Goal: Information Seeking & Learning: Learn about a topic

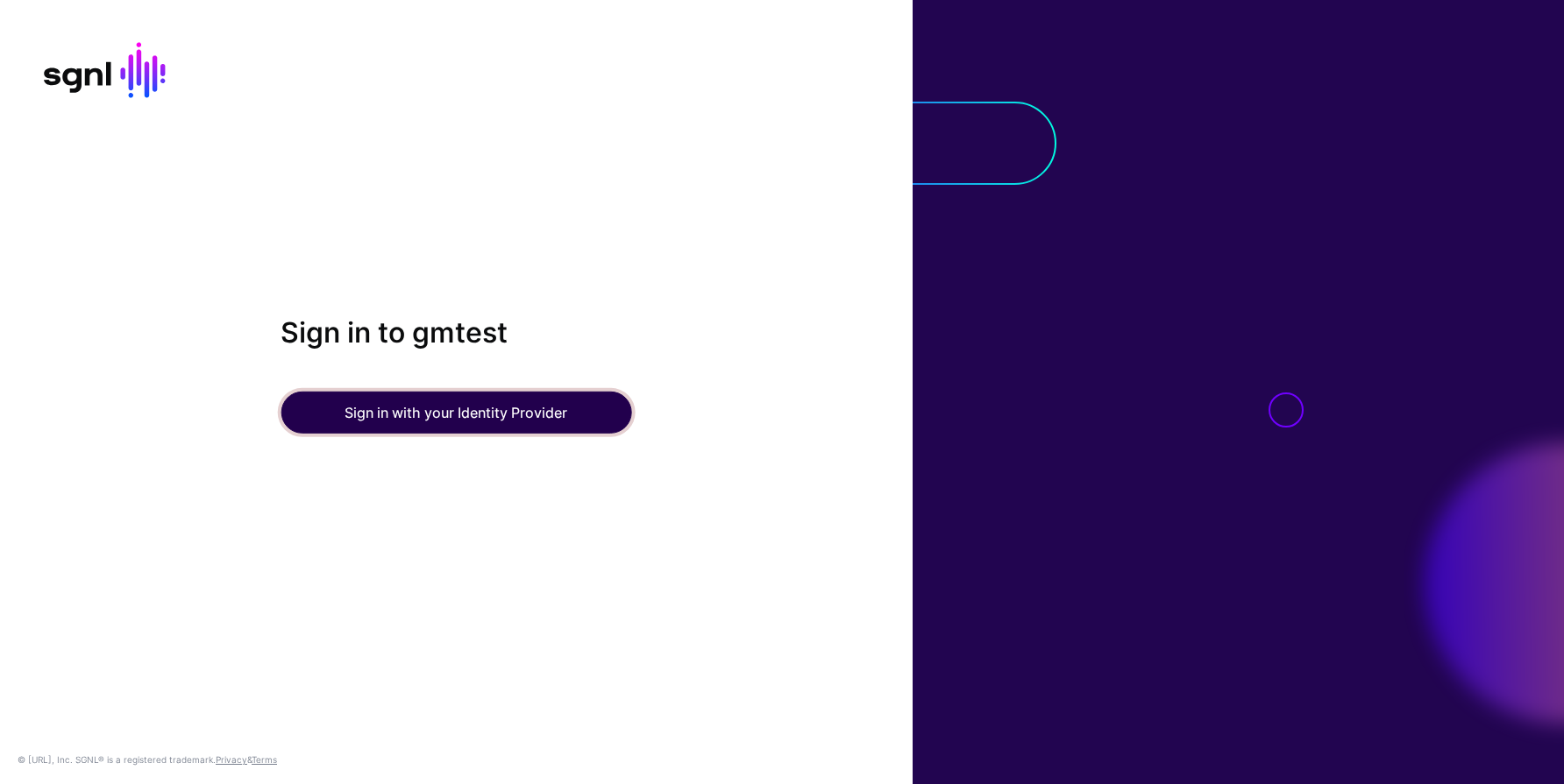
click at [371, 414] on button "Sign in with your Identity Provider" at bounding box center [456, 412] width 351 height 42
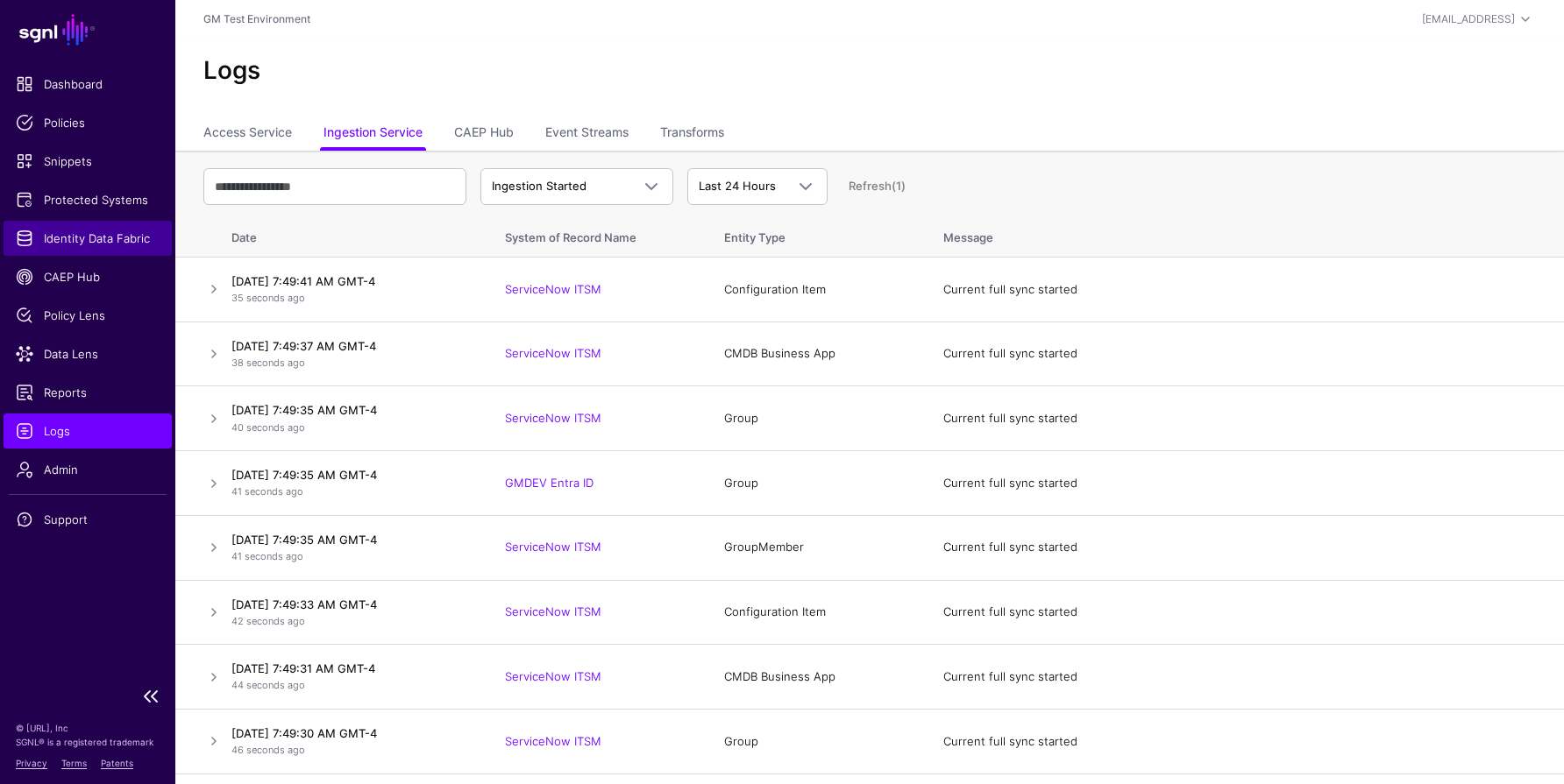
click at [71, 243] on span "Identity Data Fabric" at bounding box center [88, 238] width 144 height 17
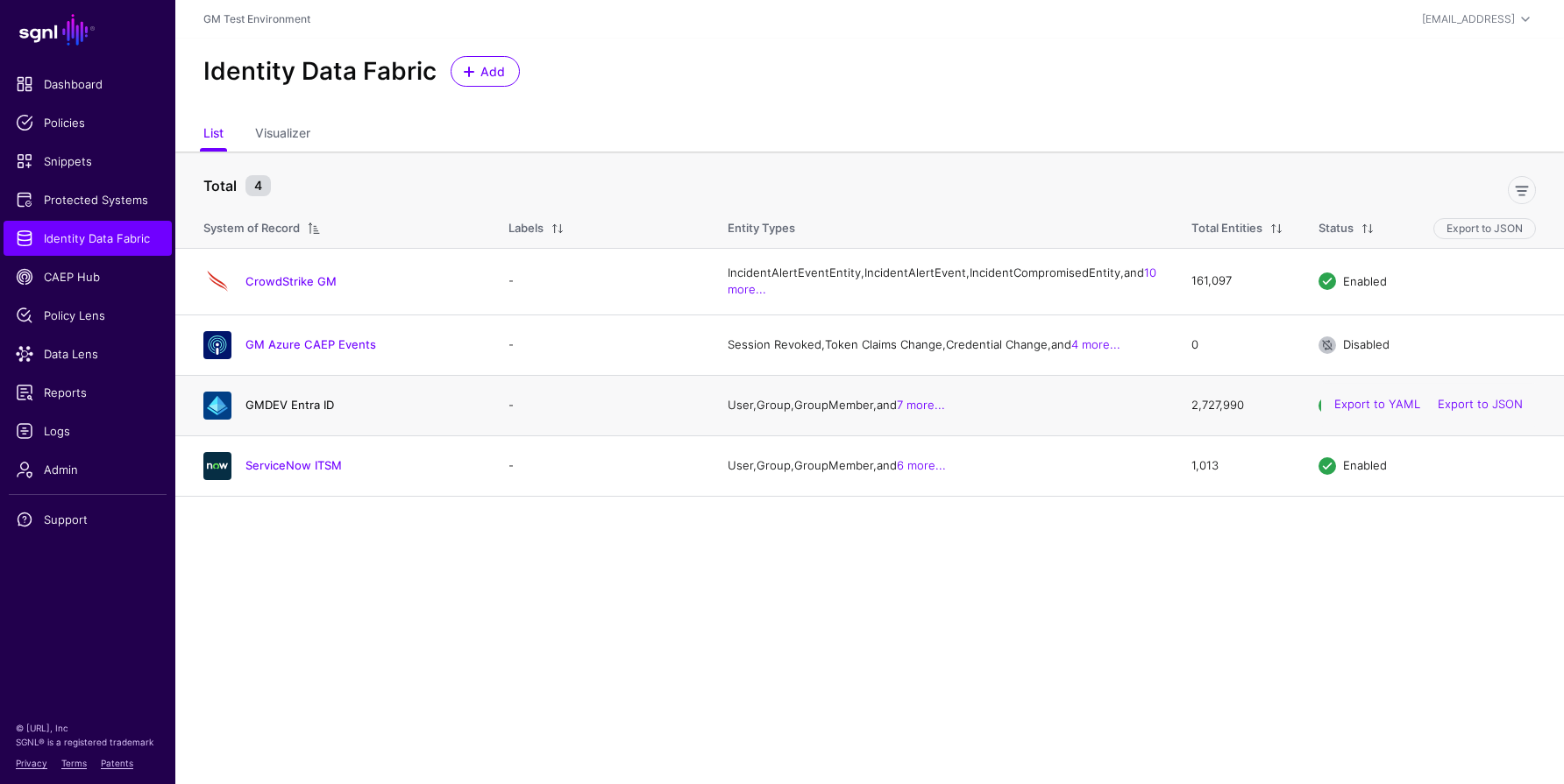
click at [275, 412] on link "GMDEV Entra ID" at bounding box center [289, 405] width 89 height 14
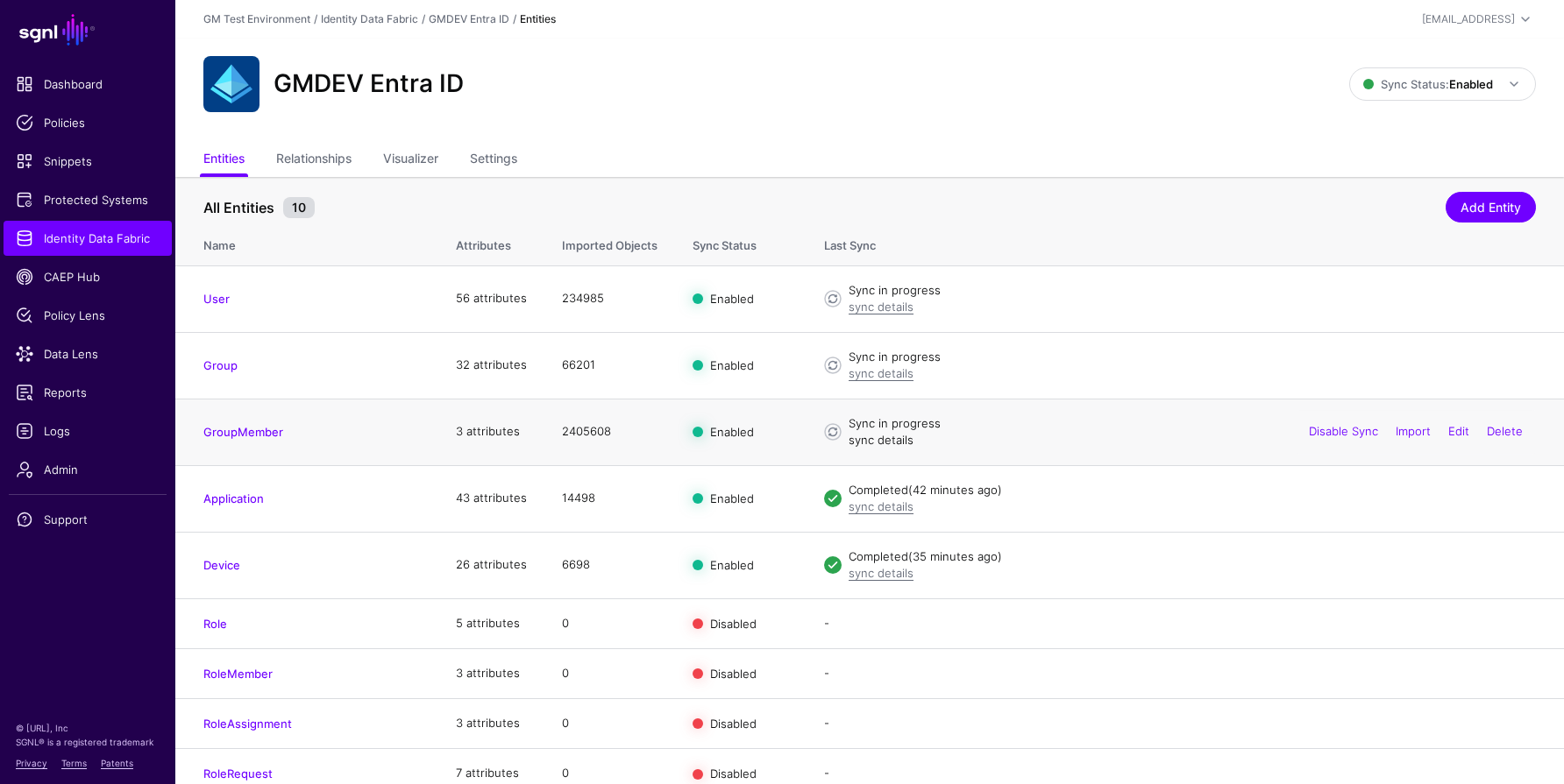
click at [889, 442] on link "sync details" at bounding box center [881, 439] width 65 height 14
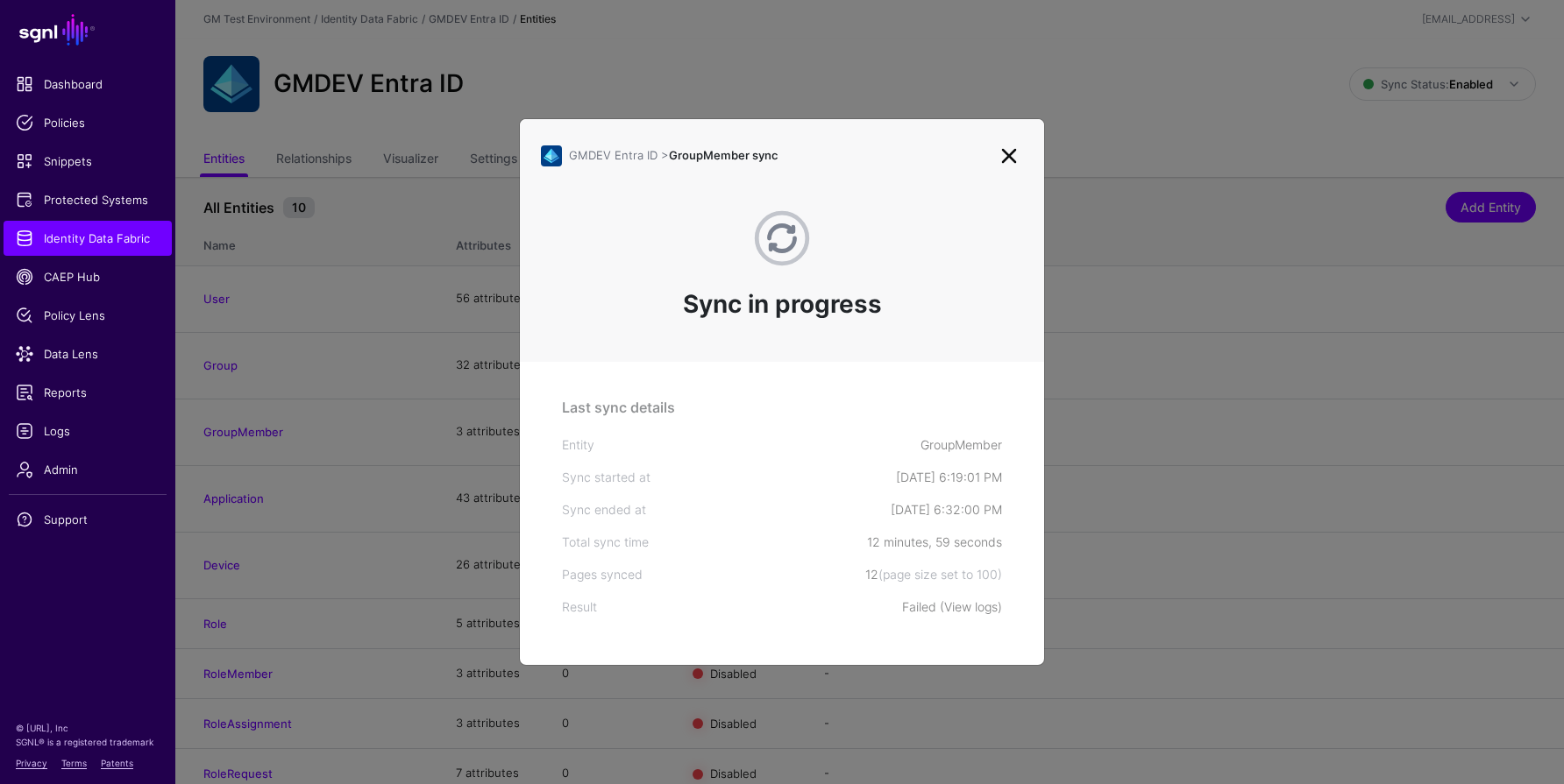
click at [969, 609] on link "View logs" at bounding box center [970, 607] width 53 height 15
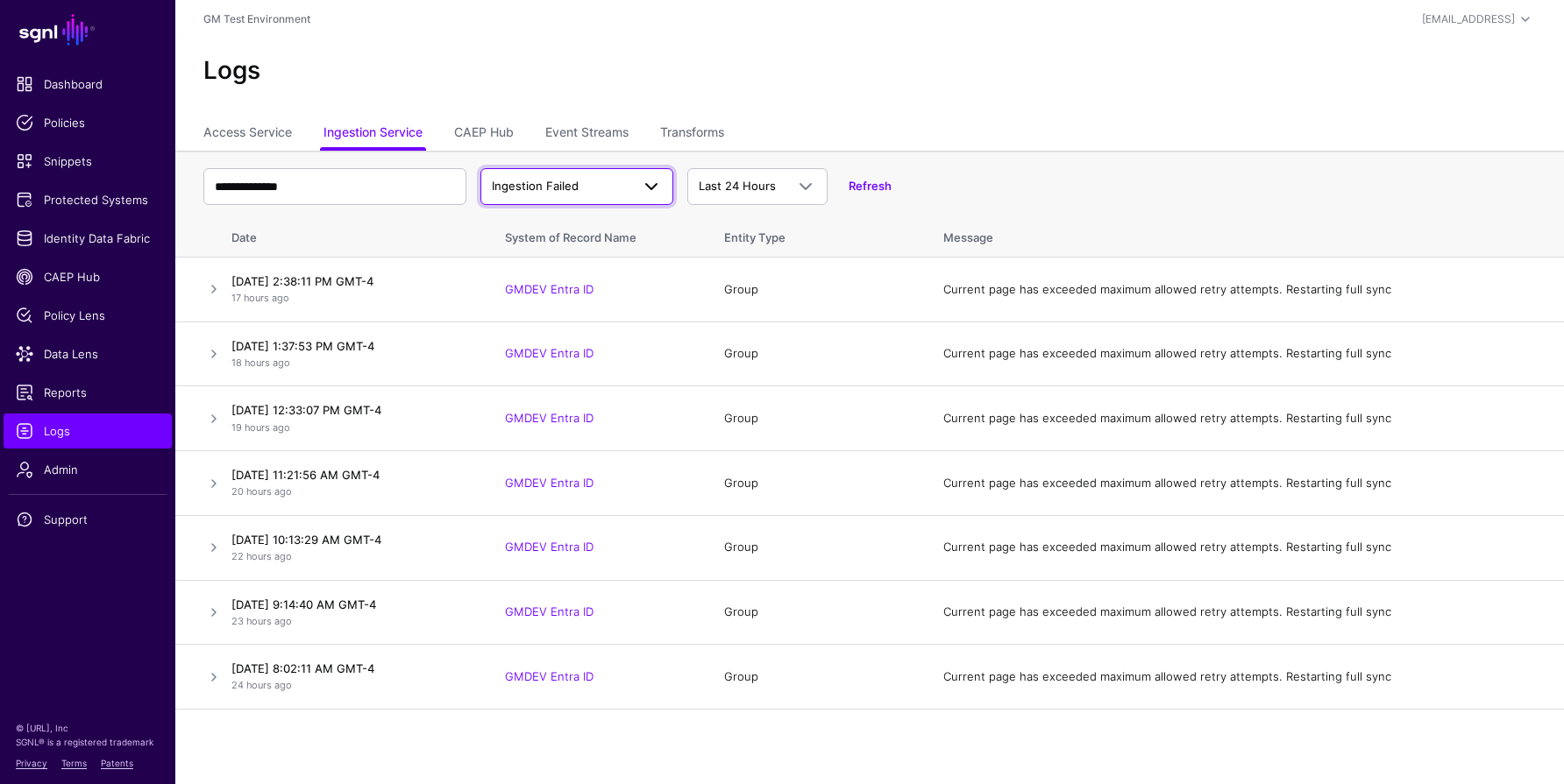
click at [557, 181] on span "Ingestion Failed" at bounding box center [535, 186] width 87 height 14
click at [536, 255] on span "Ingestion Completed" at bounding box center [552, 253] width 114 height 14
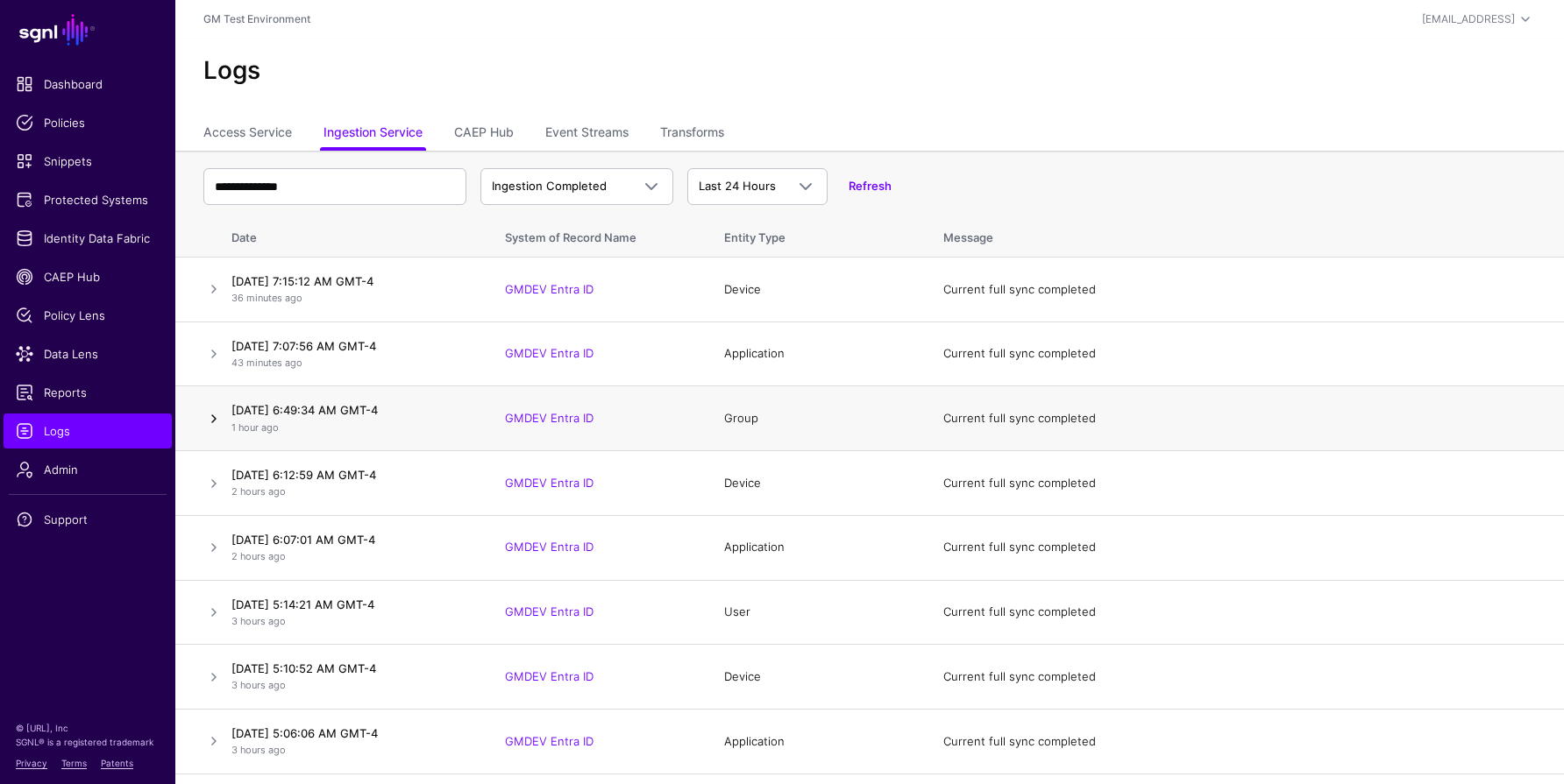
scroll to position [1, 0]
click at [213, 419] on link at bounding box center [213, 418] width 21 height 21
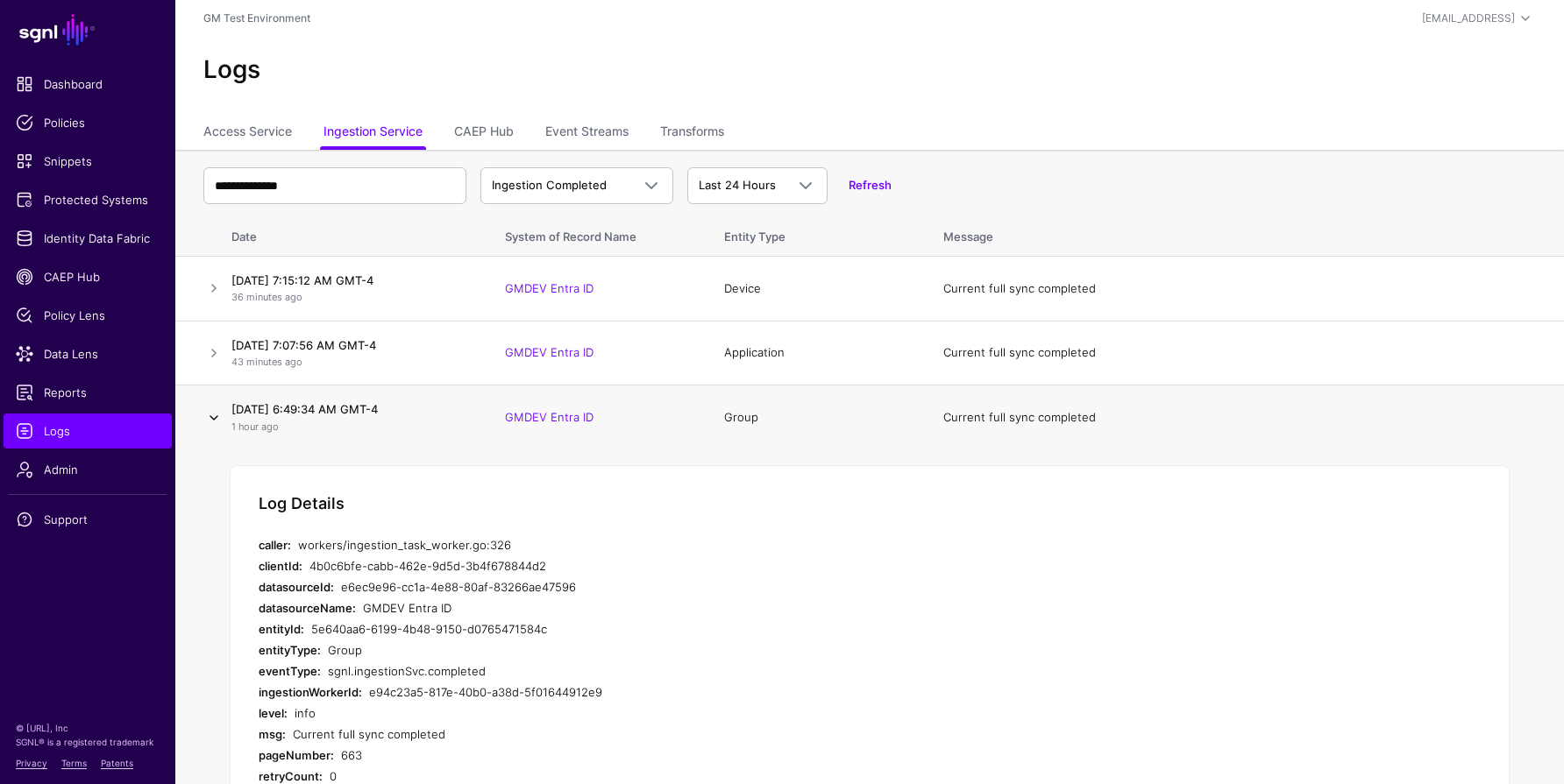
click at [213, 419] on link at bounding box center [213, 418] width 21 height 21
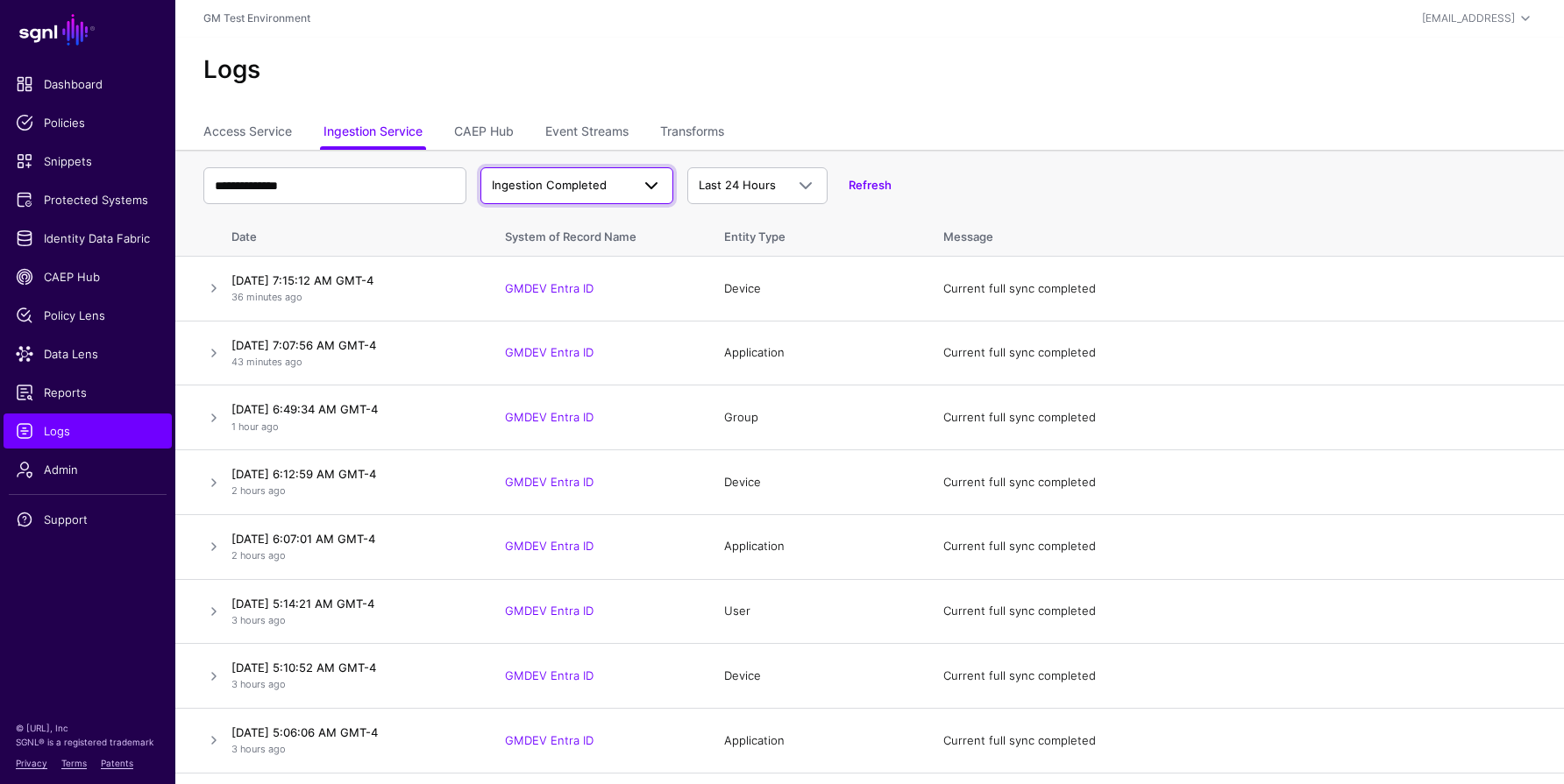
click at [564, 186] on span "Ingestion Completed" at bounding box center [549, 185] width 114 height 14
click at [561, 232] on span "Ingestion Started" at bounding box center [541, 226] width 94 height 14
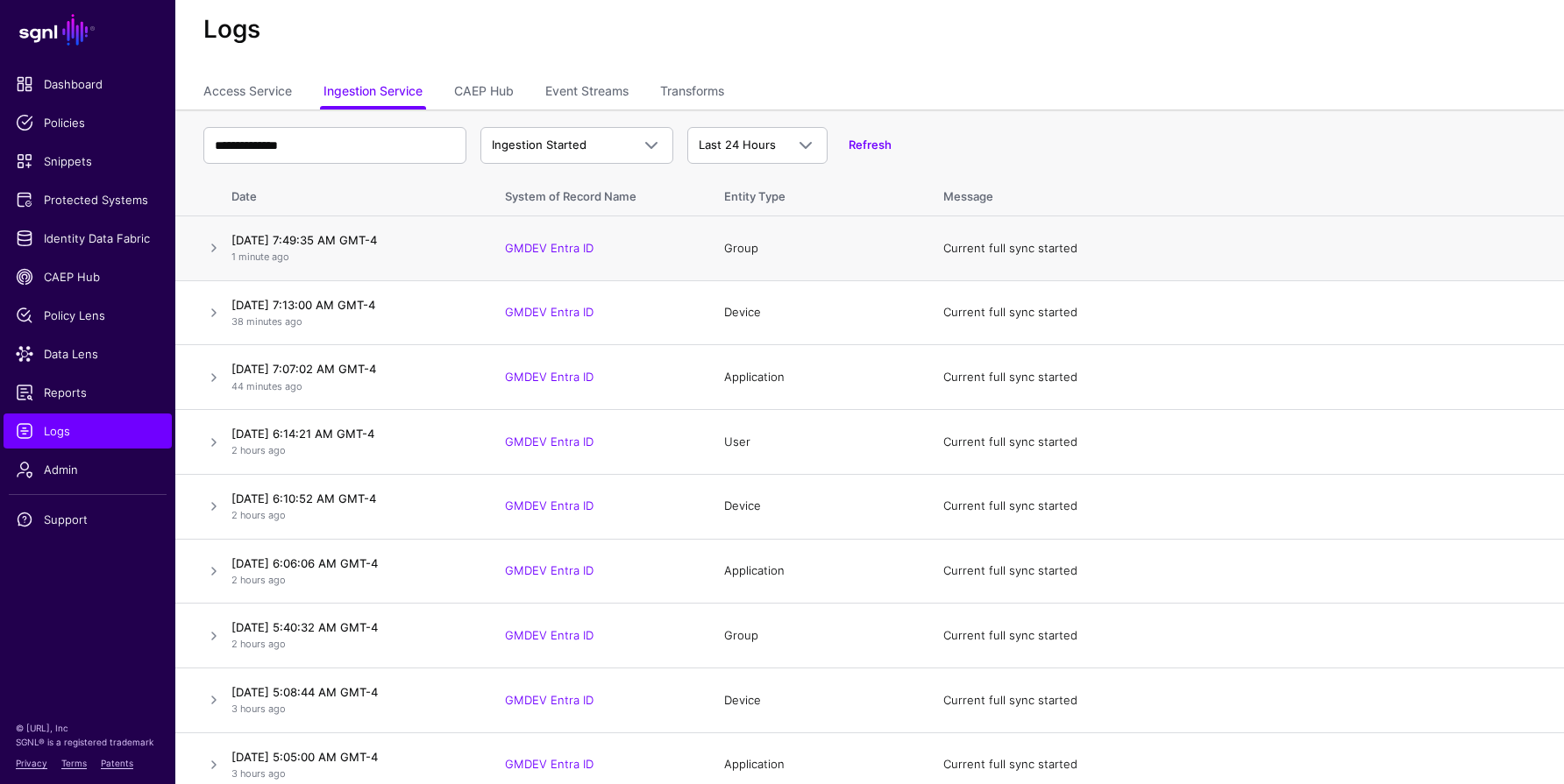
scroll to position [51, 0]
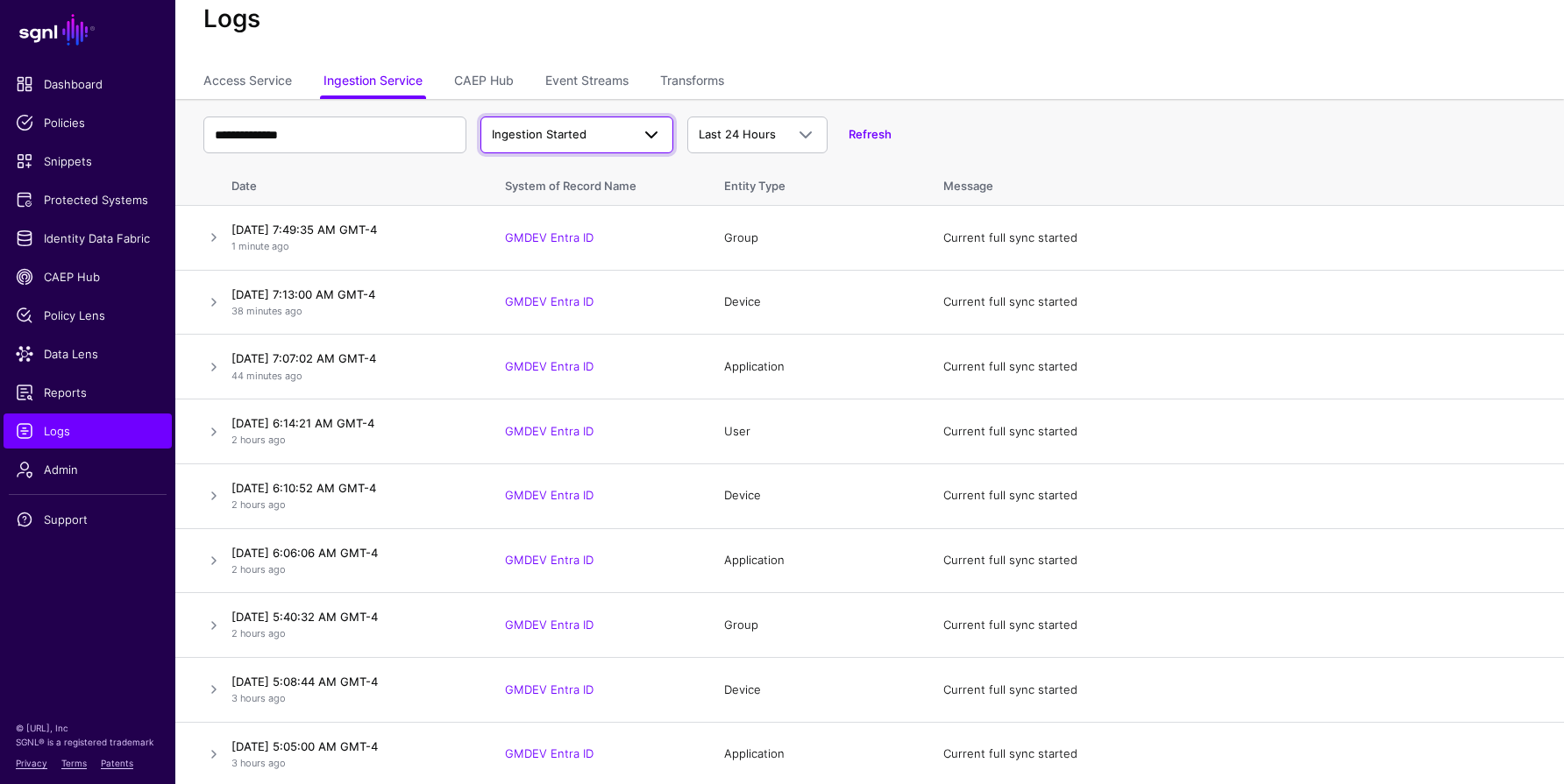
click at [591, 138] on span "Ingestion Started" at bounding box center [560, 134] width 138 height 17
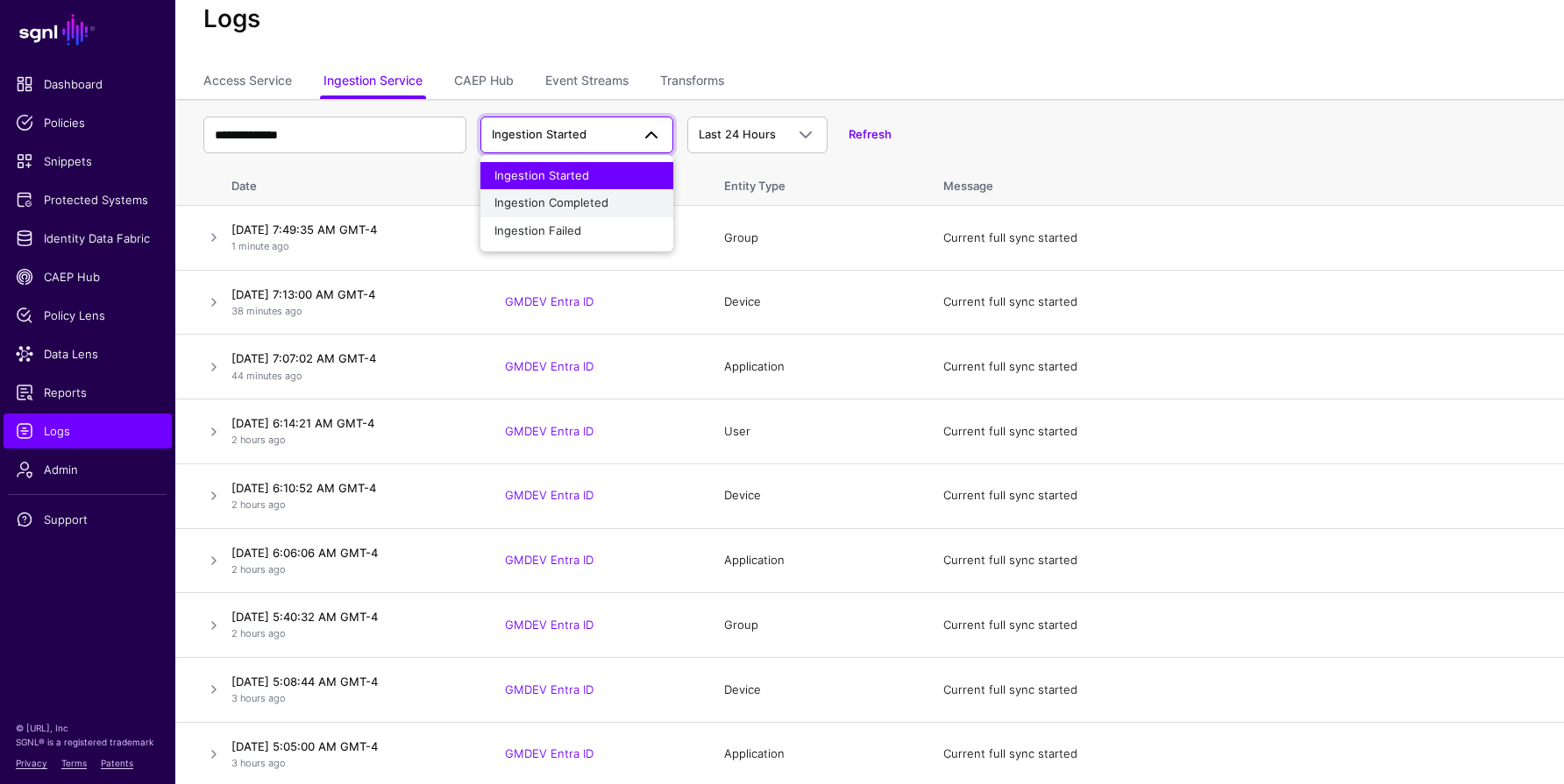
click at [577, 205] on span "Ingestion Completed" at bounding box center [552, 202] width 114 height 14
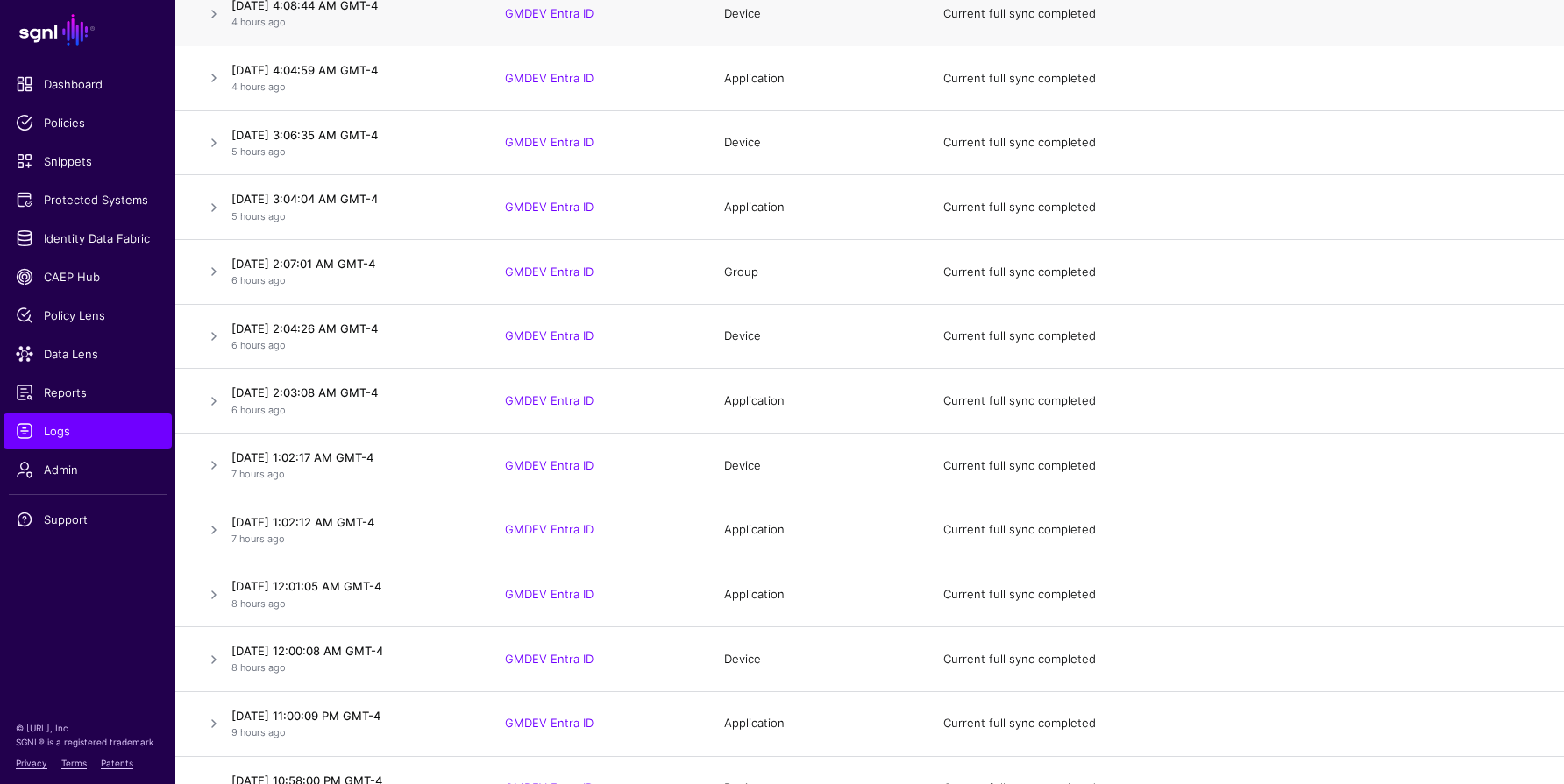
scroll to position [0, 0]
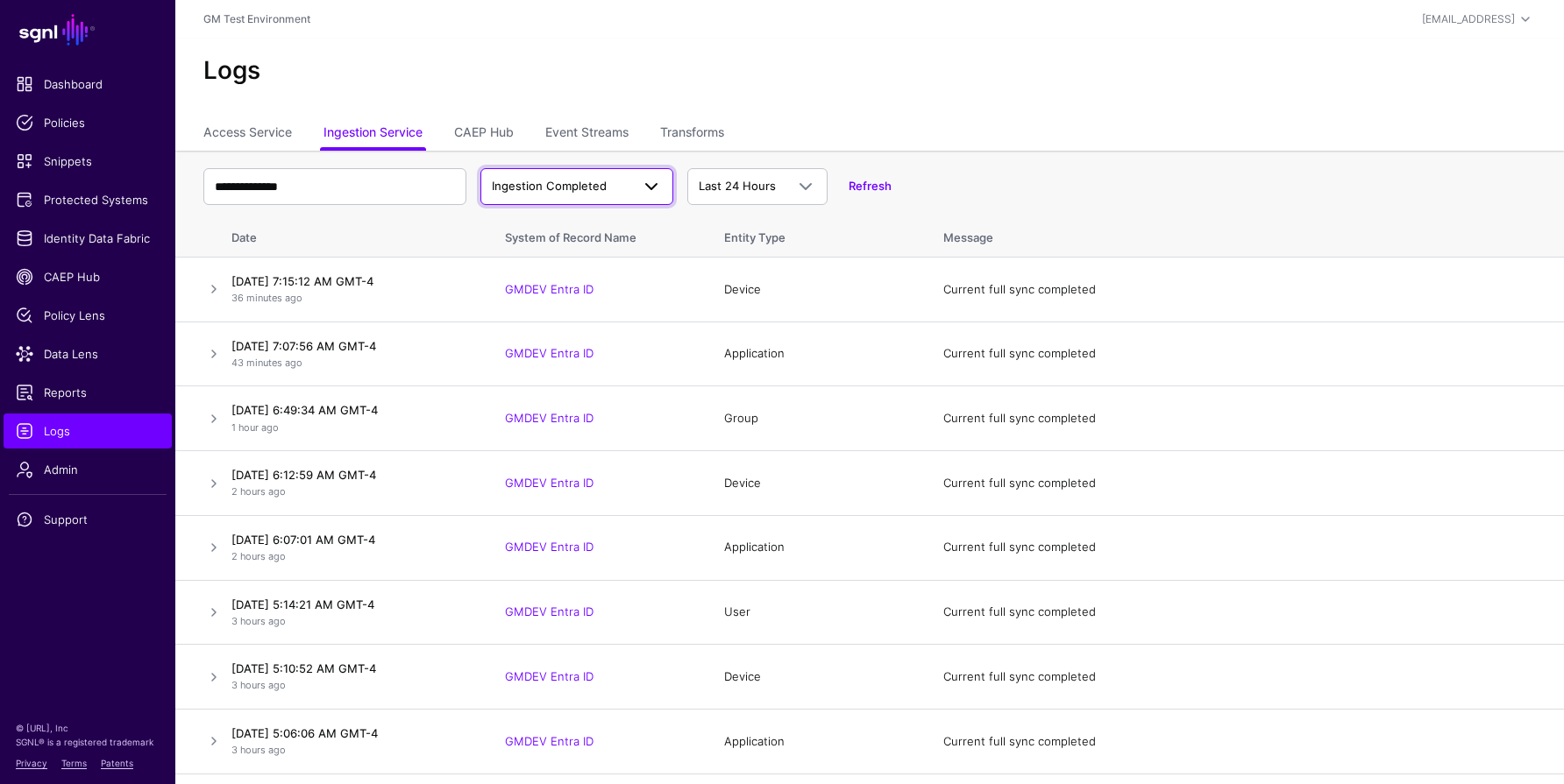
click at [637, 177] on span at bounding box center [645, 187] width 31 height 21
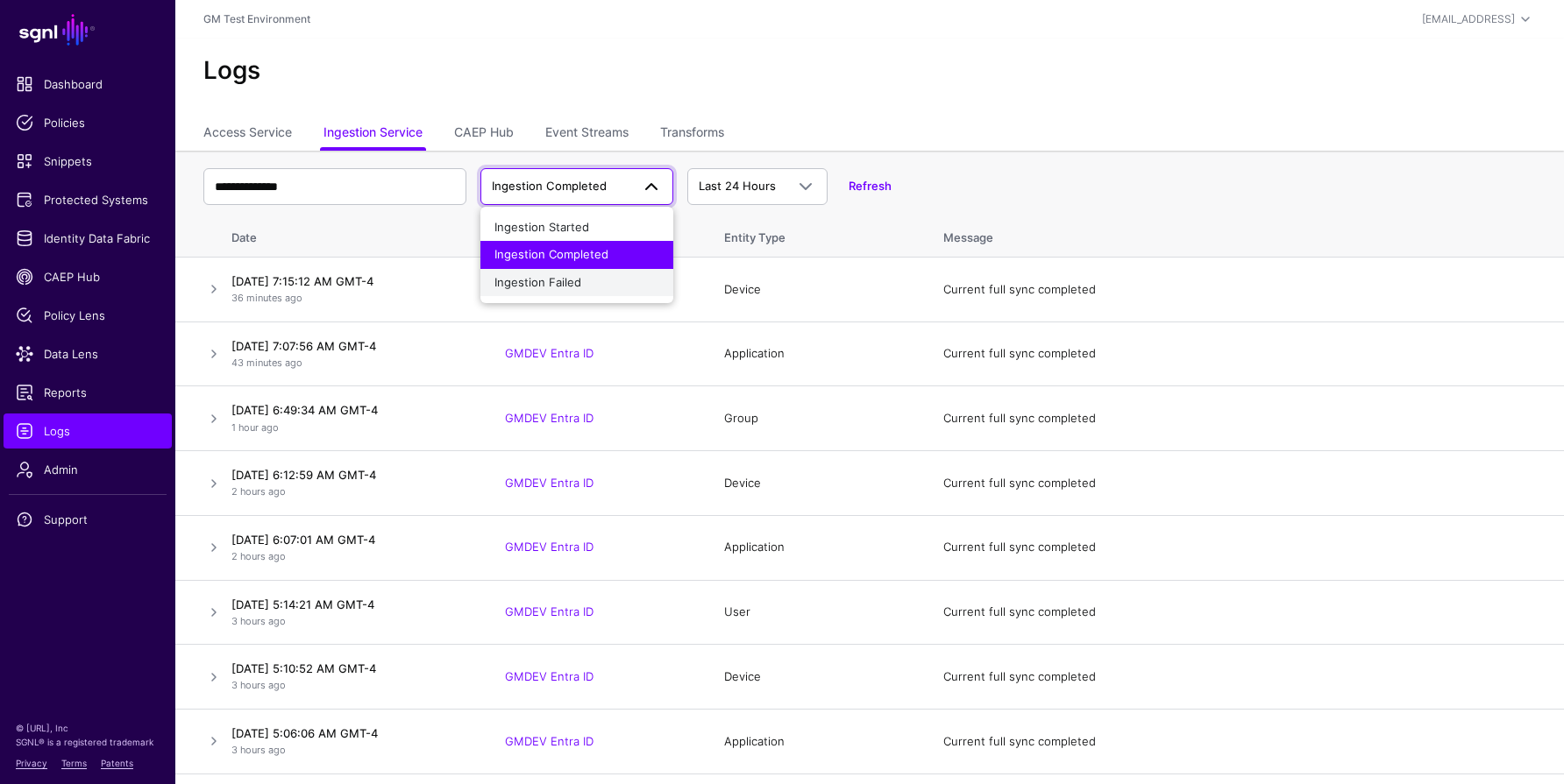
click at [573, 271] on button "Ingestion Failed" at bounding box center [577, 282] width 193 height 28
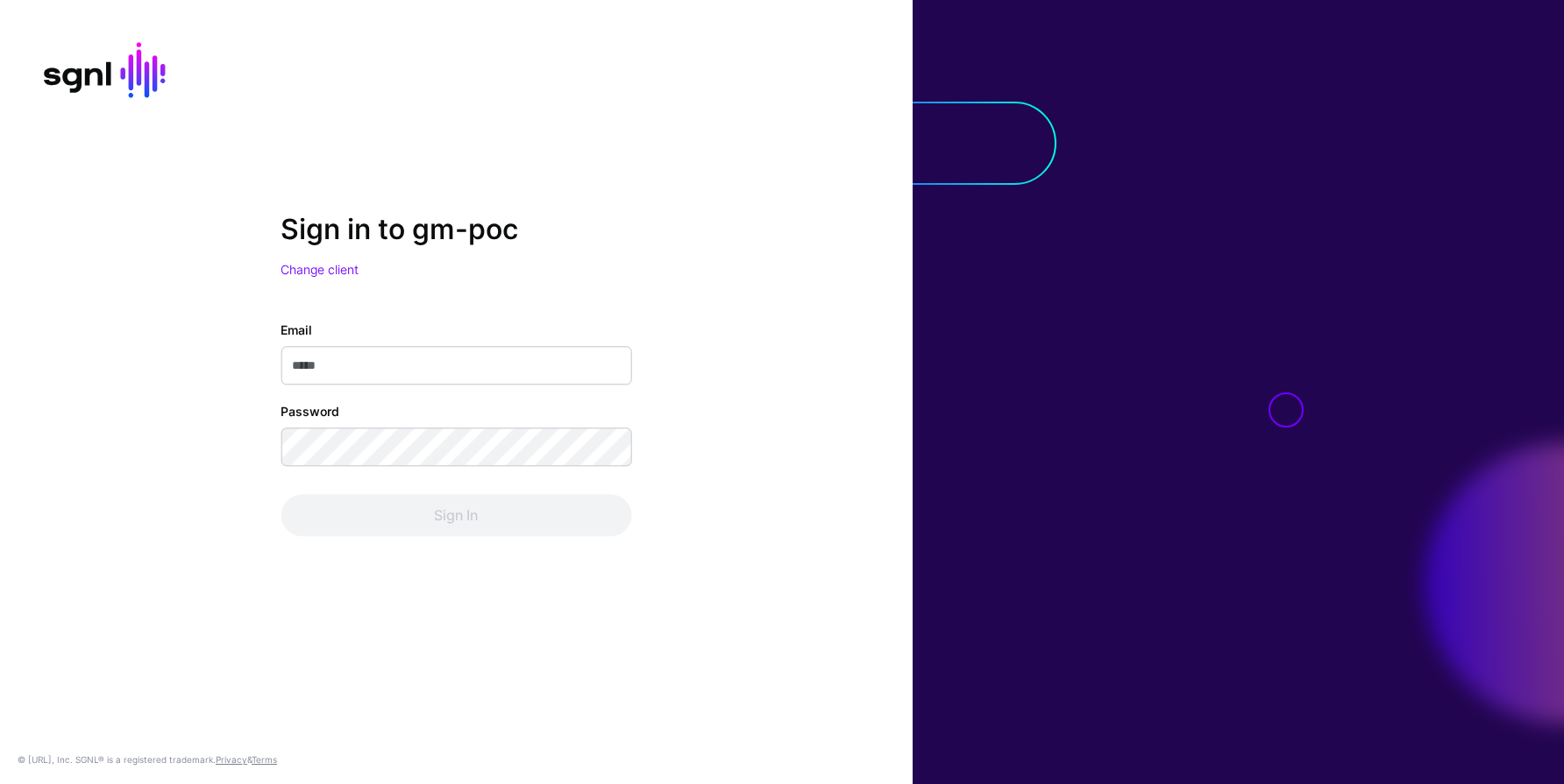
click at [380, 355] on input "Email" at bounding box center [456, 365] width 351 height 38
type input "**********"
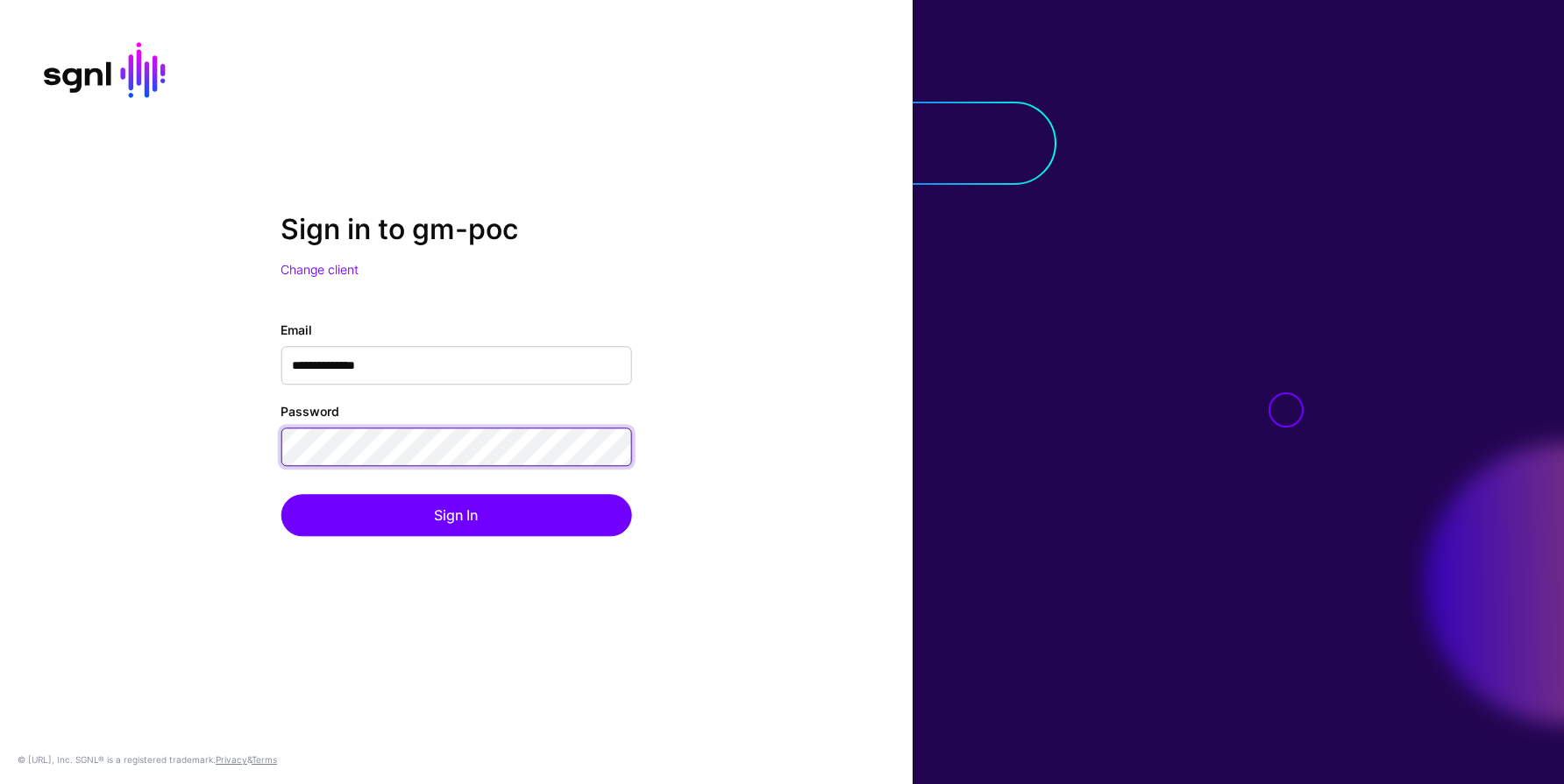
click at [280, 494] on button "Sign In" at bounding box center [456, 515] width 351 height 42
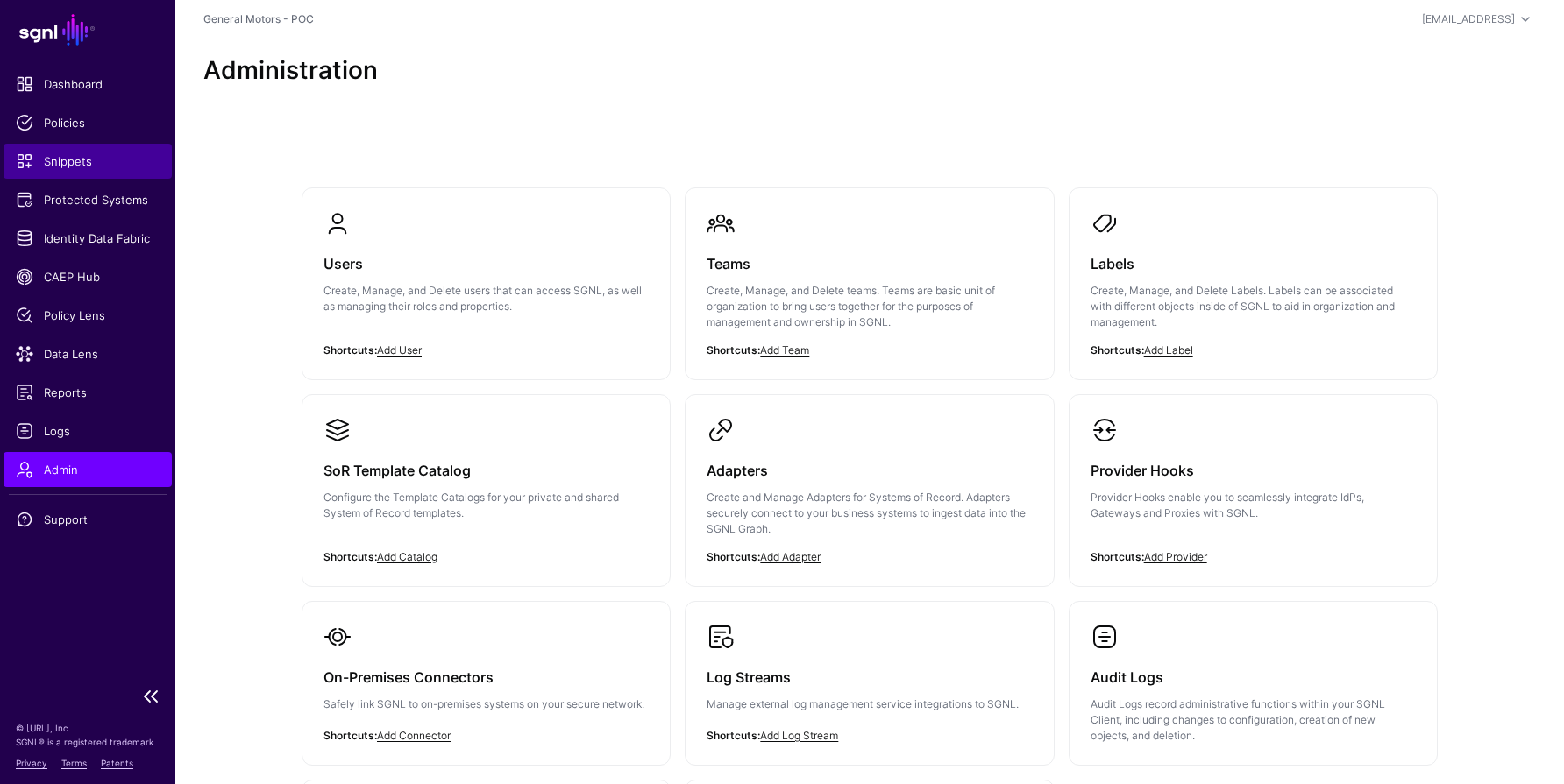
click at [70, 165] on span "Snippets" at bounding box center [88, 161] width 144 height 17
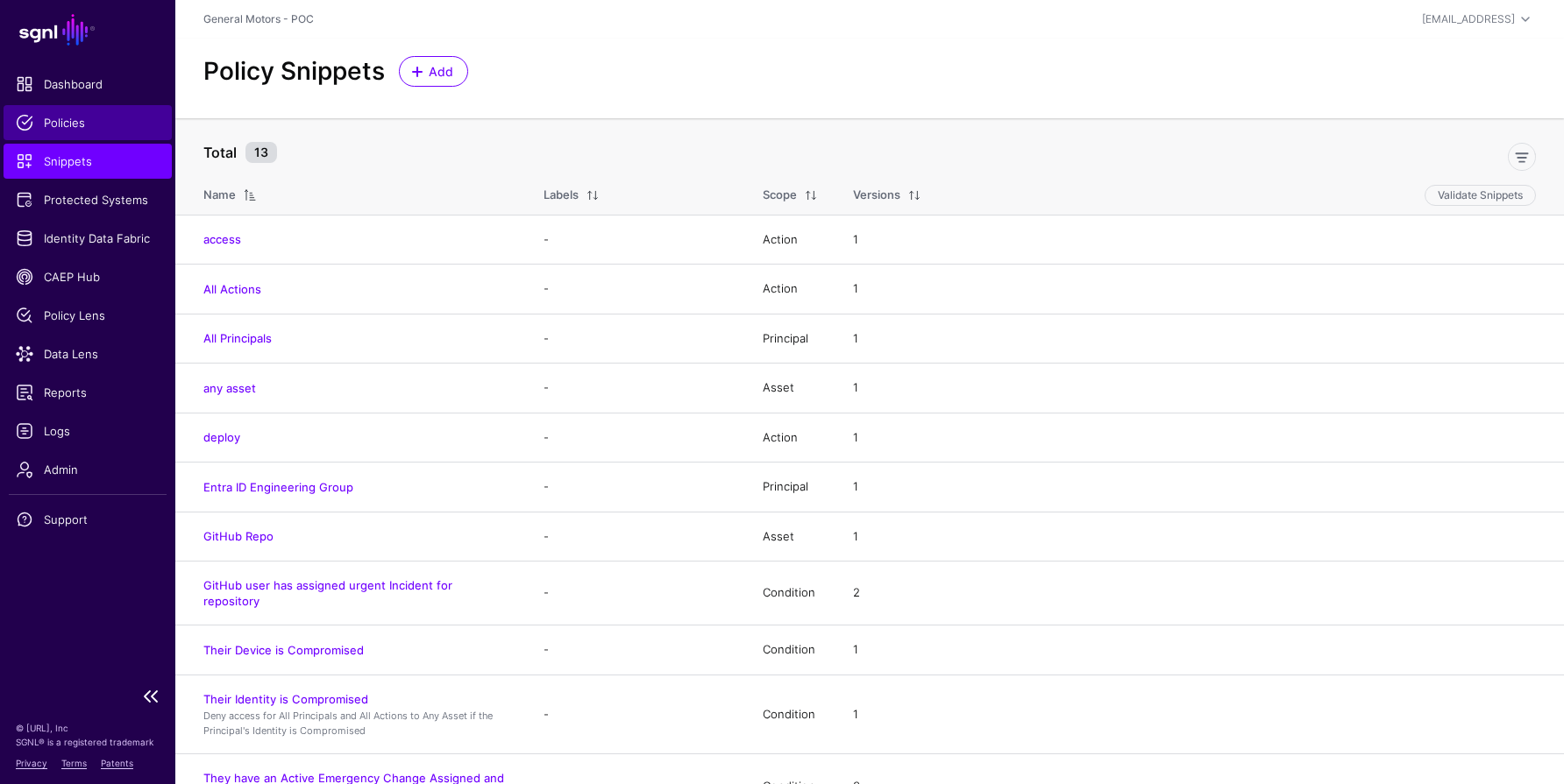
click at [65, 118] on span "Policies" at bounding box center [88, 123] width 144 height 17
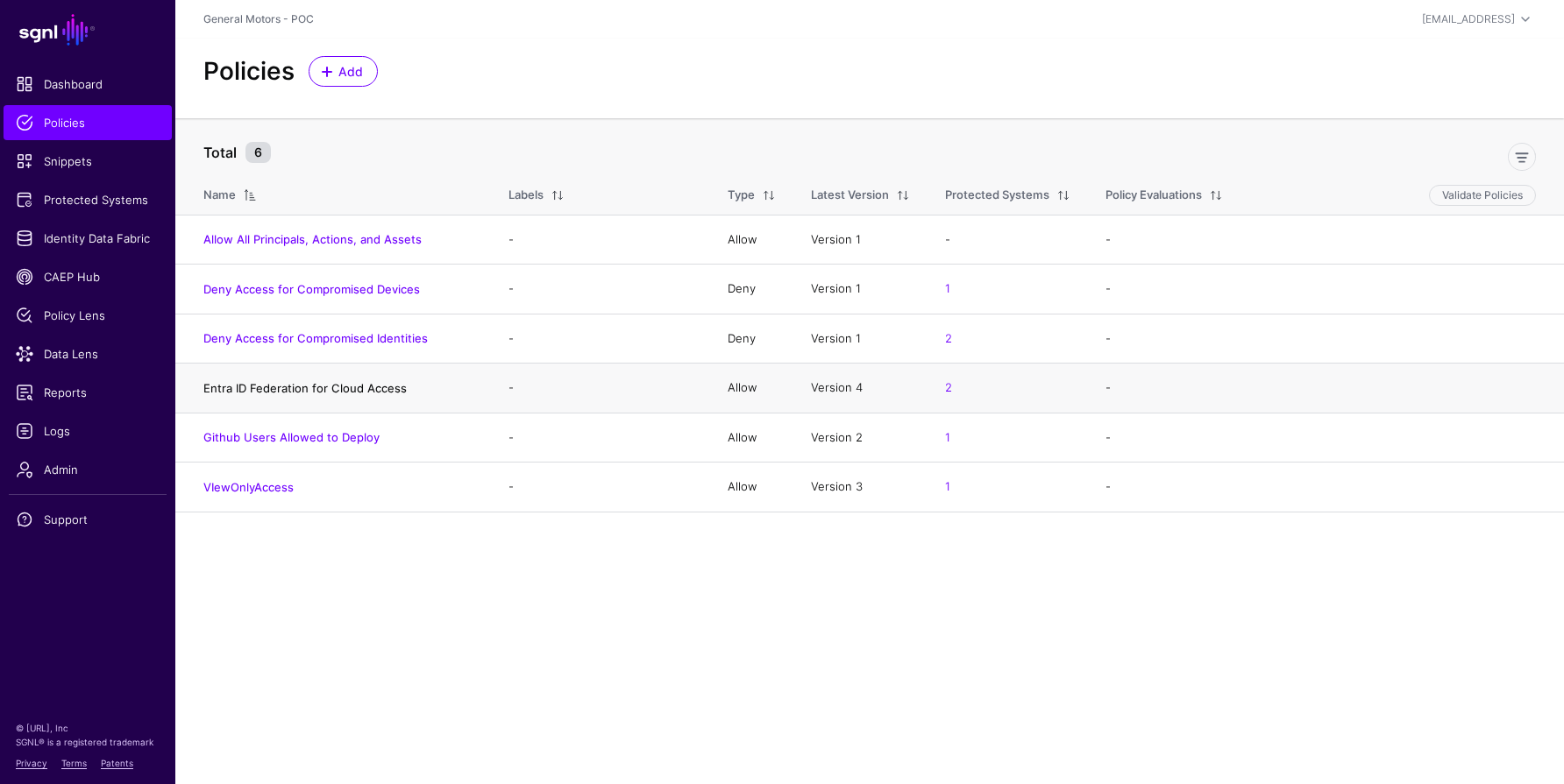
click at [274, 383] on link "Entra ID Federation for Cloud Access" at bounding box center [304, 388] width 203 height 14
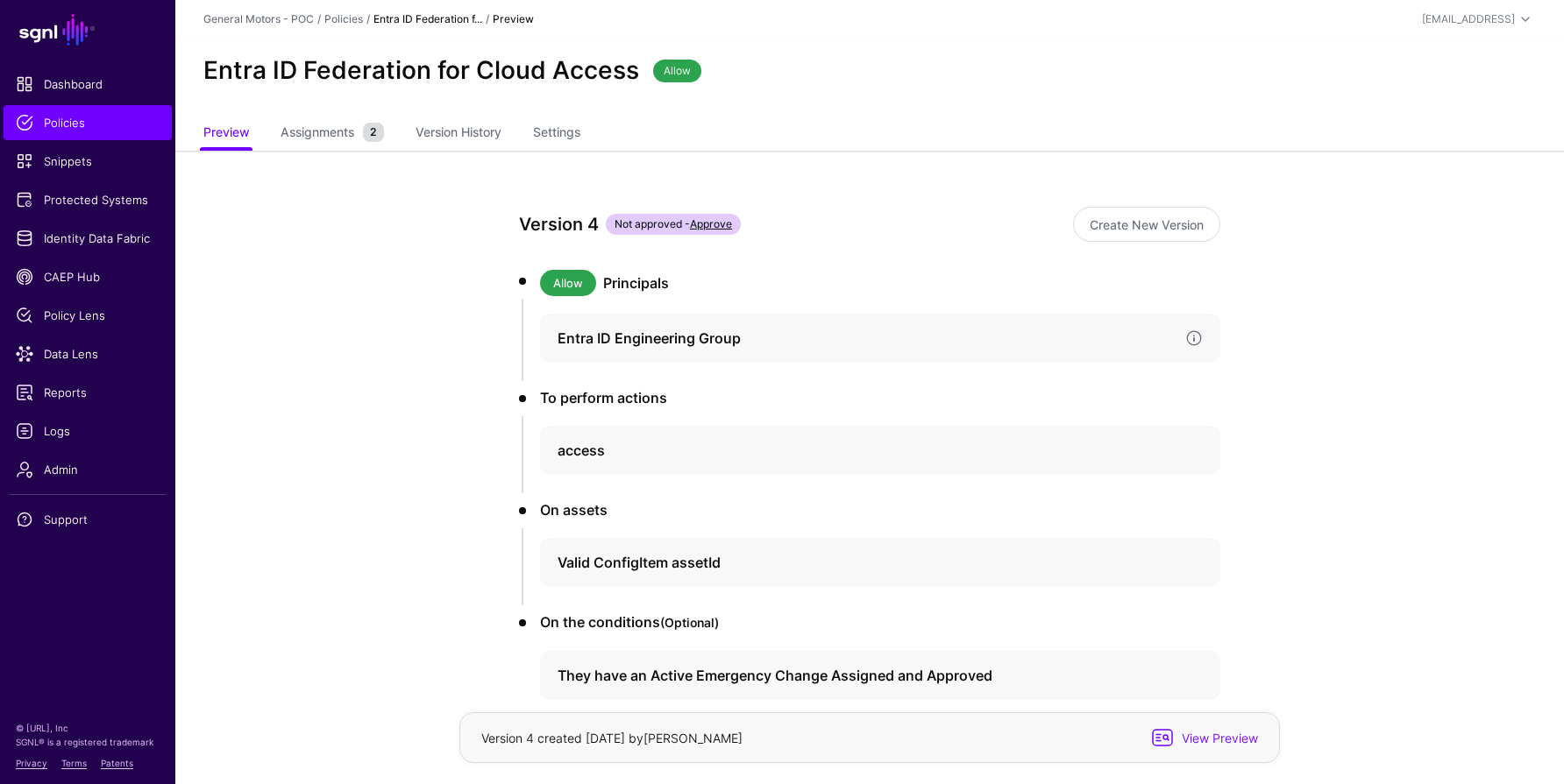
click at [588, 335] on h4 "Entra ID Engineering Group" at bounding box center [864, 338] width 614 height 21
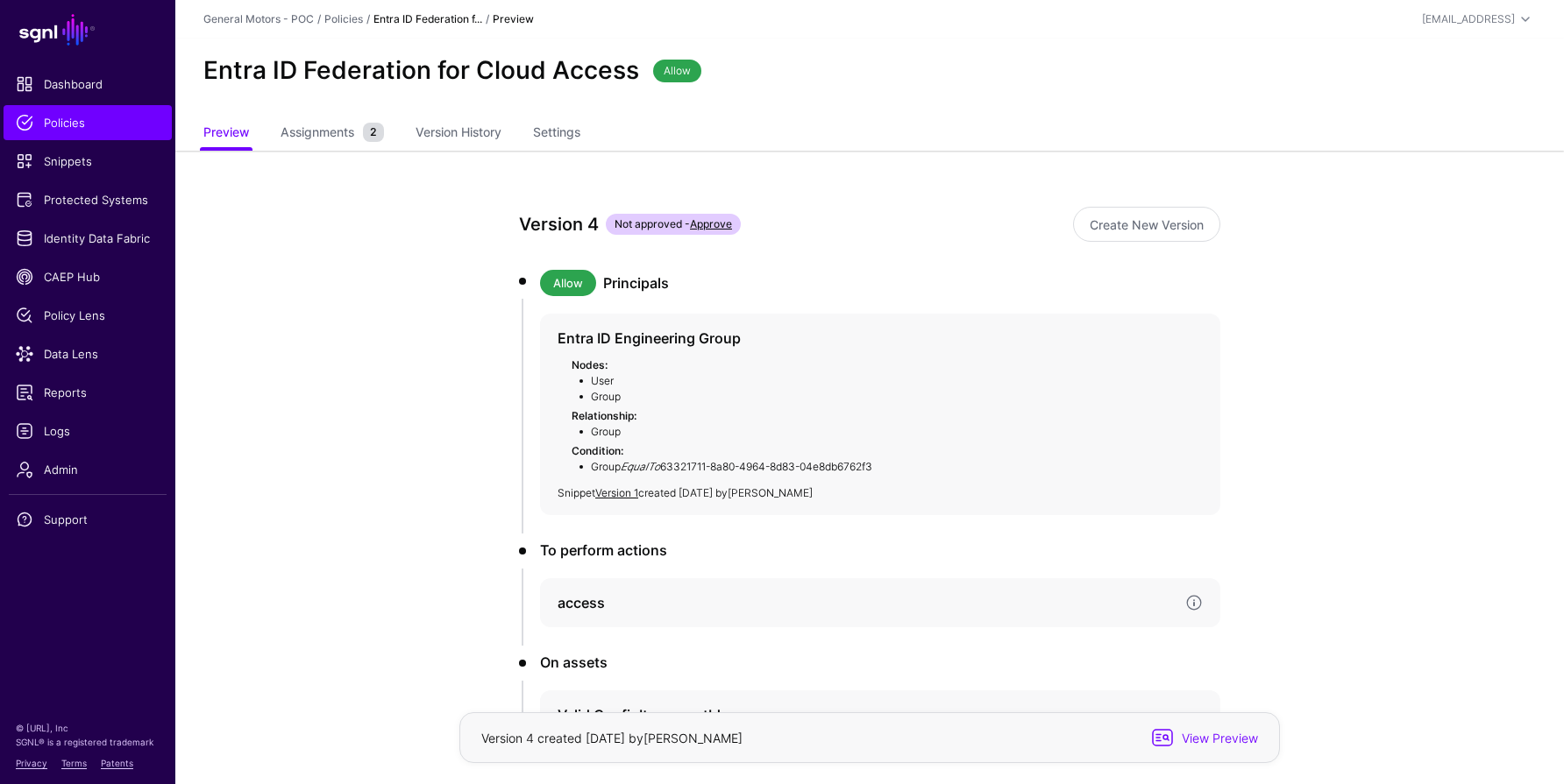
click at [595, 594] on h4 "access" at bounding box center [864, 603] width 614 height 21
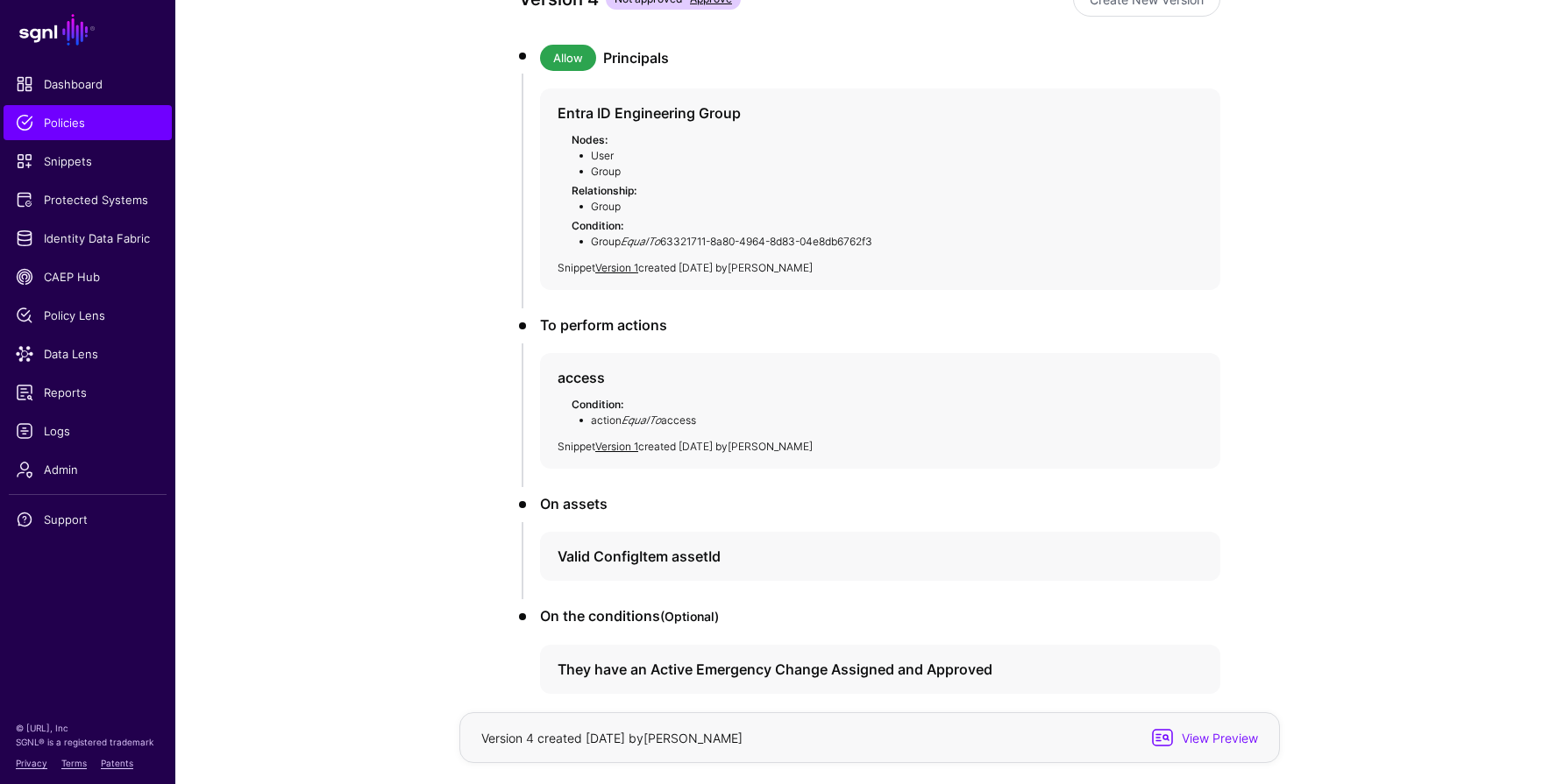
scroll to position [313, 0]
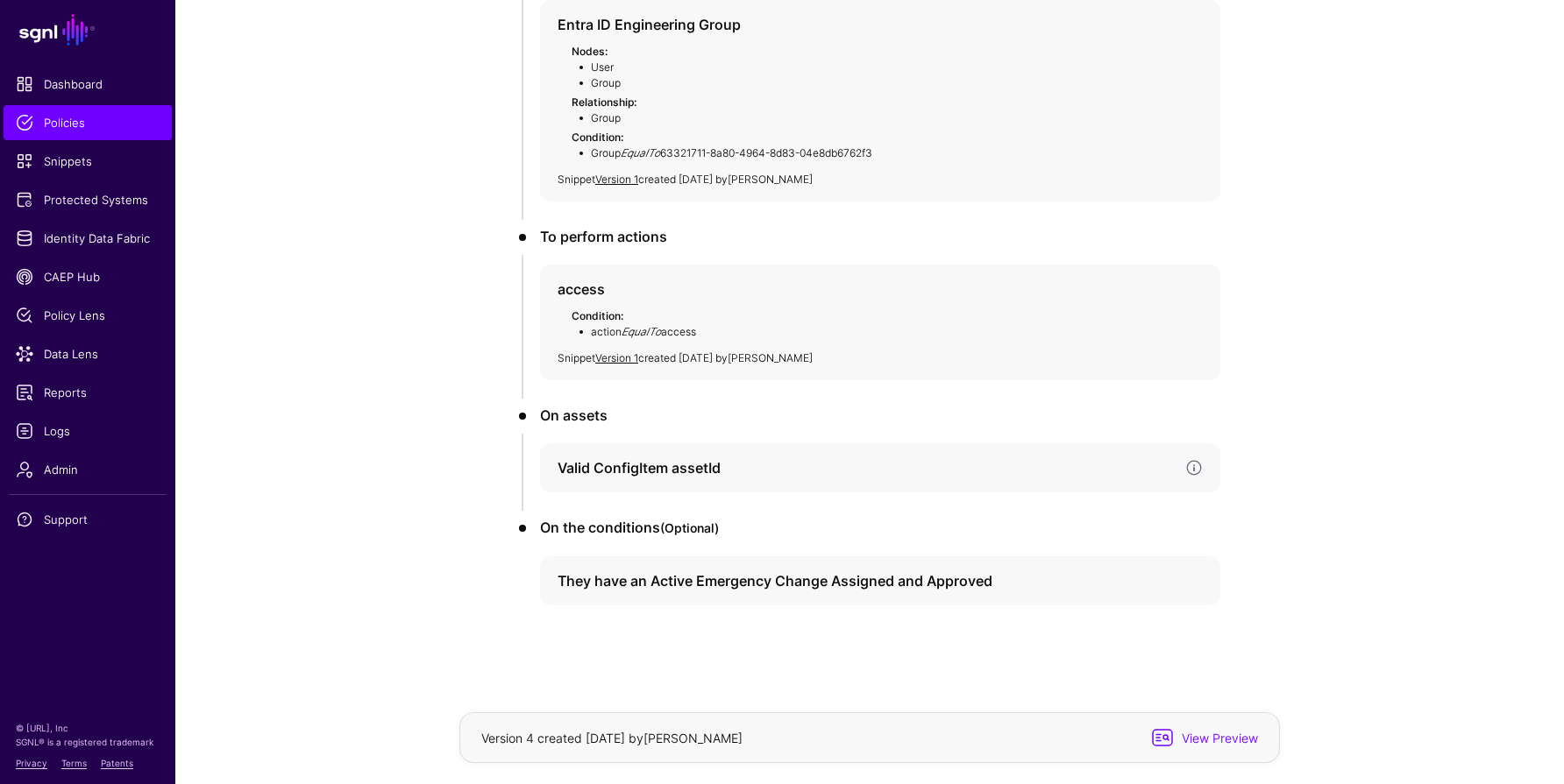
click at [661, 452] on div "Valid ConfigItem assetId" at bounding box center [880, 467] width 680 height 49
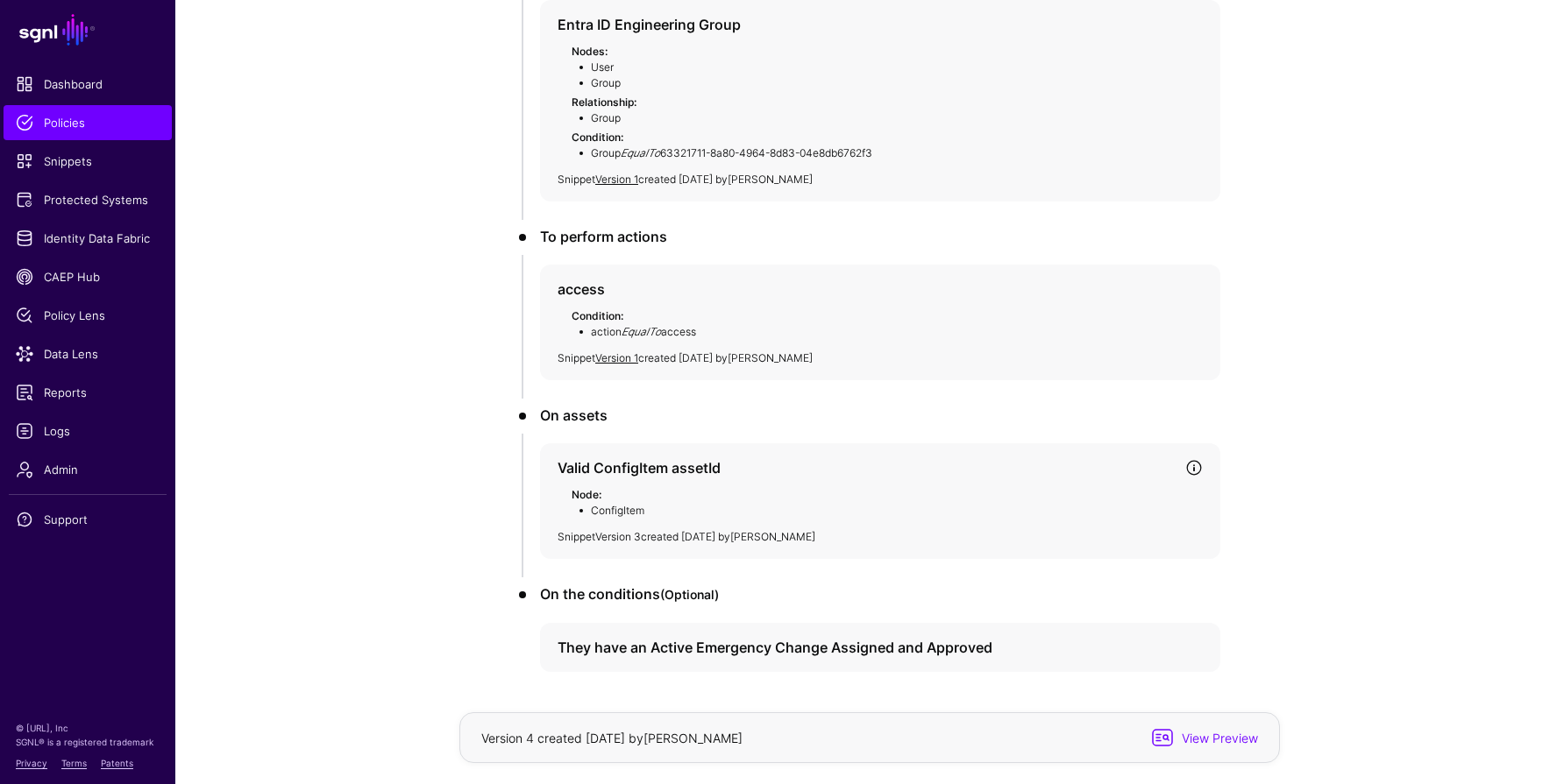
click at [620, 537] on link "Version 3" at bounding box center [618, 536] width 46 height 13
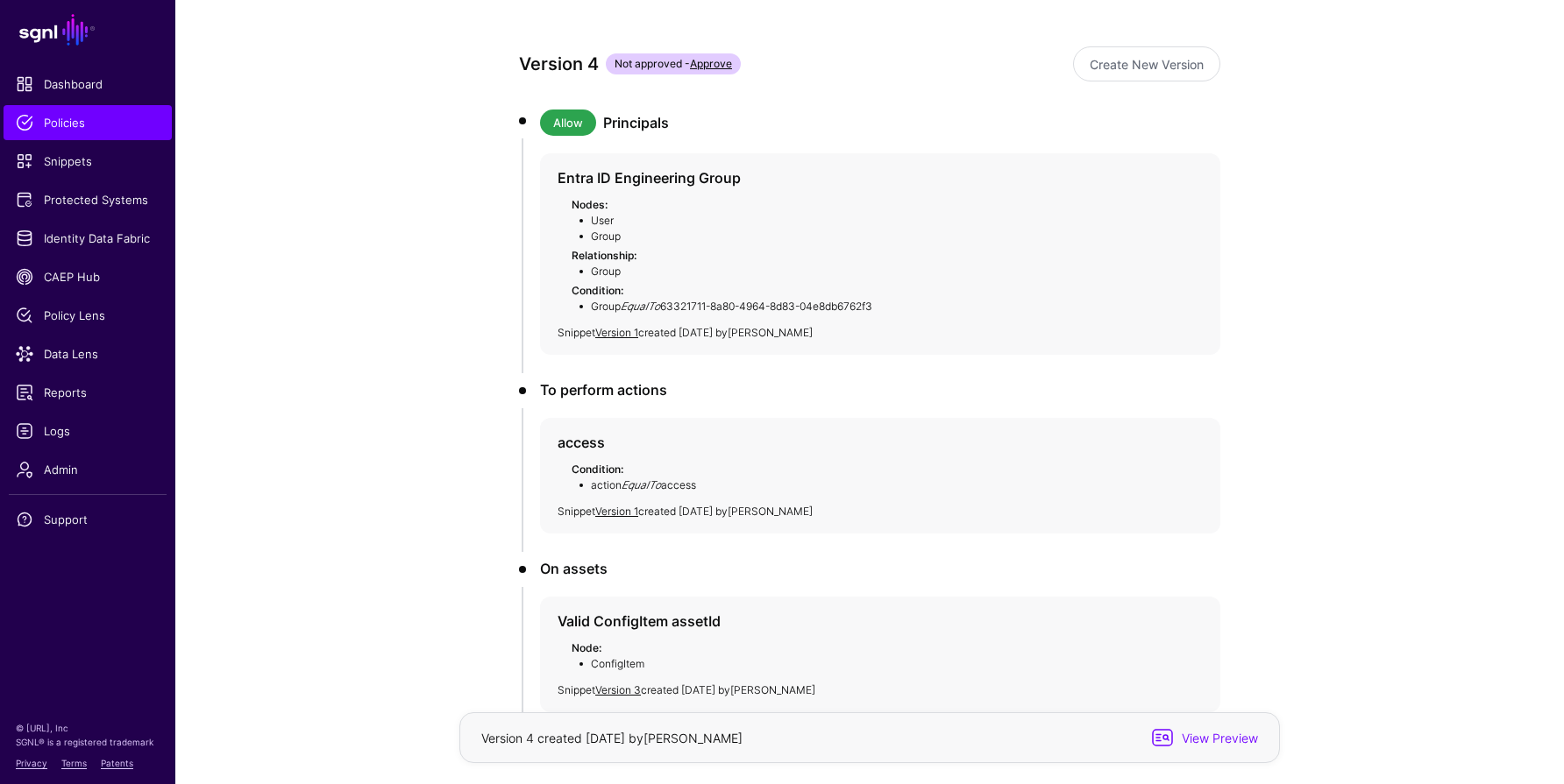
scroll to position [0, 0]
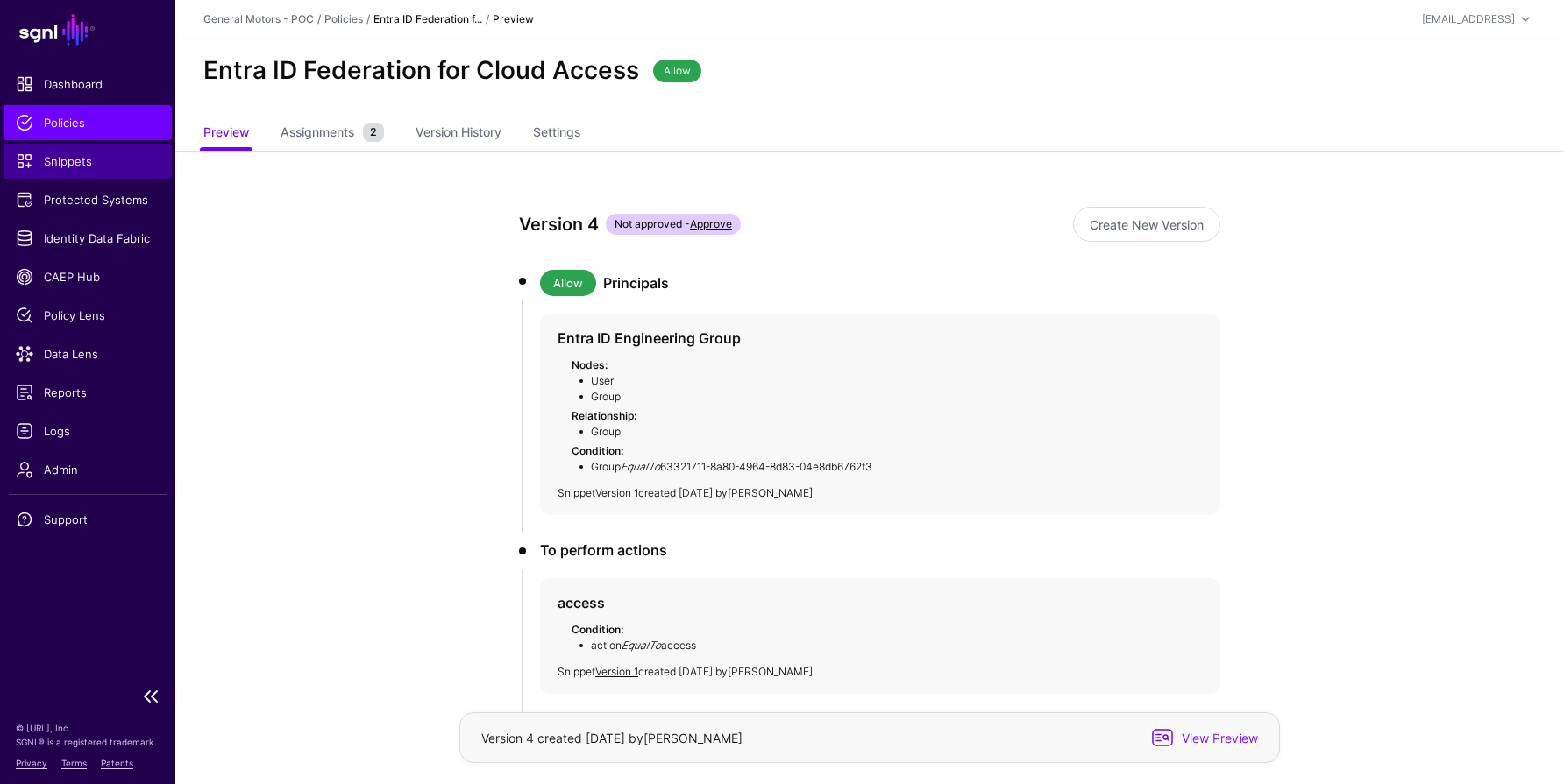
click at [54, 161] on span "Snippets" at bounding box center [88, 161] width 144 height 17
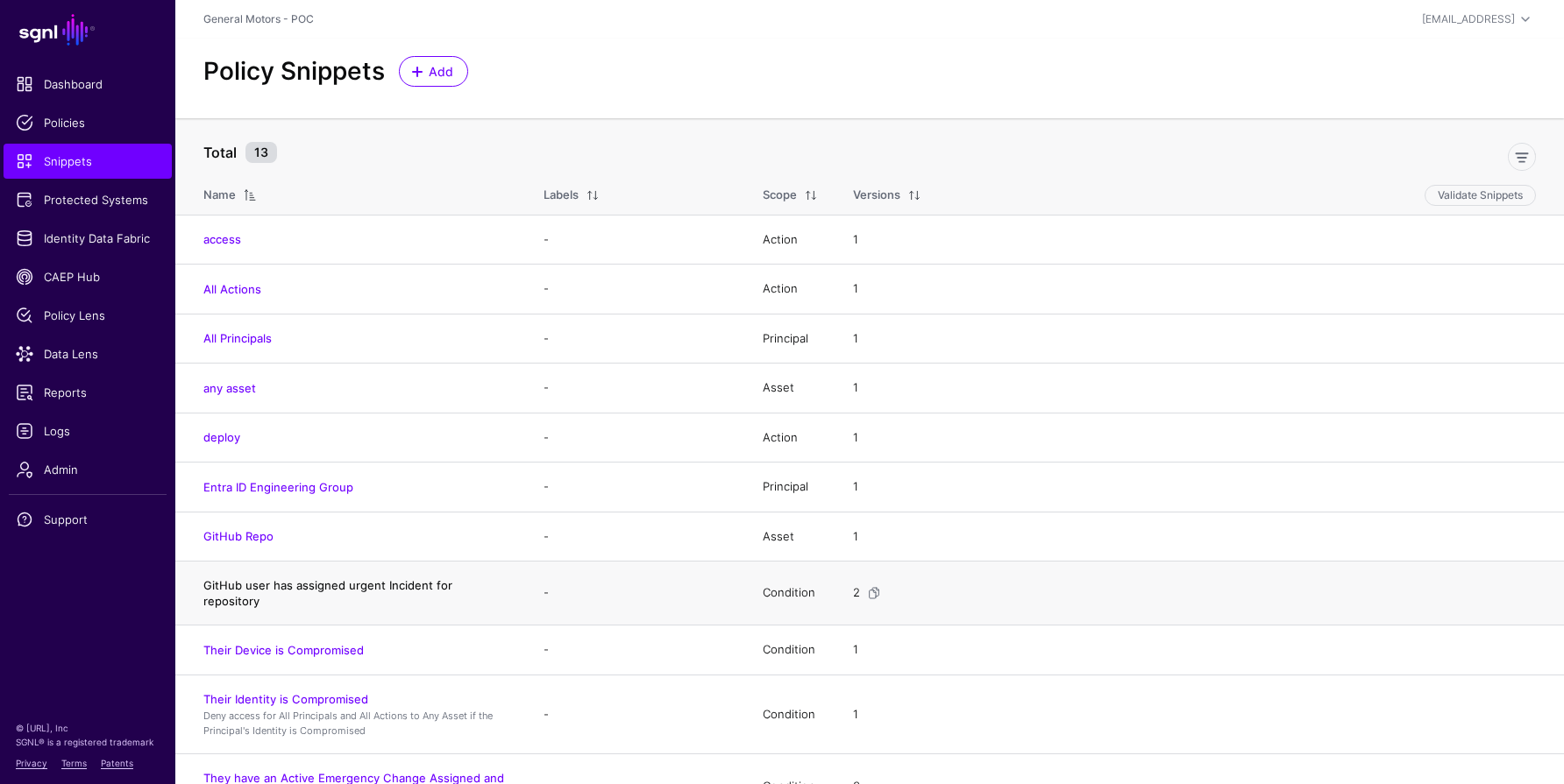
click at [368, 586] on link "GitHub user has assigned urgent Incident for repository" at bounding box center [327, 593] width 249 height 30
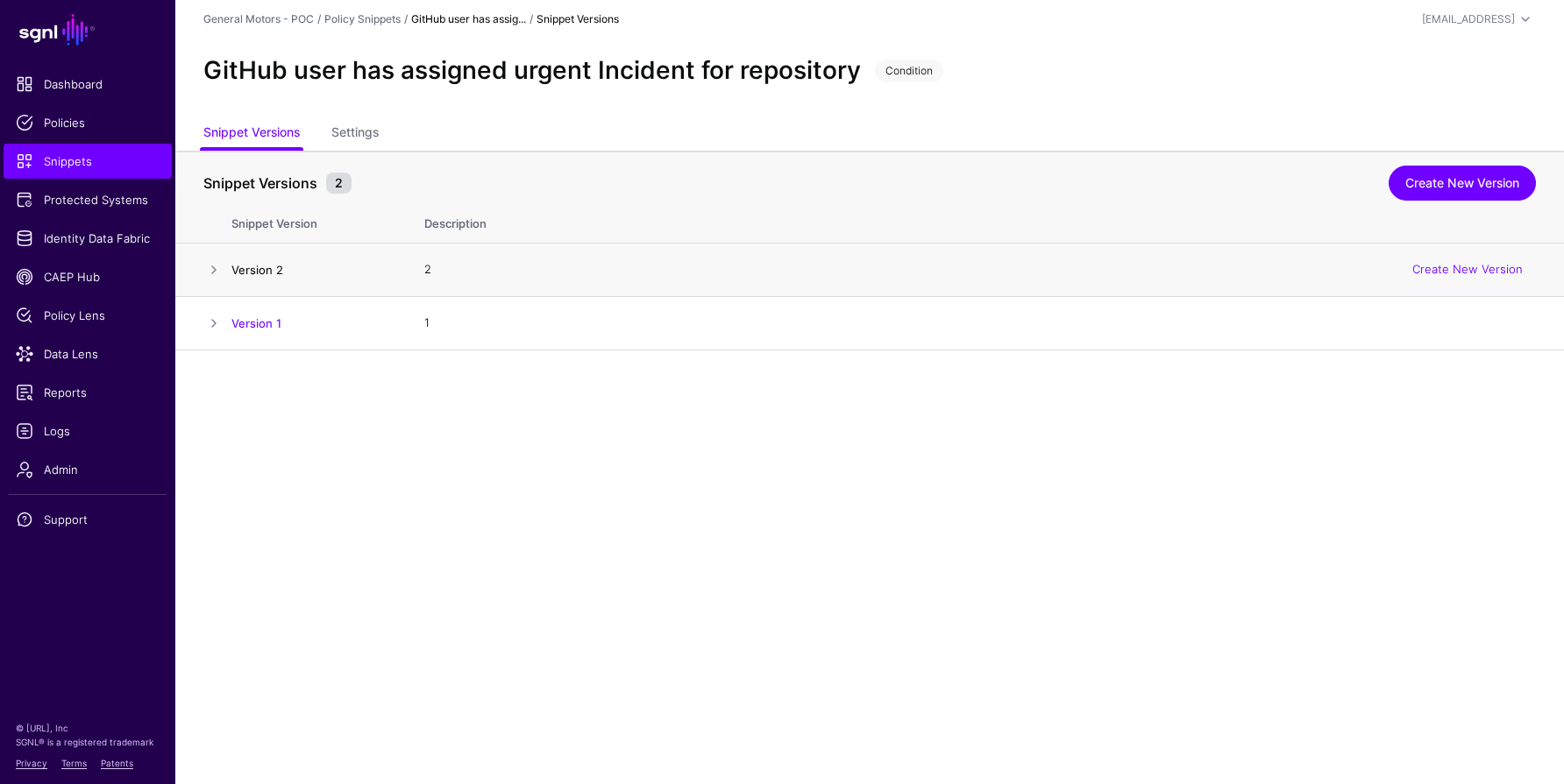
click at [261, 267] on link "Version 2" at bounding box center [257, 270] width 51 height 14
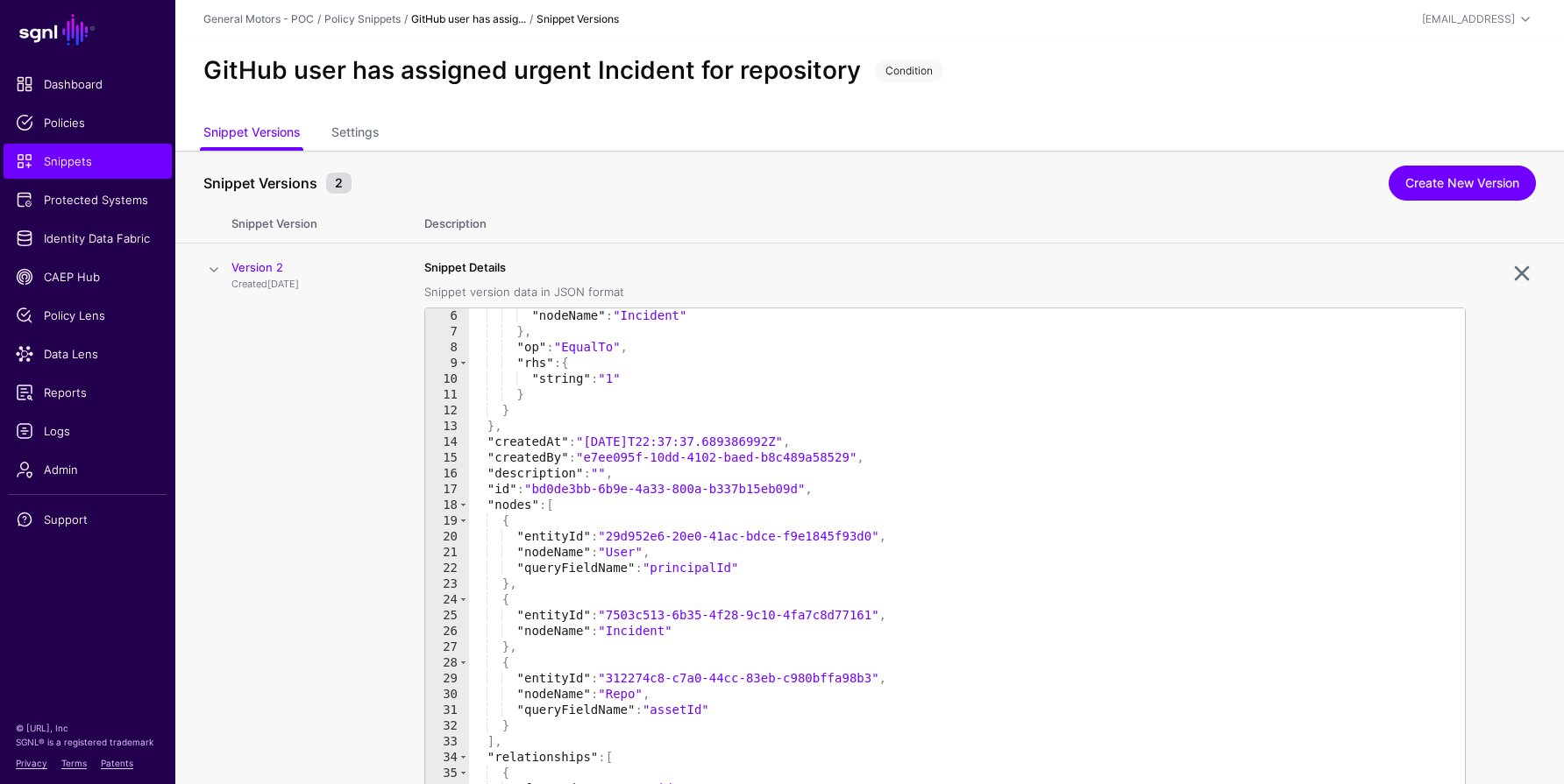
scroll to position [73, 0]
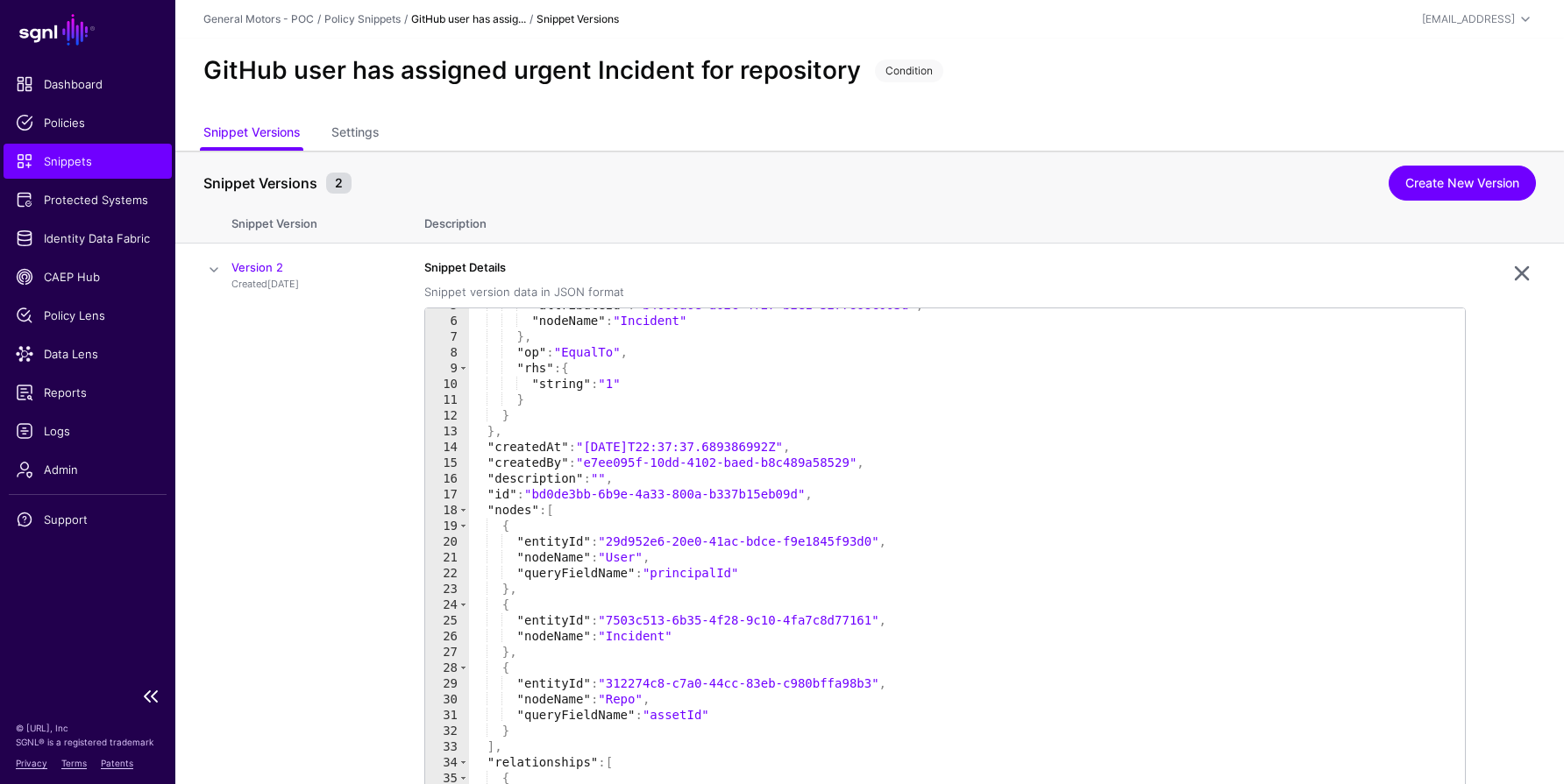
click at [83, 159] on span "Snippets" at bounding box center [88, 161] width 144 height 17
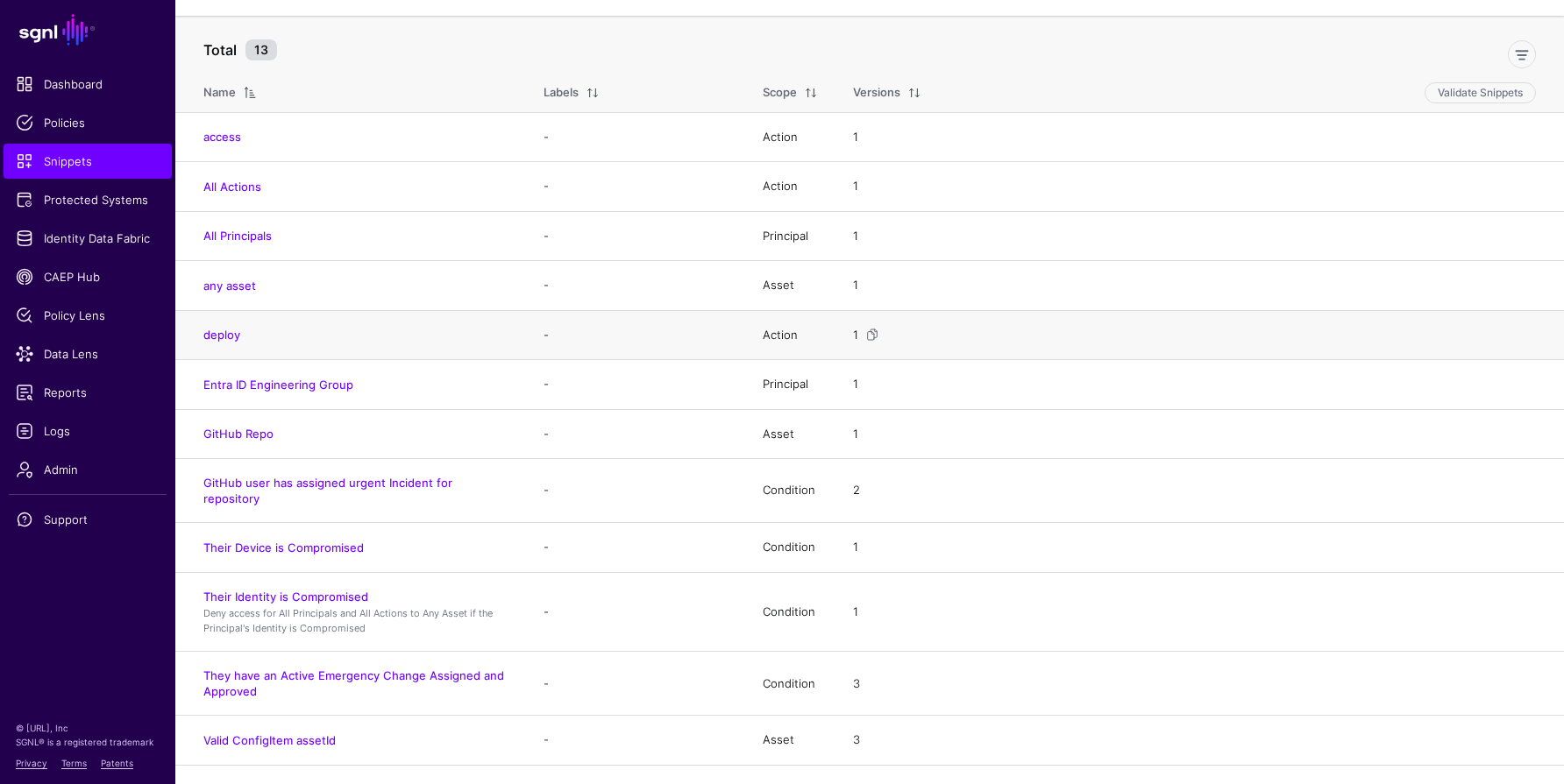
scroll to position [105, 0]
click at [230, 432] on link "GitHub Repo" at bounding box center [238, 431] width 71 height 14
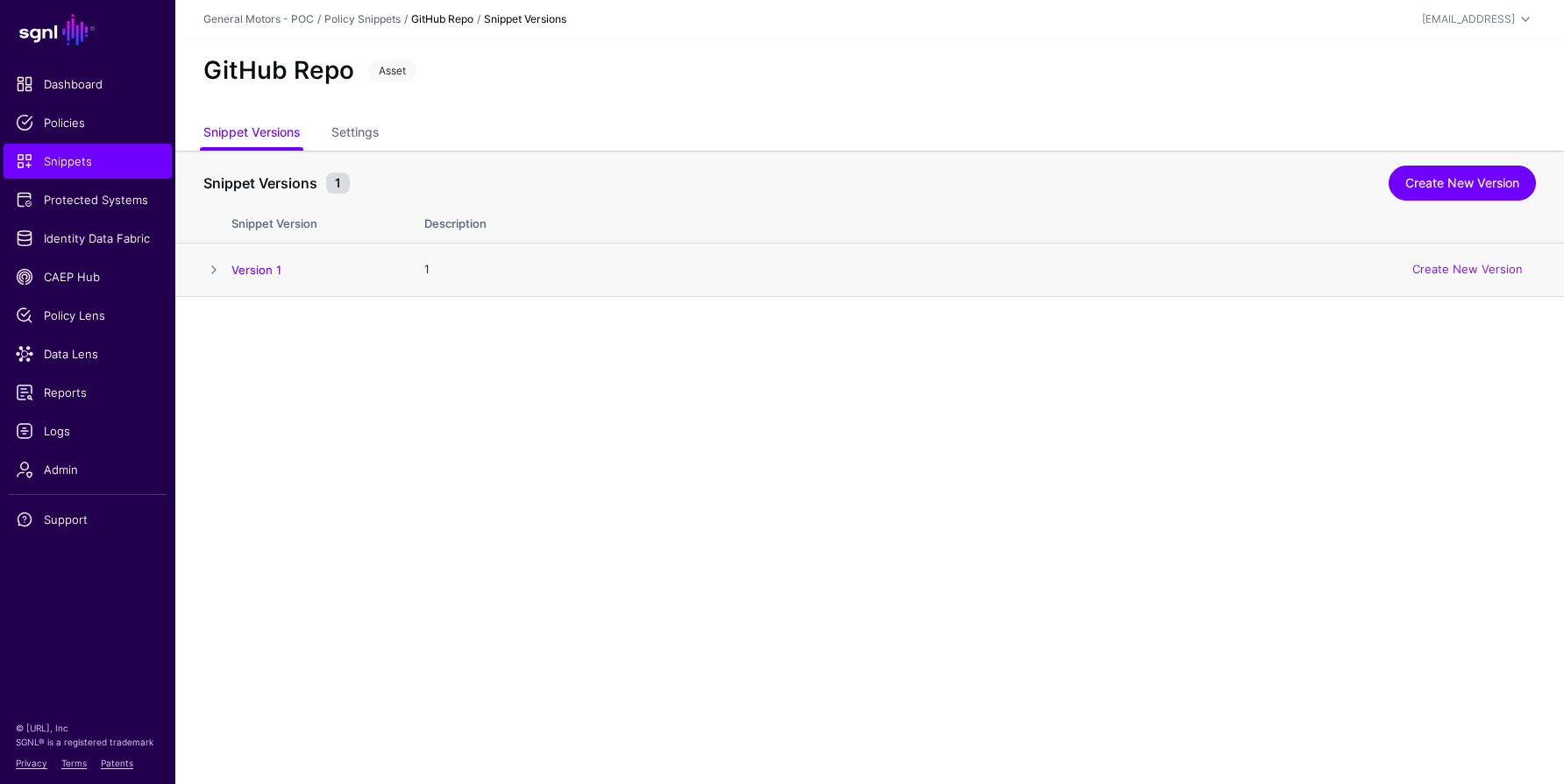
click at [220, 267] on span at bounding box center [213, 270] width 21 height 21
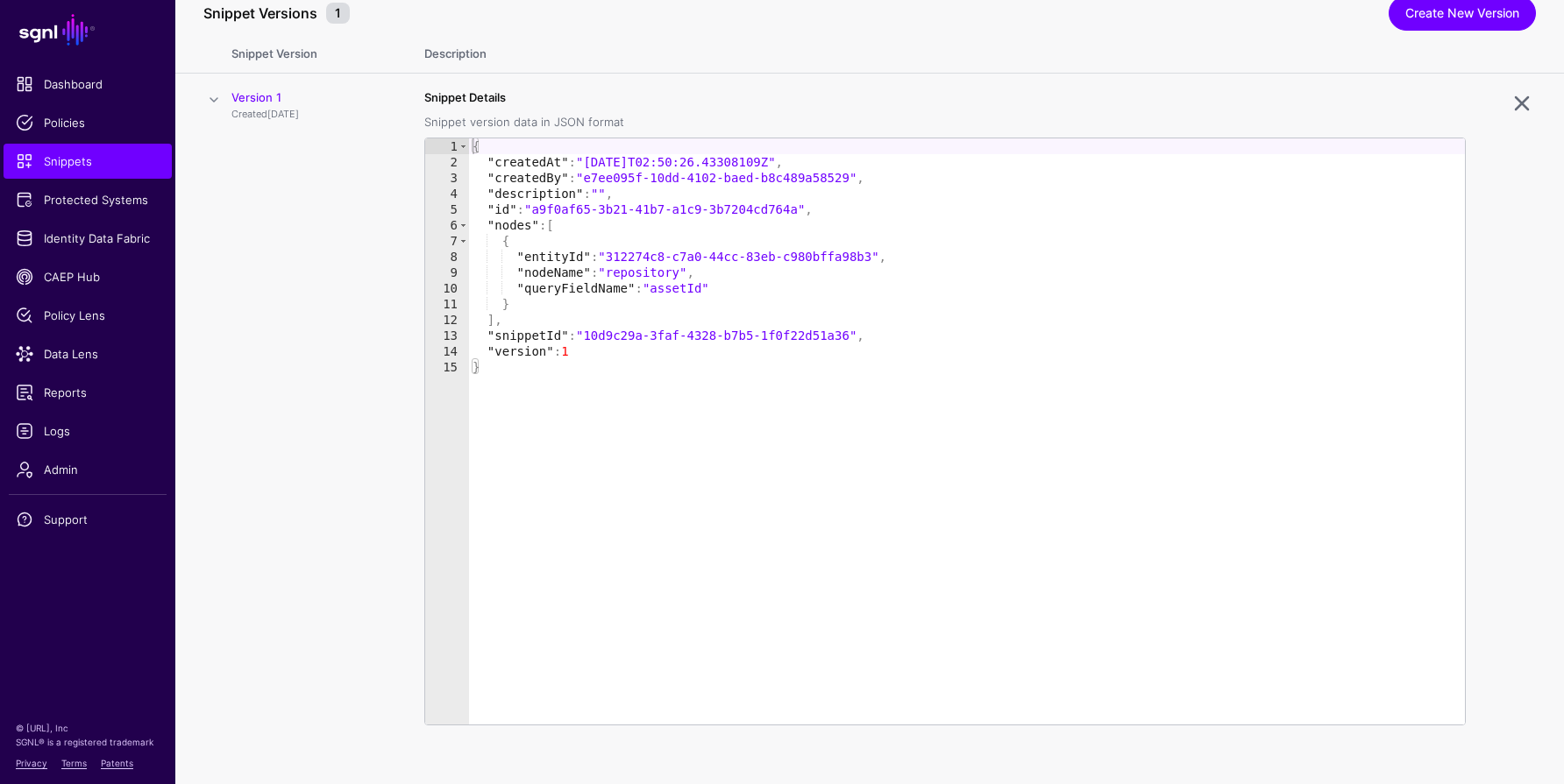
scroll to position [180, 0]
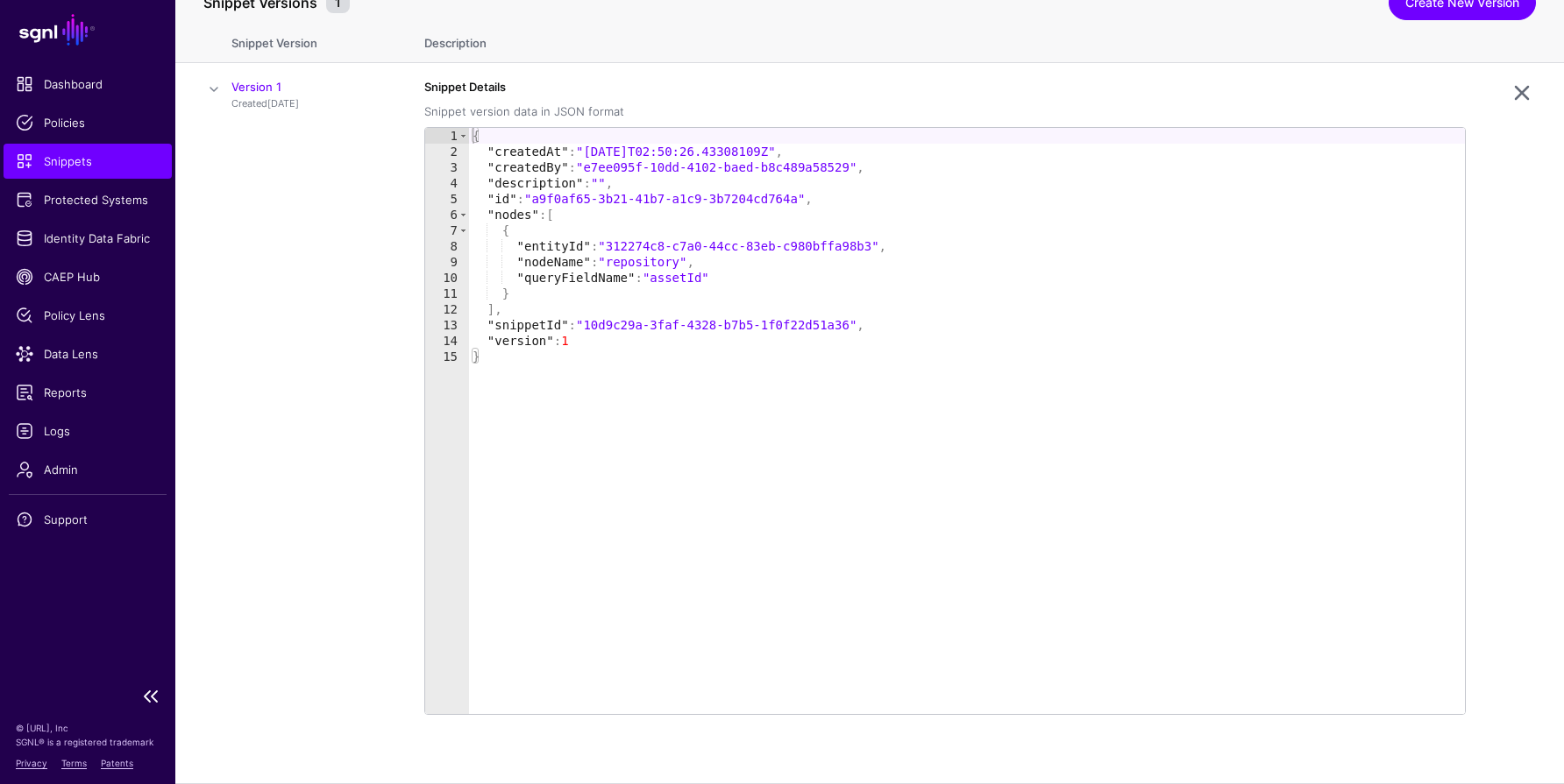
click at [89, 166] on span "Snippets" at bounding box center [88, 161] width 144 height 17
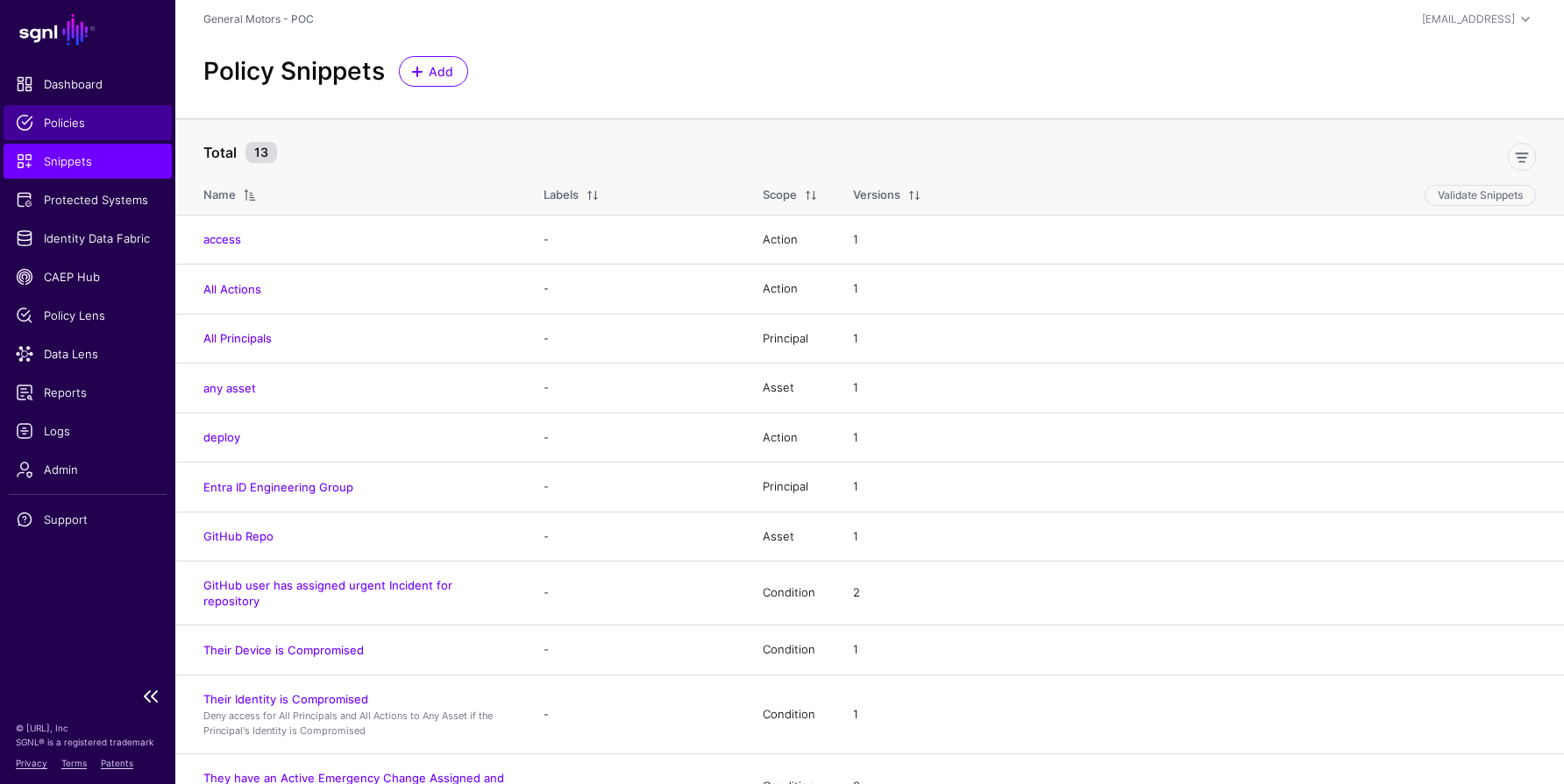
click at [77, 122] on span "Policies" at bounding box center [88, 123] width 144 height 17
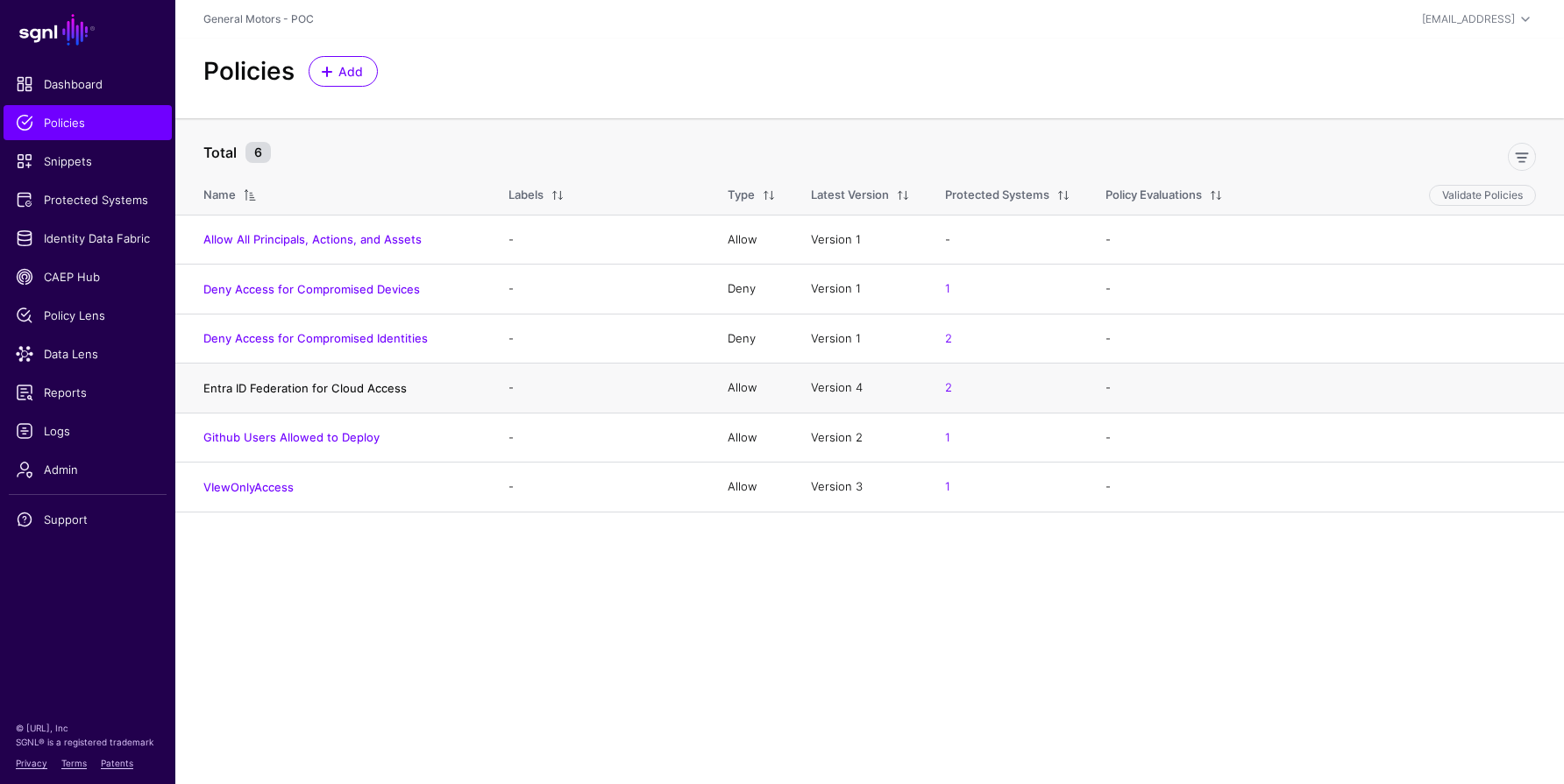
click at [284, 386] on link "Entra ID Federation for Cloud Access" at bounding box center [304, 388] width 203 height 14
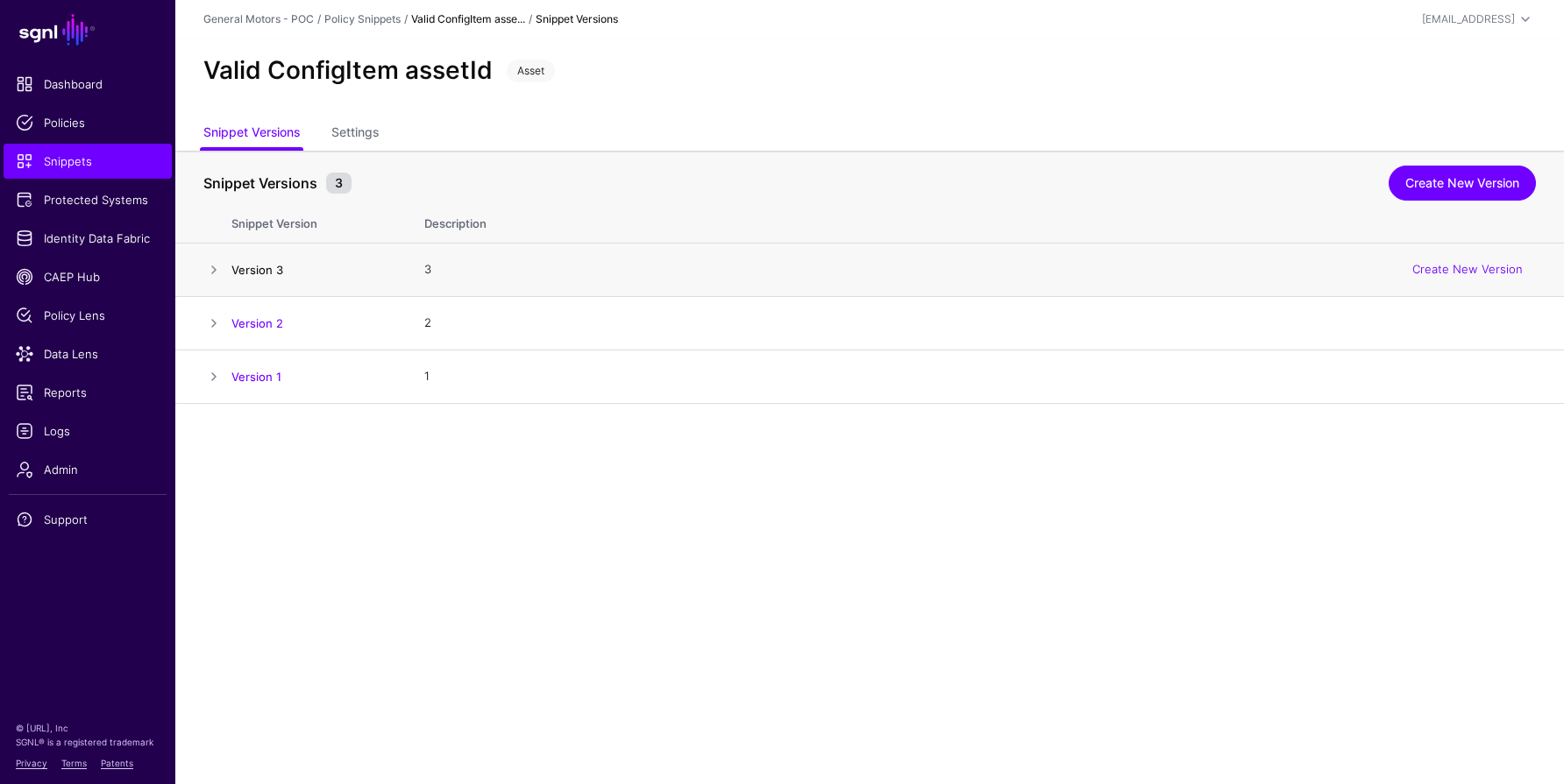
click at [260, 269] on link "Version 3" at bounding box center [257, 270] width 51 height 14
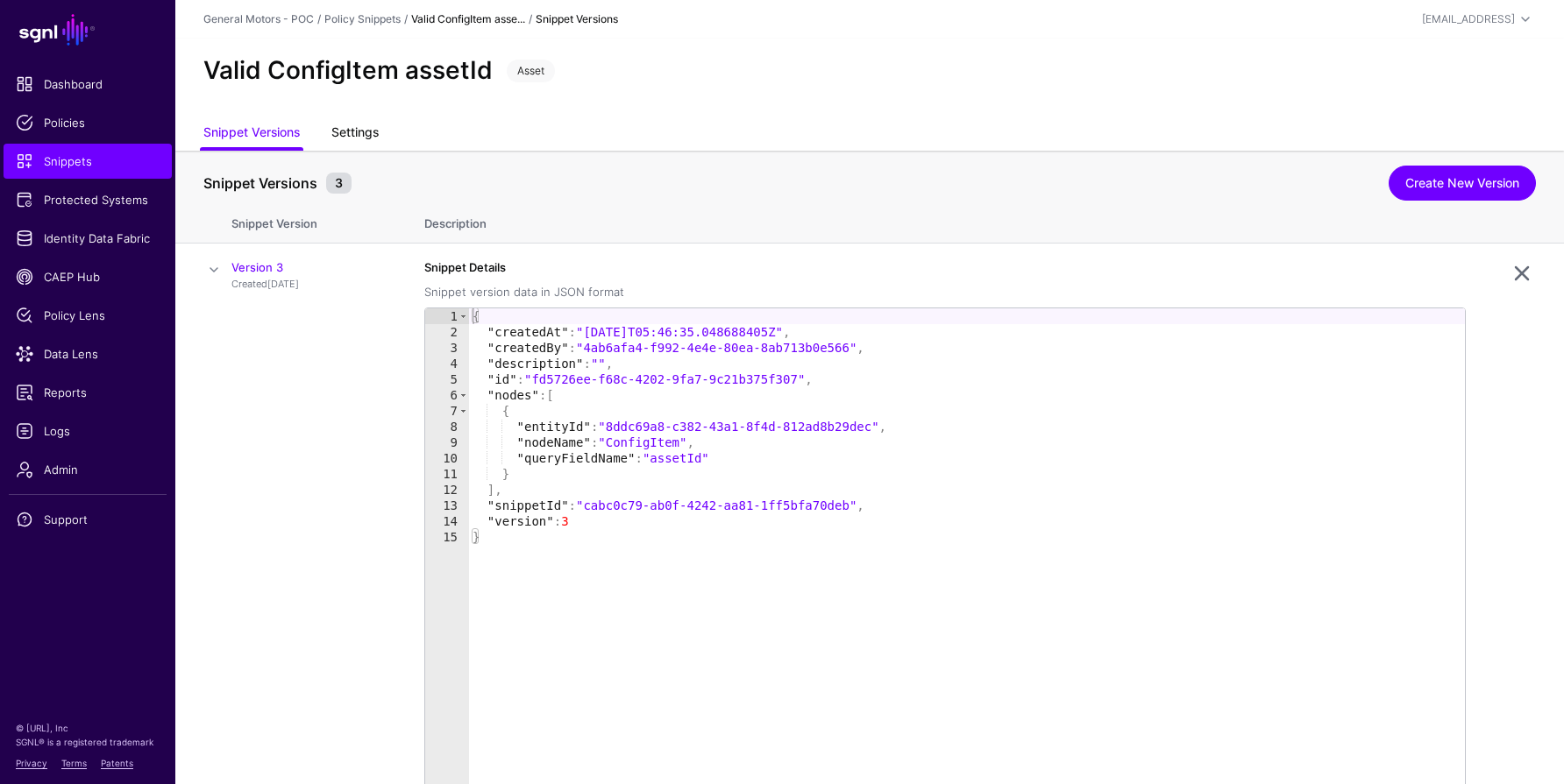
click at [354, 134] on link "Settings" at bounding box center [355, 133] width 48 height 33
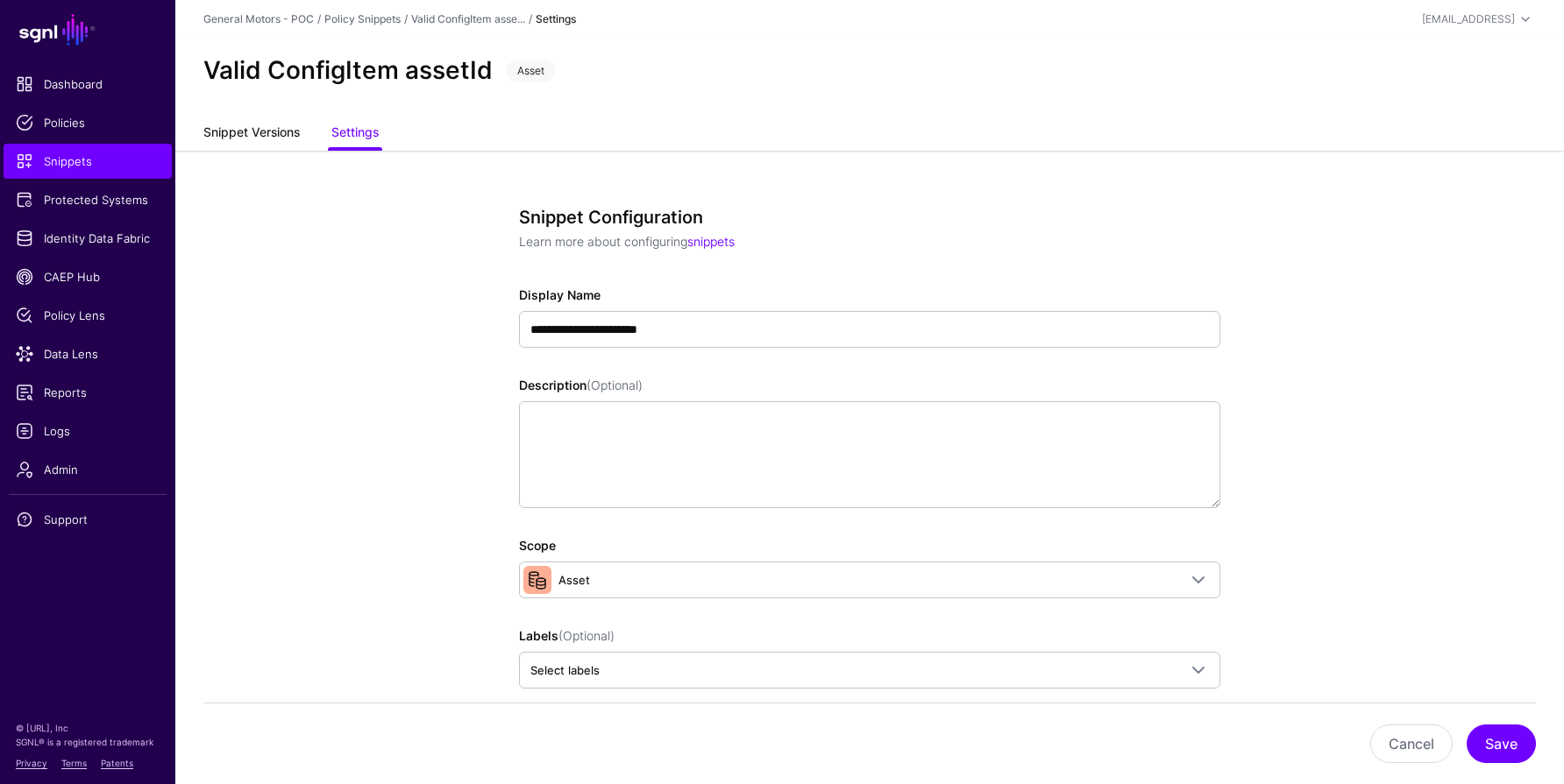
click at [249, 131] on link "Snippet Versions" at bounding box center [251, 133] width 96 height 33
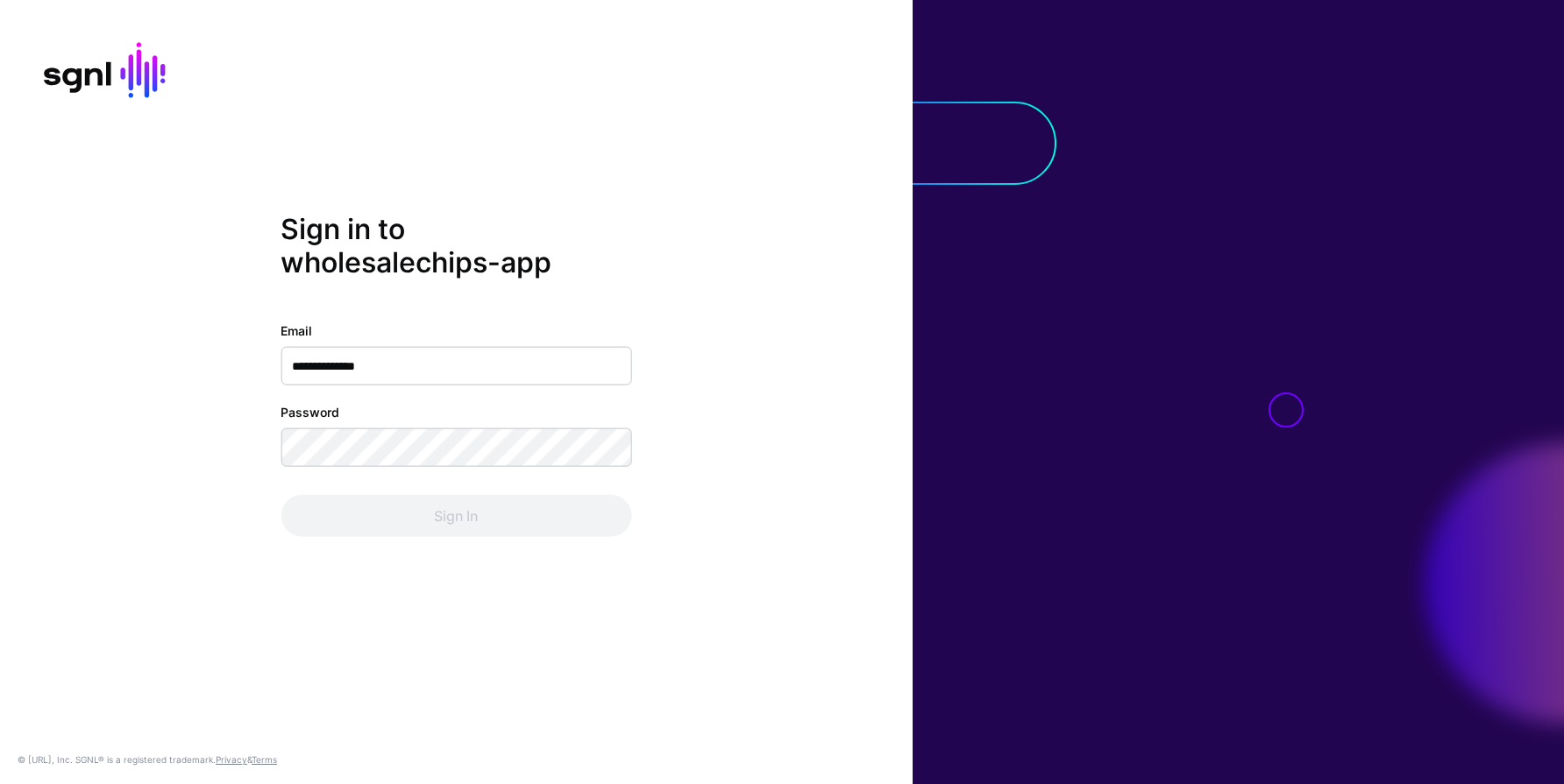
type input "**********"
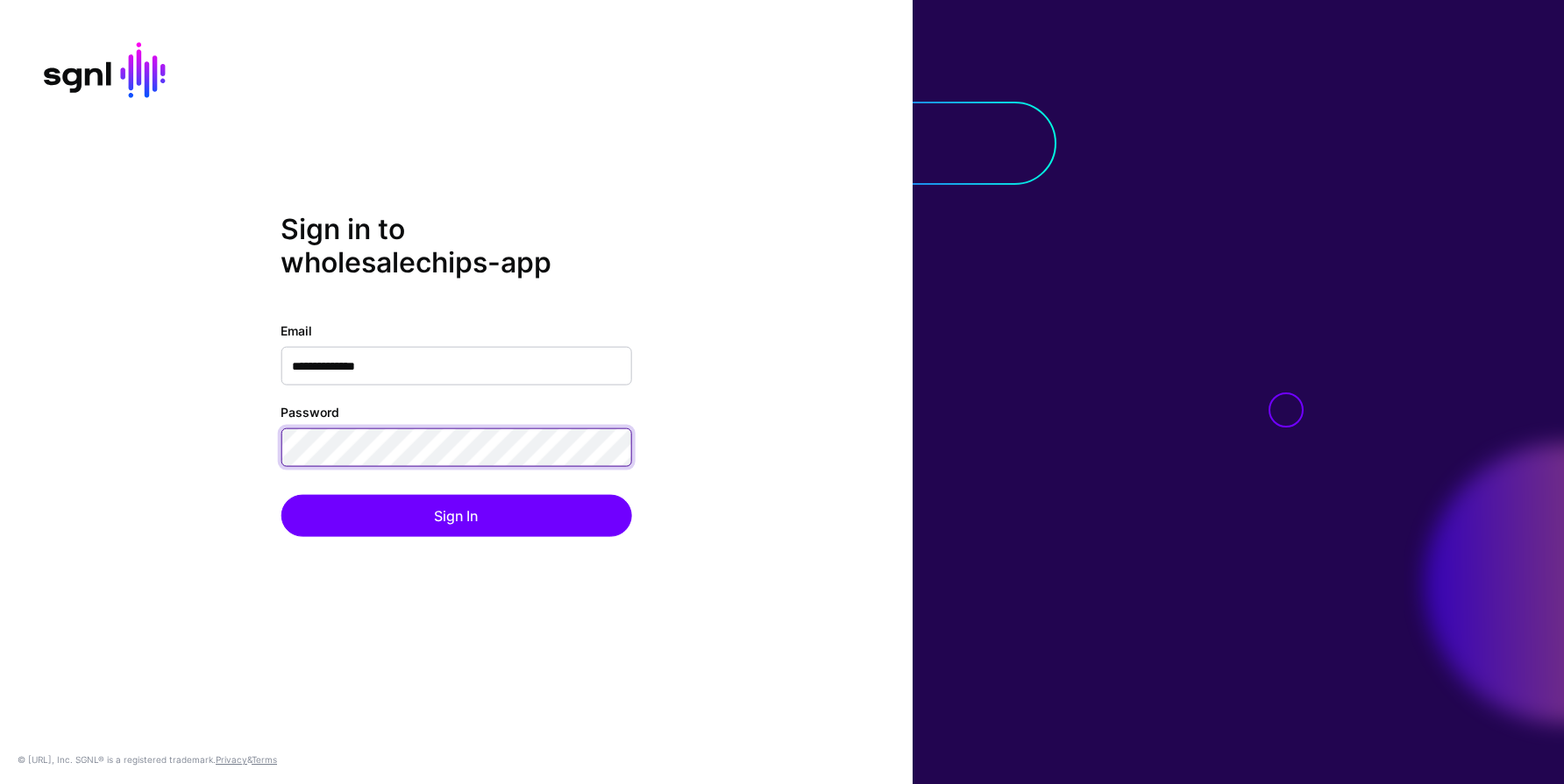
click at [280, 495] on button "Sign In" at bounding box center [456, 516] width 351 height 42
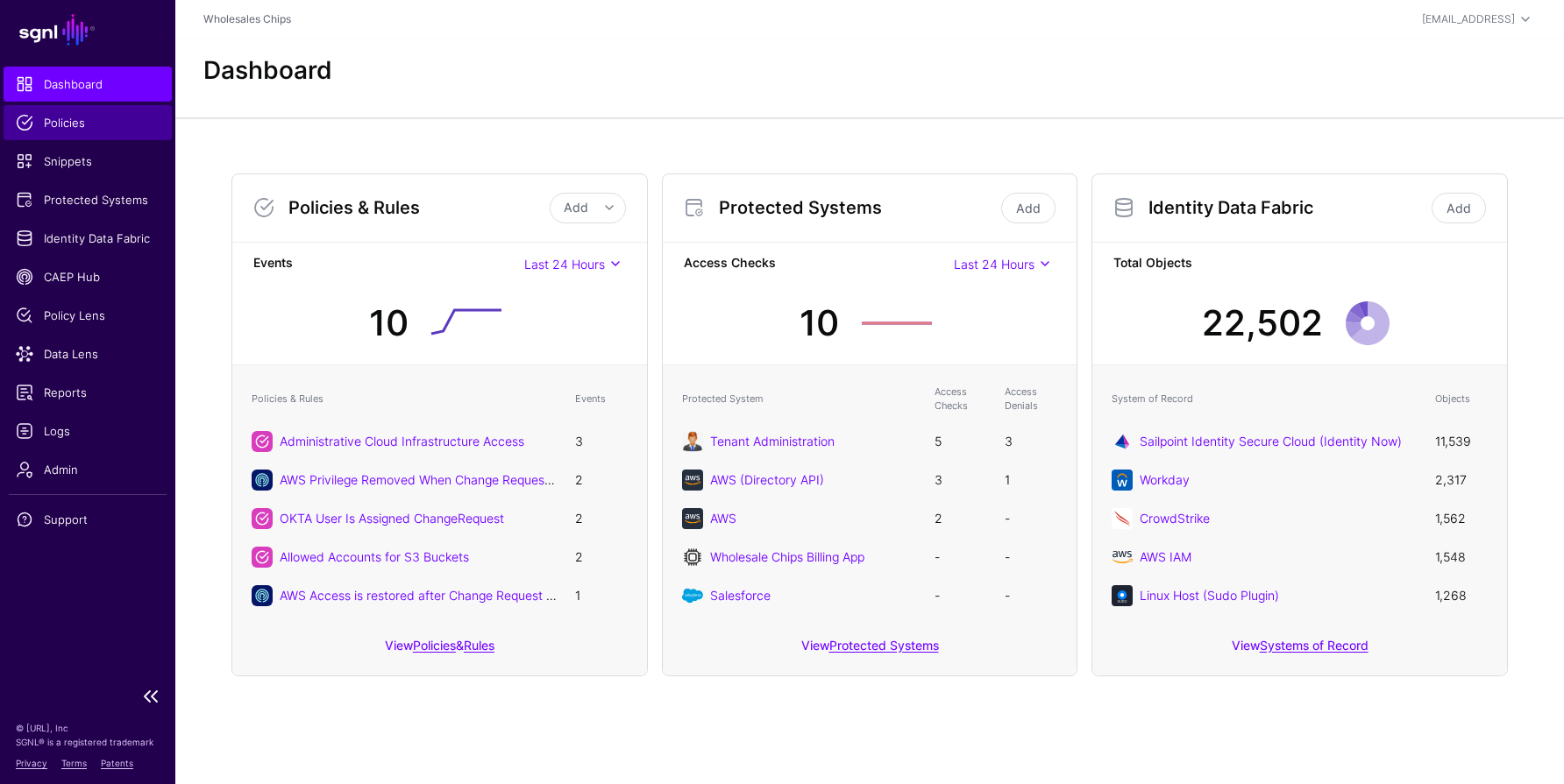
click at [64, 121] on span "Policies" at bounding box center [88, 123] width 144 height 17
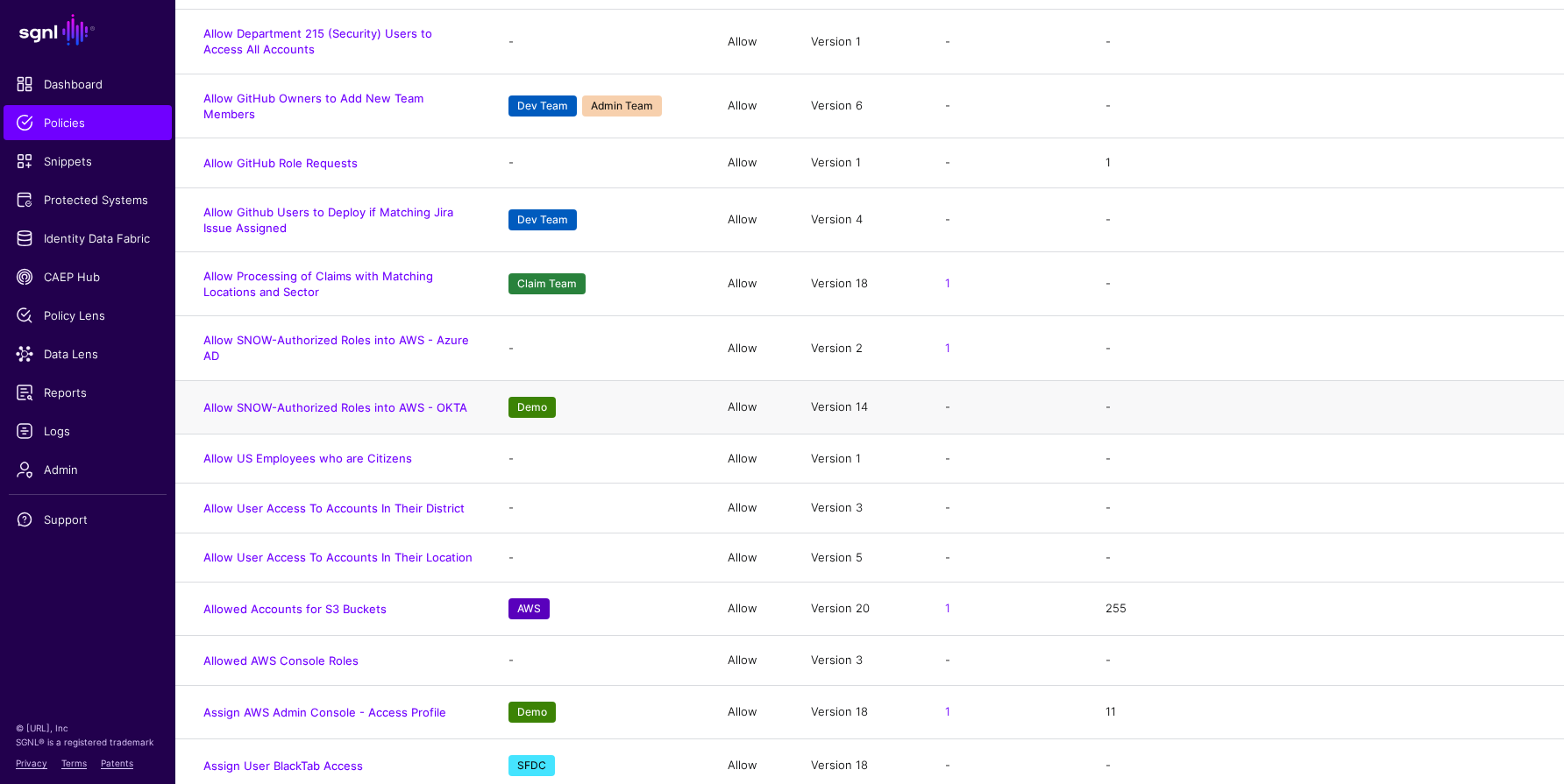
scroll to position [650, 0]
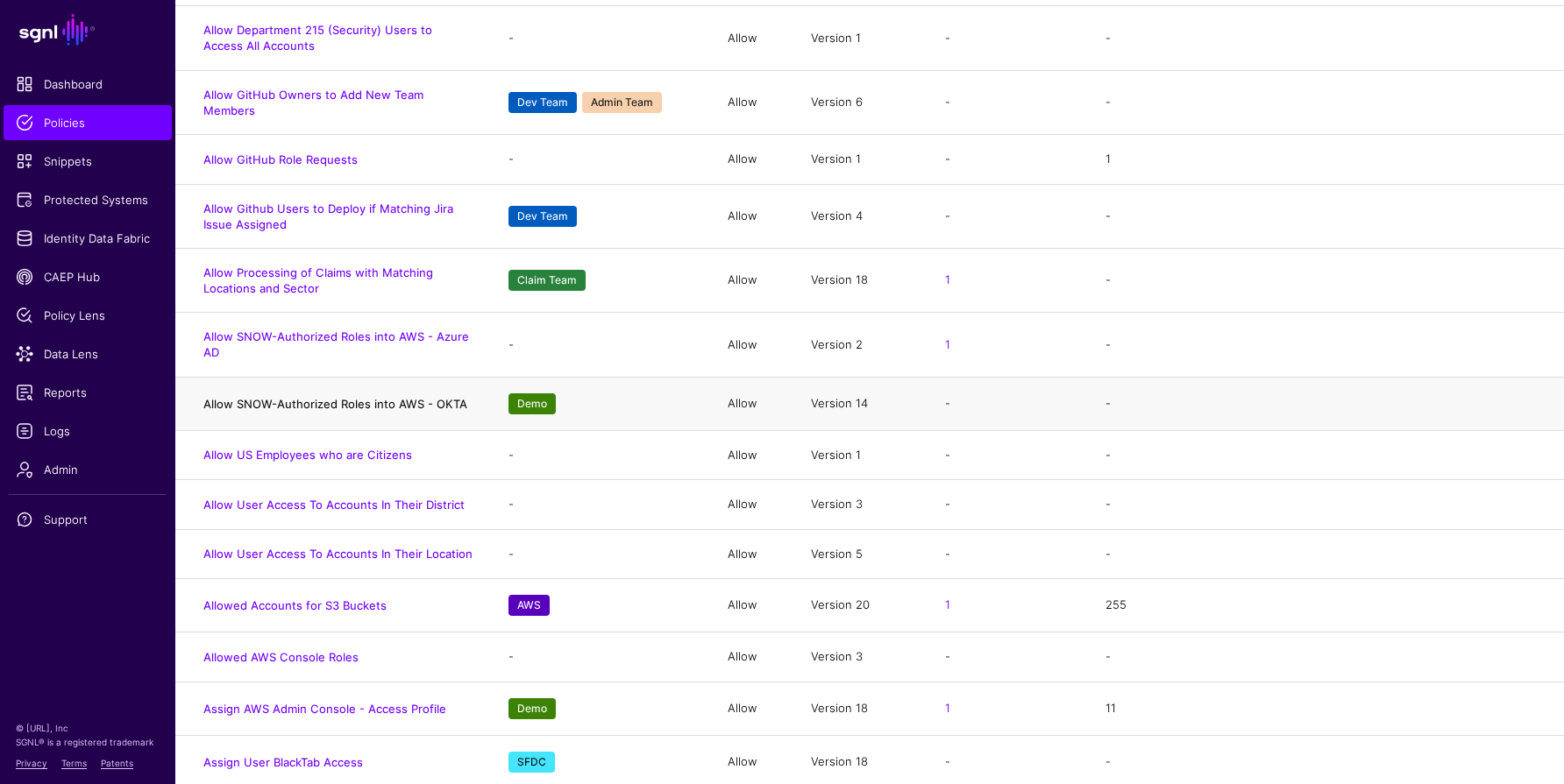
click at [326, 397] on link "Allow SNOW-Authorized Roles into AWS - OKTA" at bounding box center [335, 404] width 264 height 14
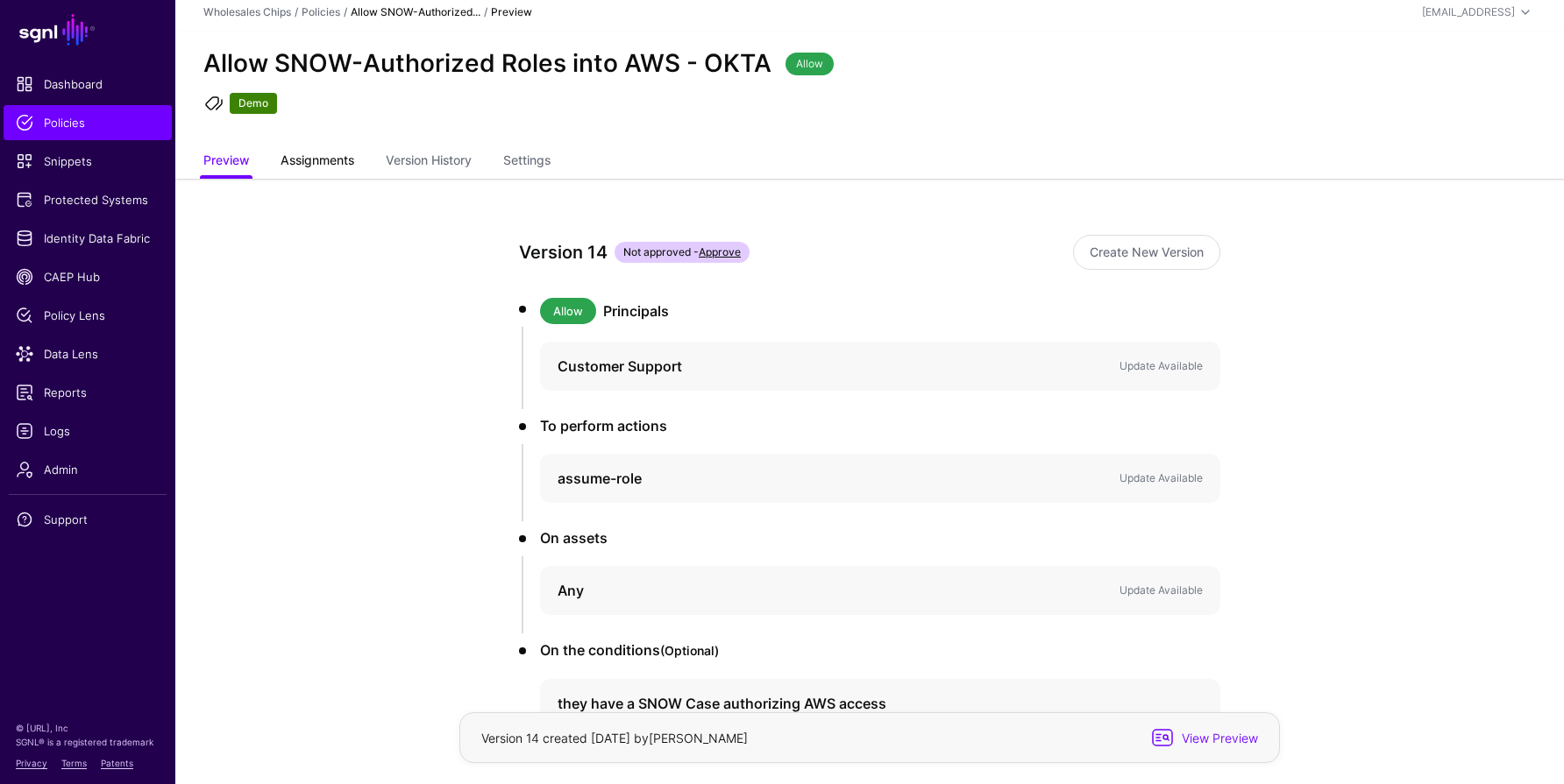
click at [323, 157] on span "Assignments" at bounding box center [317, 159] width 82 height 18
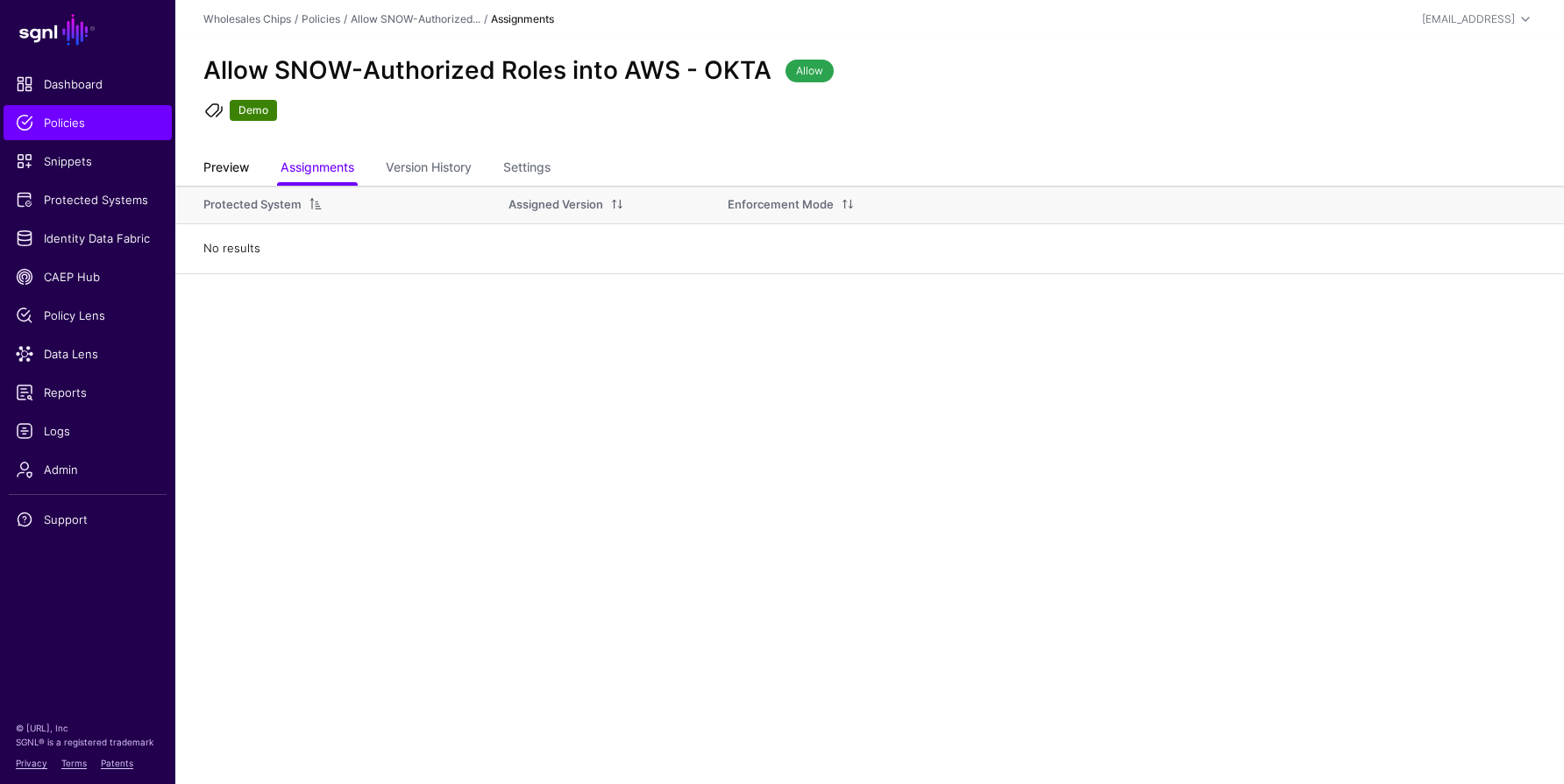
click at [229, 167] on link "Preview" at bounding box center [226, 169] width 46 height 33
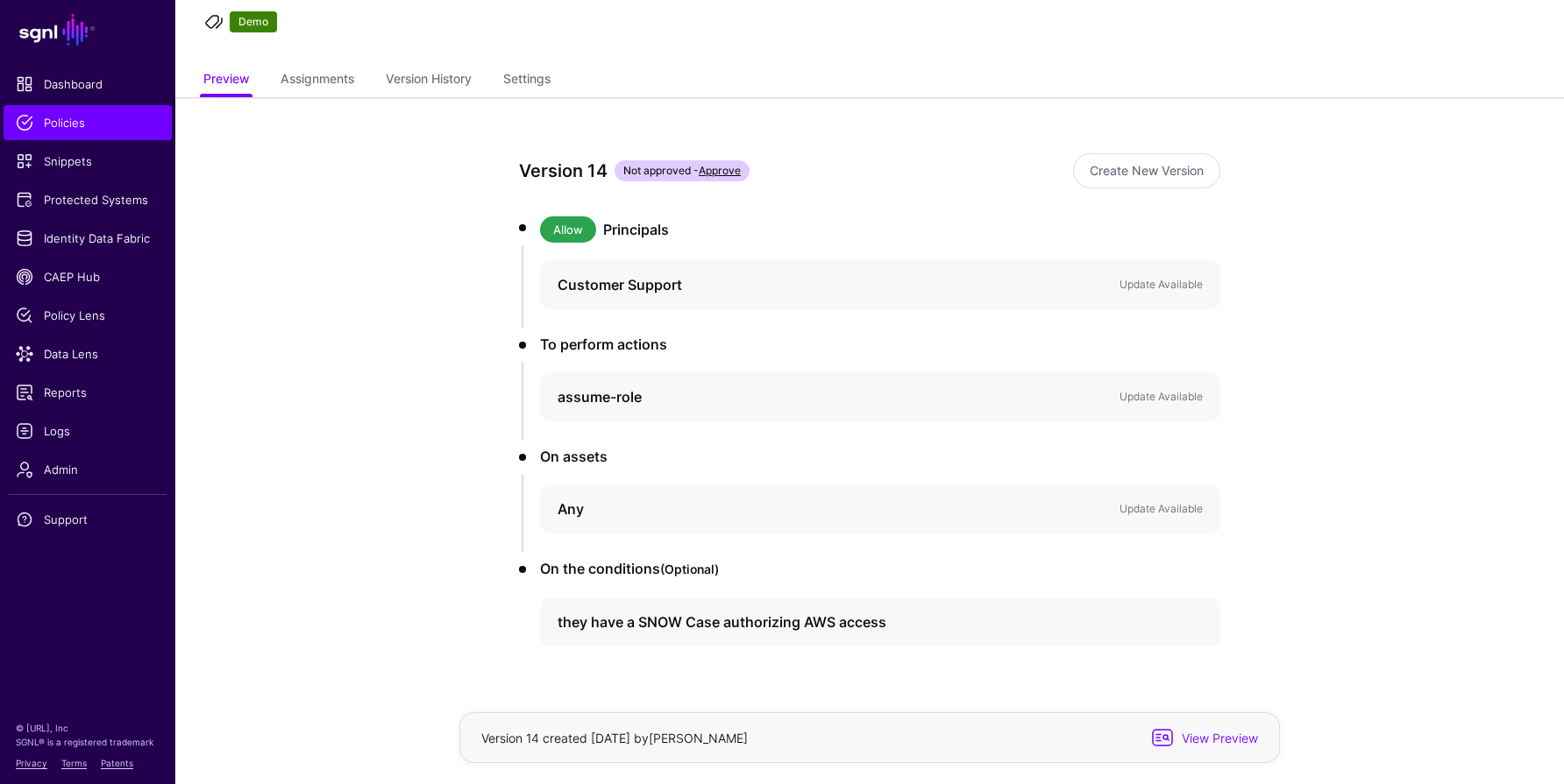
scroll to position [92, 0]
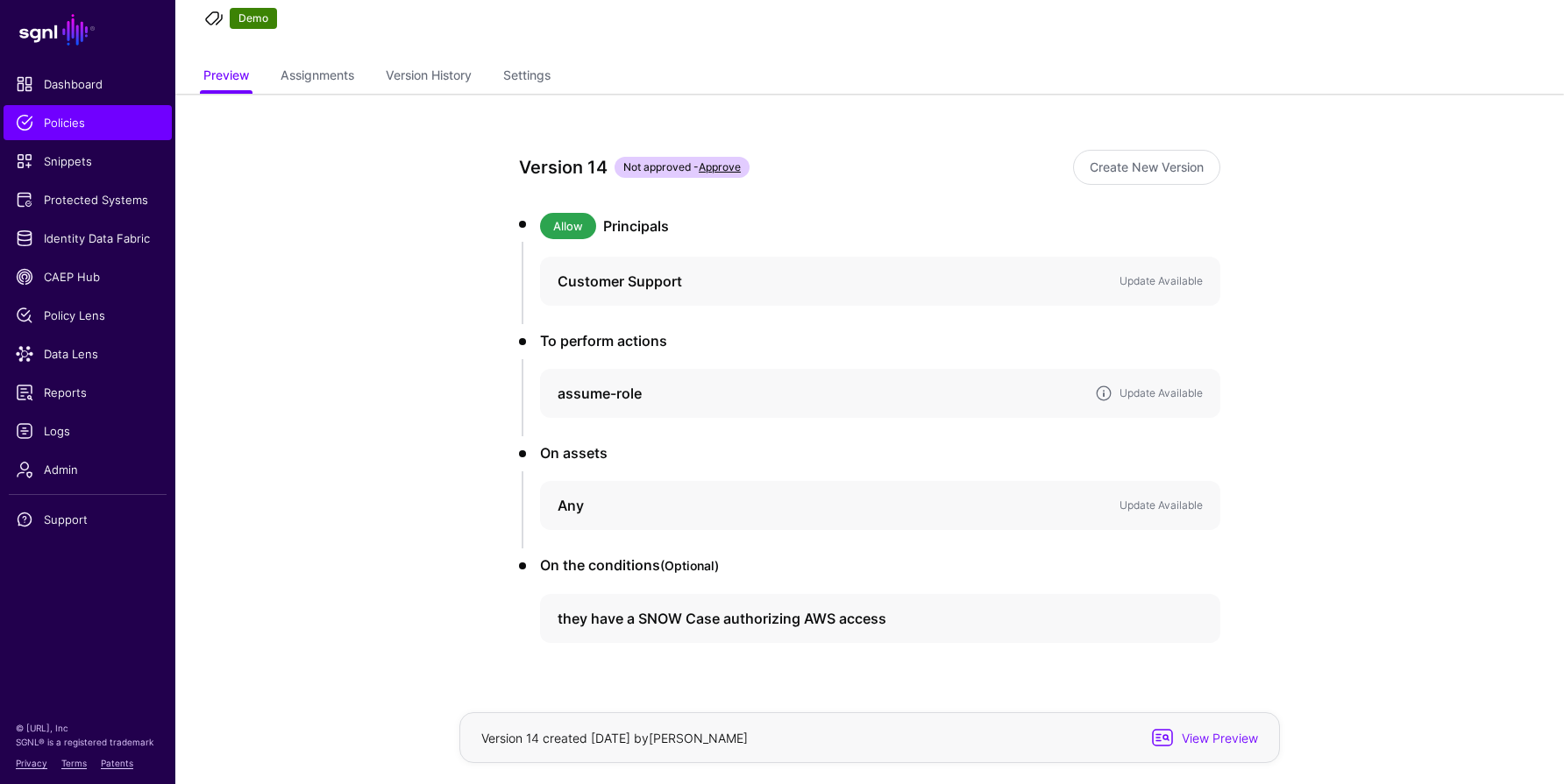
click at [631, 393] on h4 "assume-role" at bounding box center [819, 393] width 523 height 21
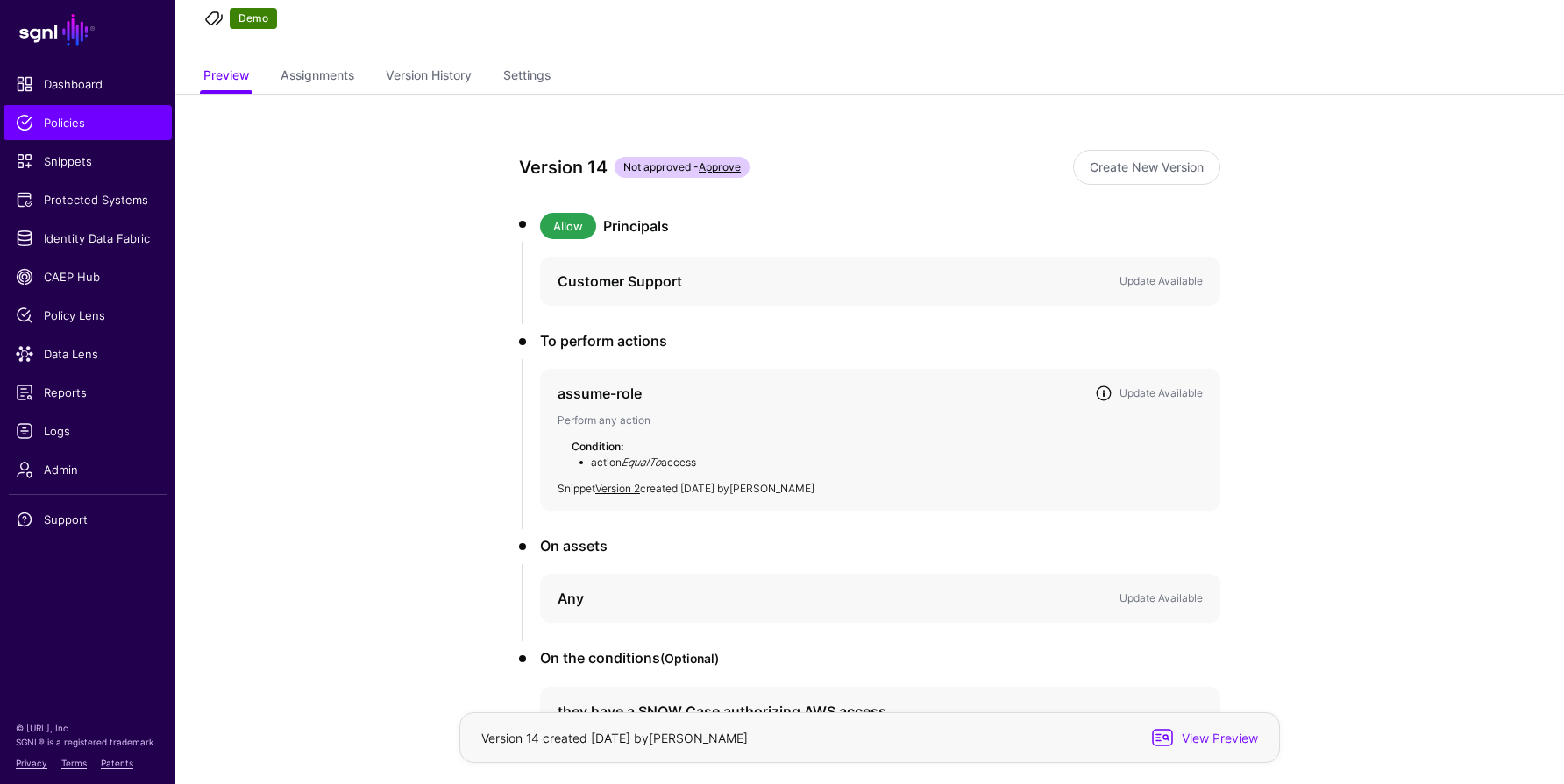
click at [631, 393] on h4 "assume-role" at bounding box center [819, 393] width 523 height 21
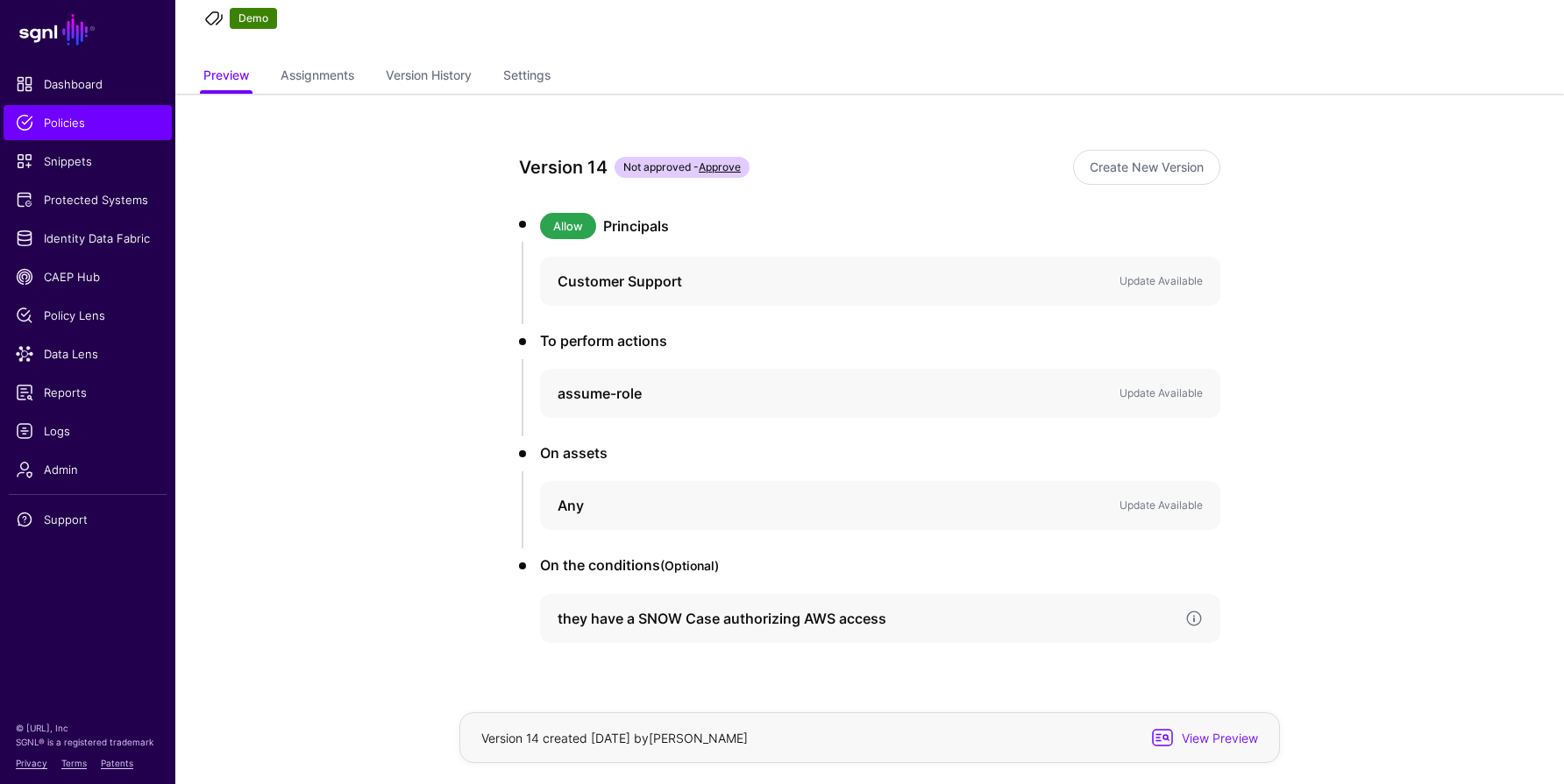
click at [616, 614] on h4 "they have a SNOW Case authorizing AWS access" at bounding box center [864, 618] width 614 height 21
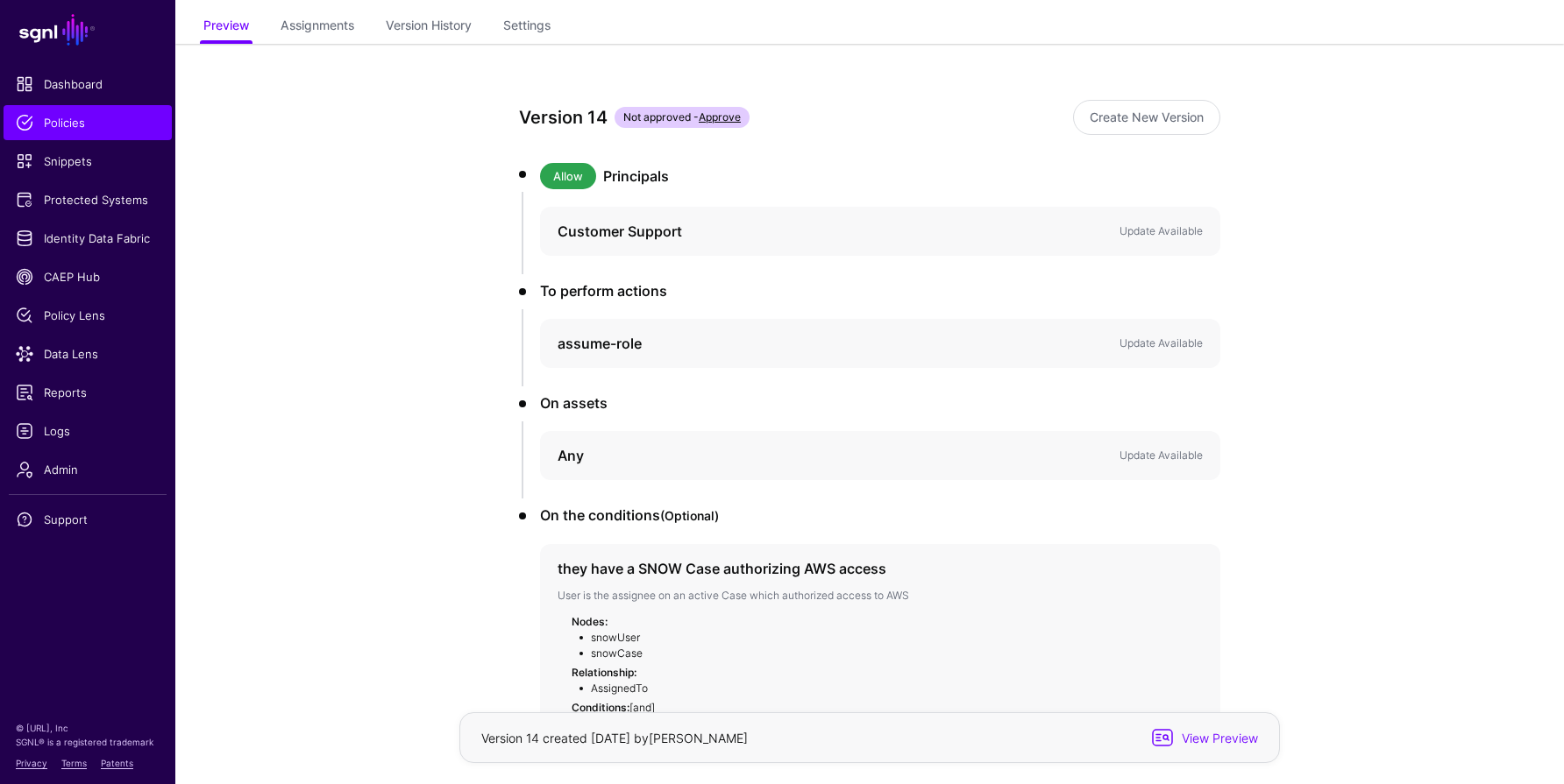
scroll to position [0, 0]
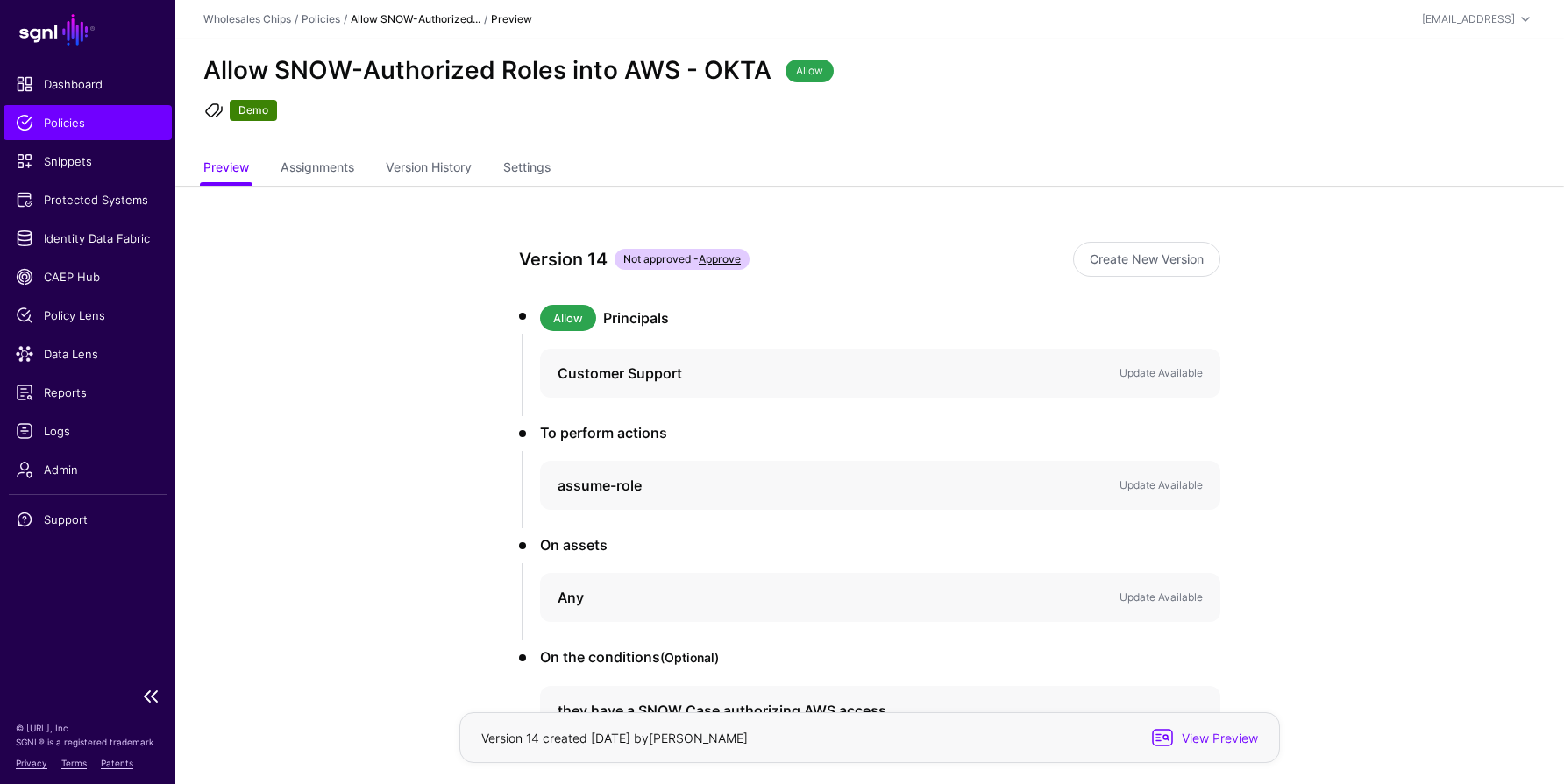
click at [68, 126] on span "Policies" at bounding box center [88, 123] width 144 height 17
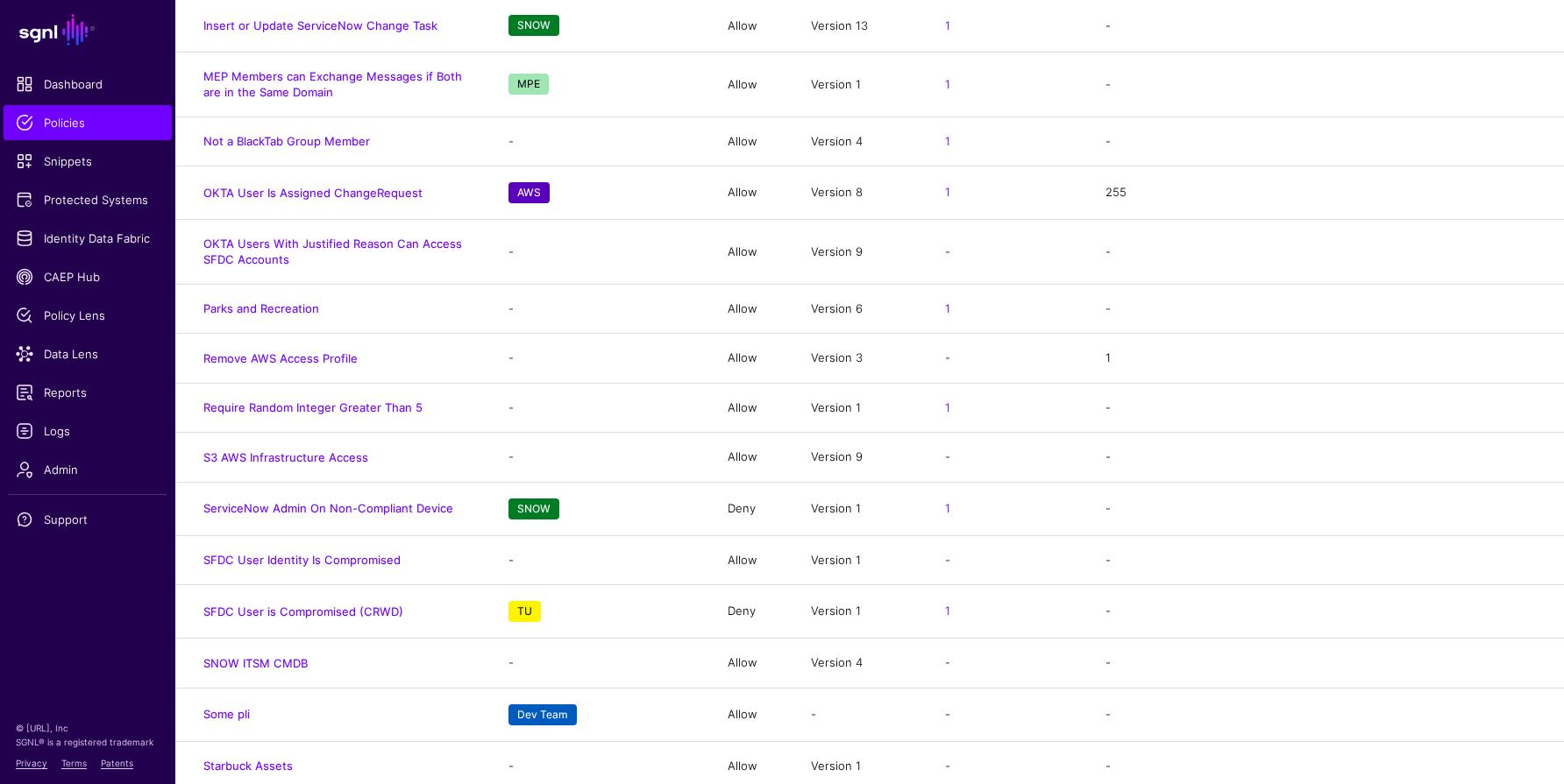
scroll to position [3644, 0]
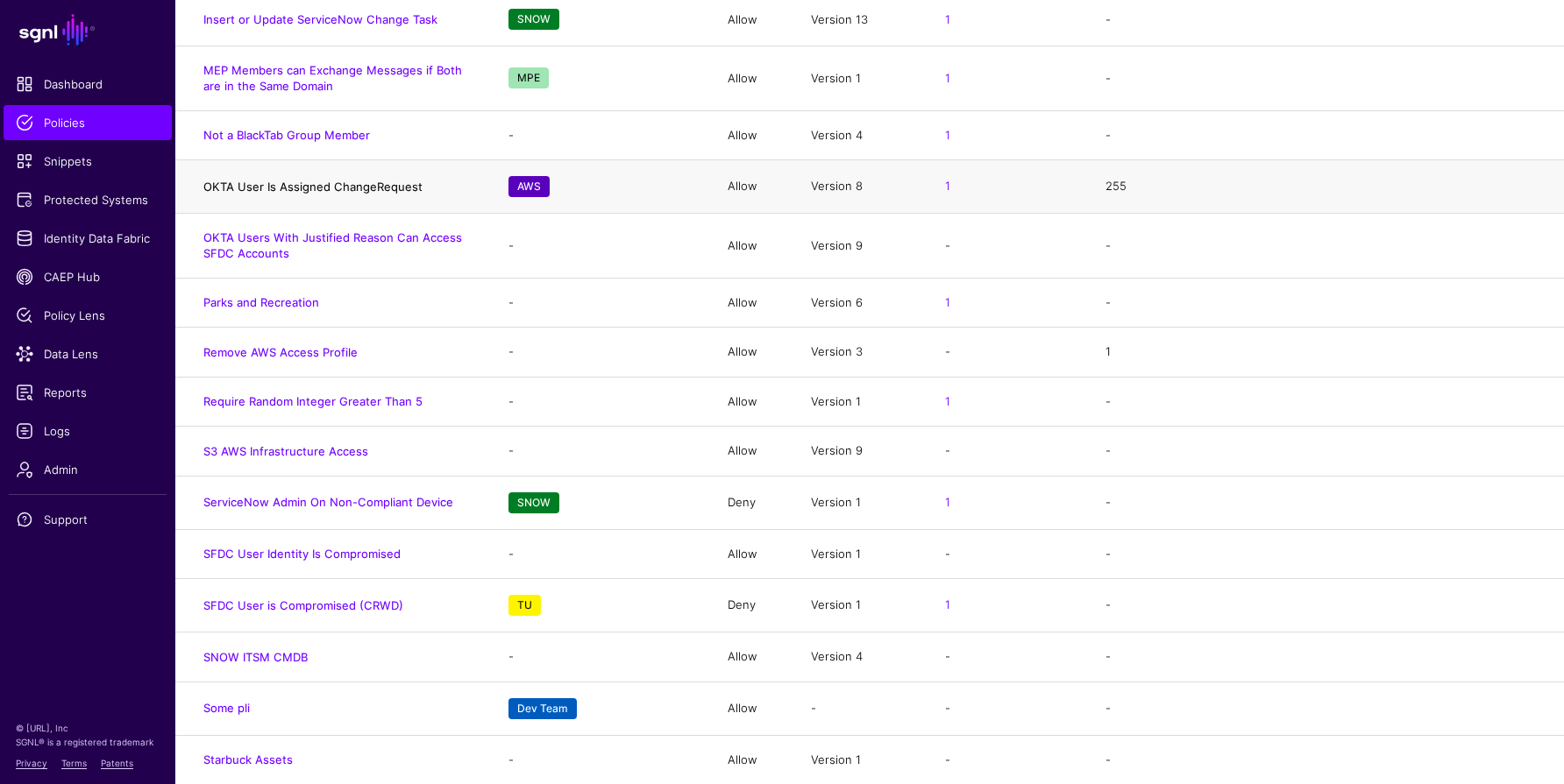
click at [284, 180] on link "OKTA User Is Assigned ChangeRequest" at bounding box center [313, 187] width 219 height 14
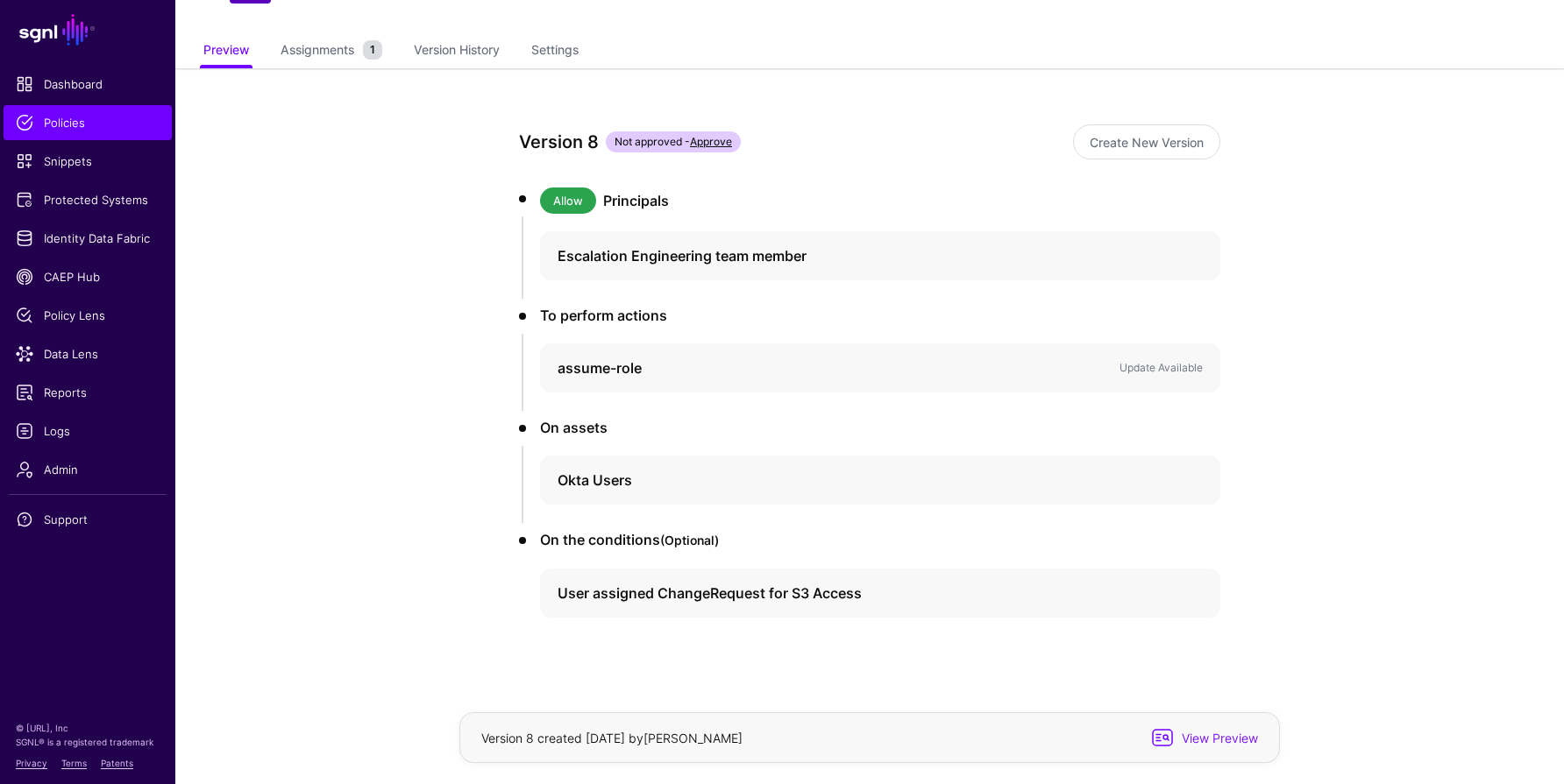
scroll to position [130, 0]
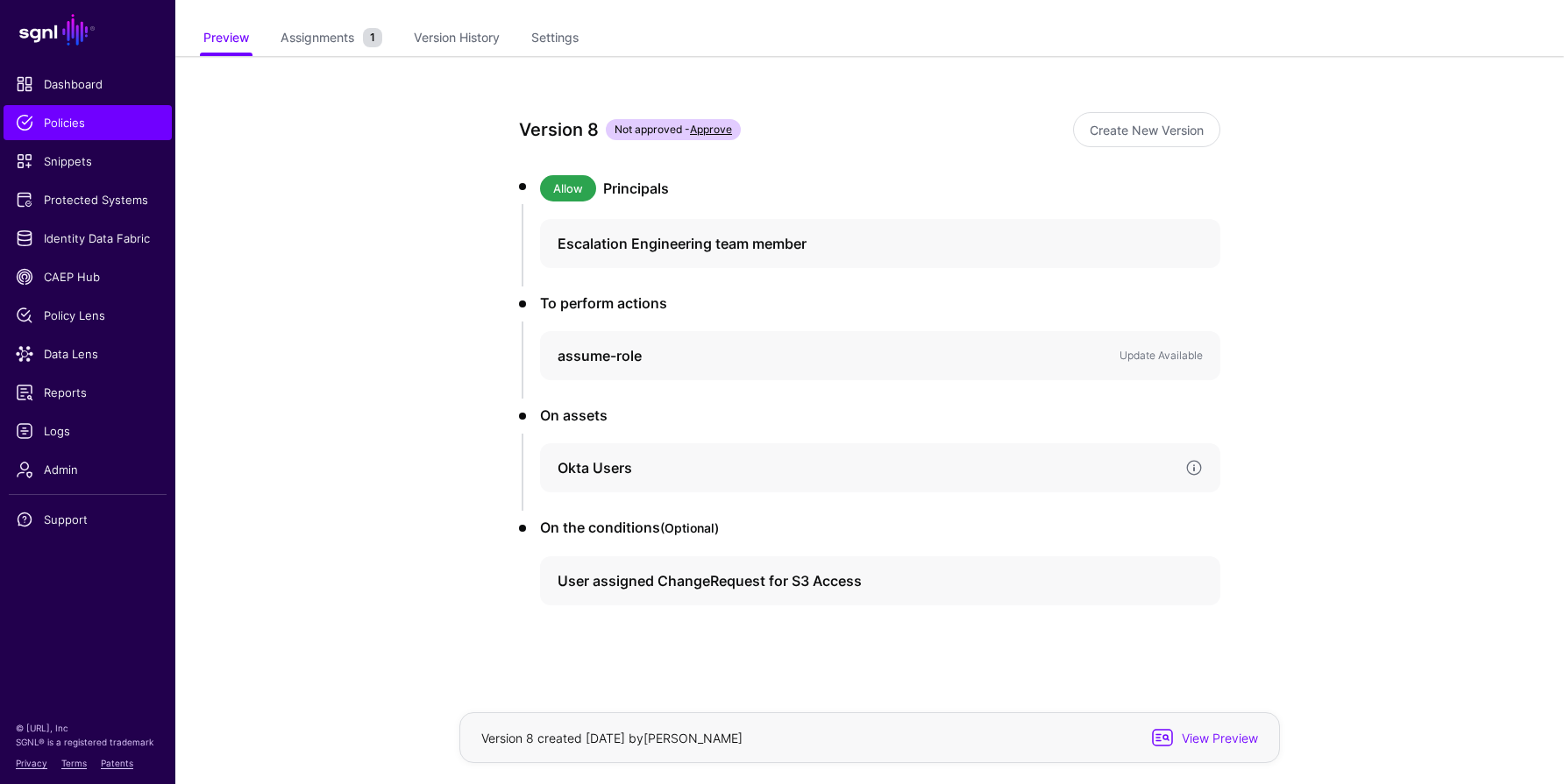
click at [583, 466] on h4 "Okta Users" at bounding box center [864, 468] width 614 height 21
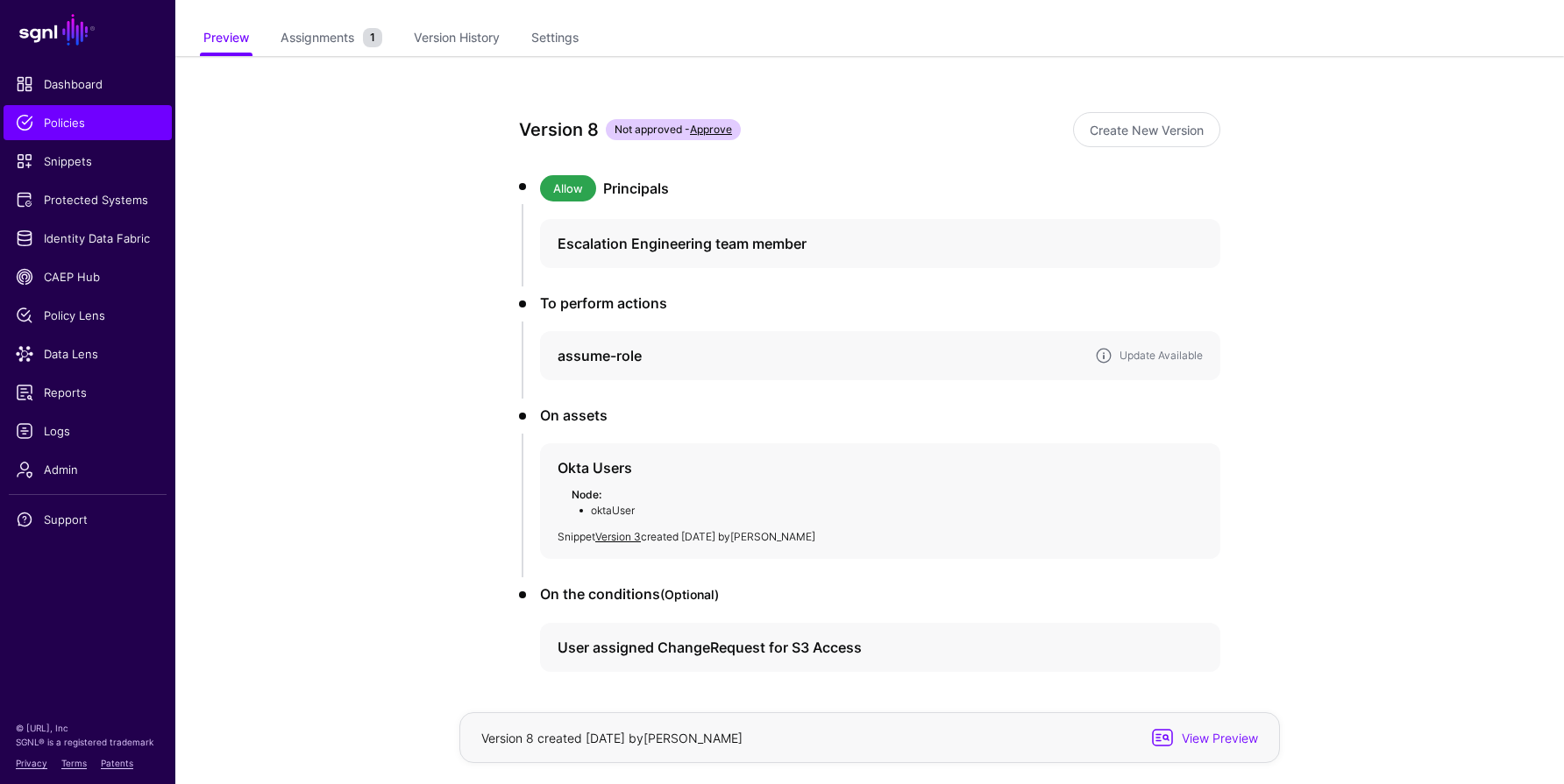
click at [602, 354] on h4 "assume-role" at bounding box center [819, 355] width 523 height 21
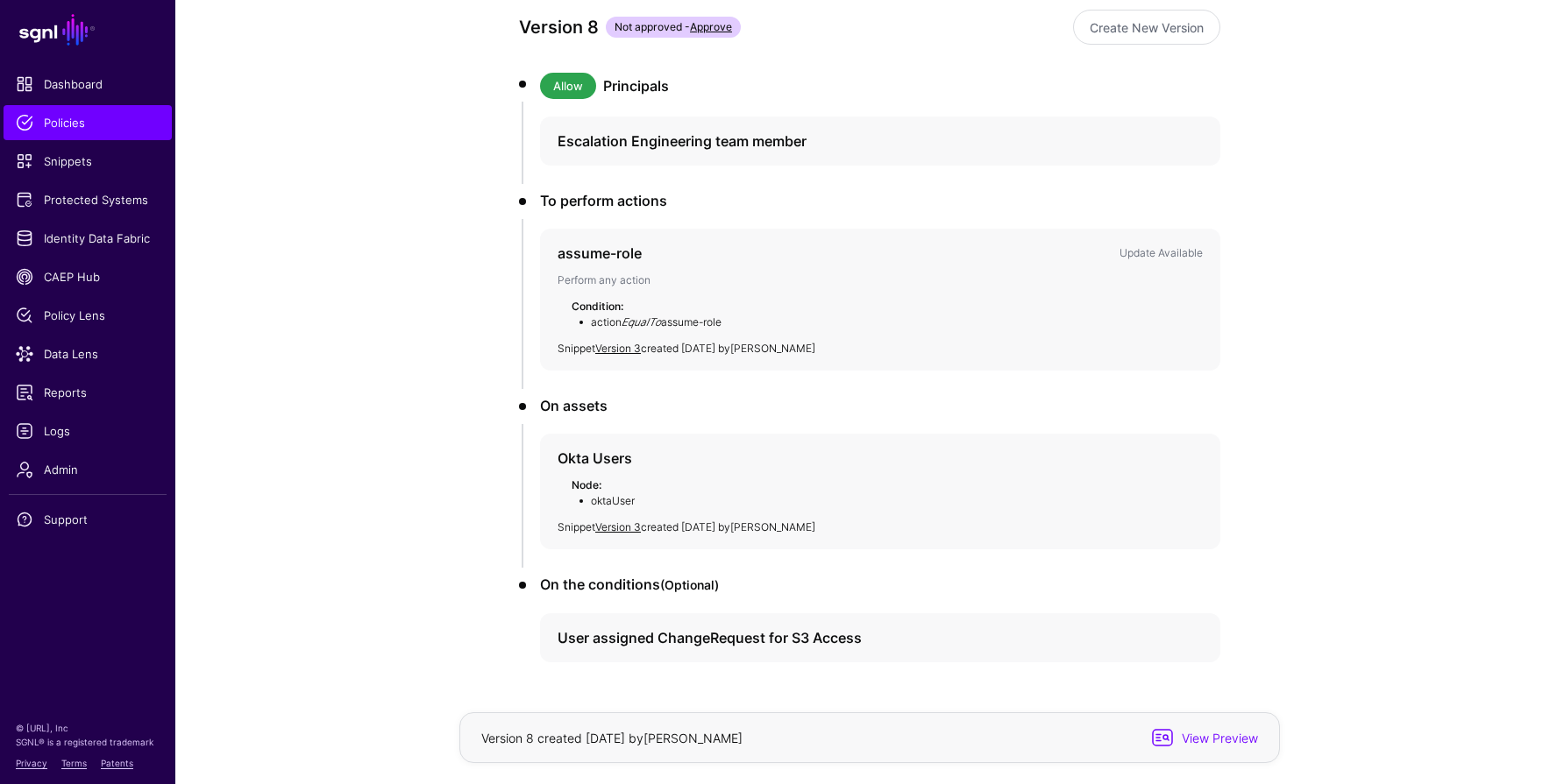
scroll to position [289, 0]
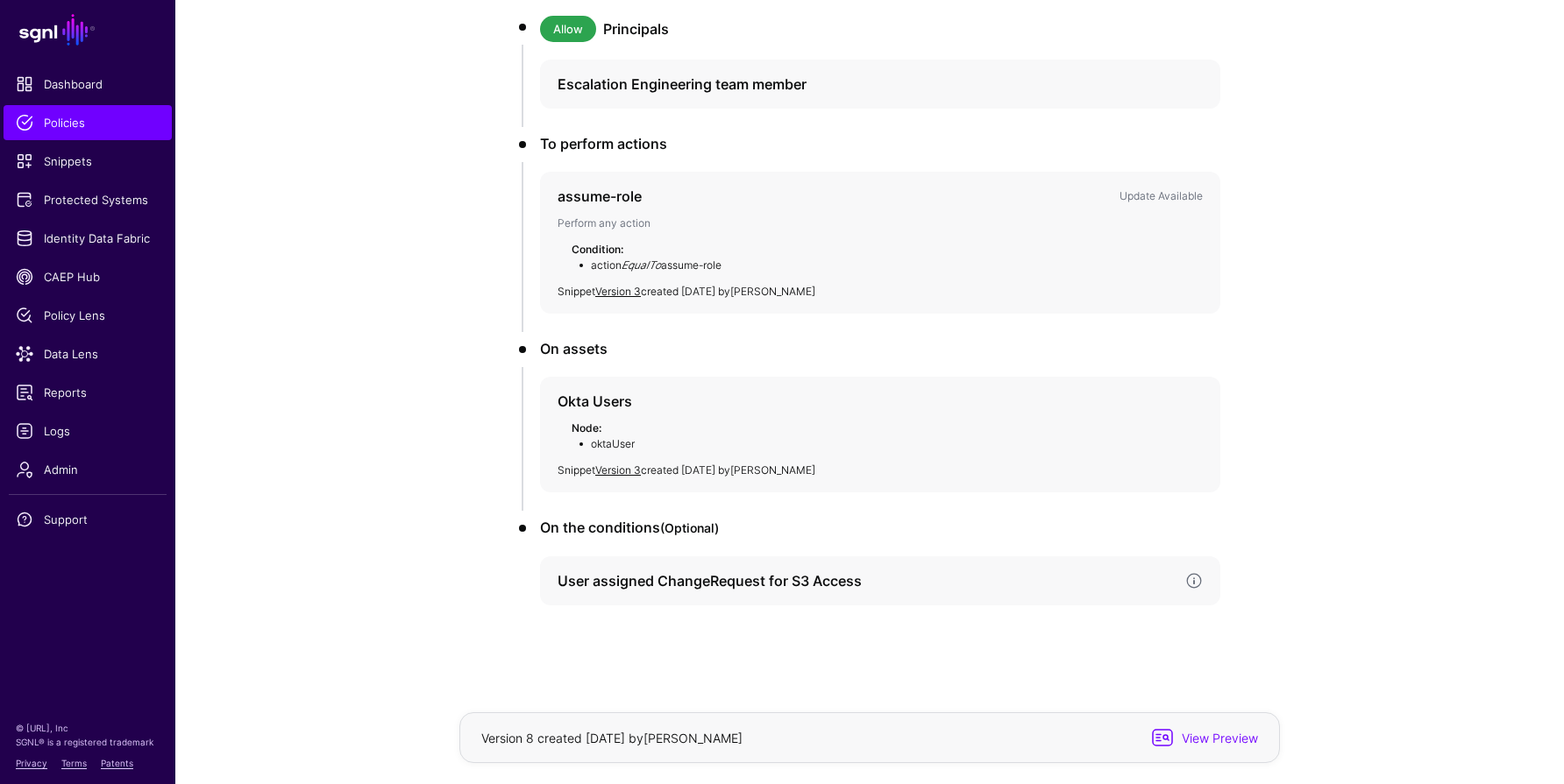
click at [581, 574] on h4 "User assigned ChangeRequest for S3 Access" at bounding box center [864, 581] width 614 height 21
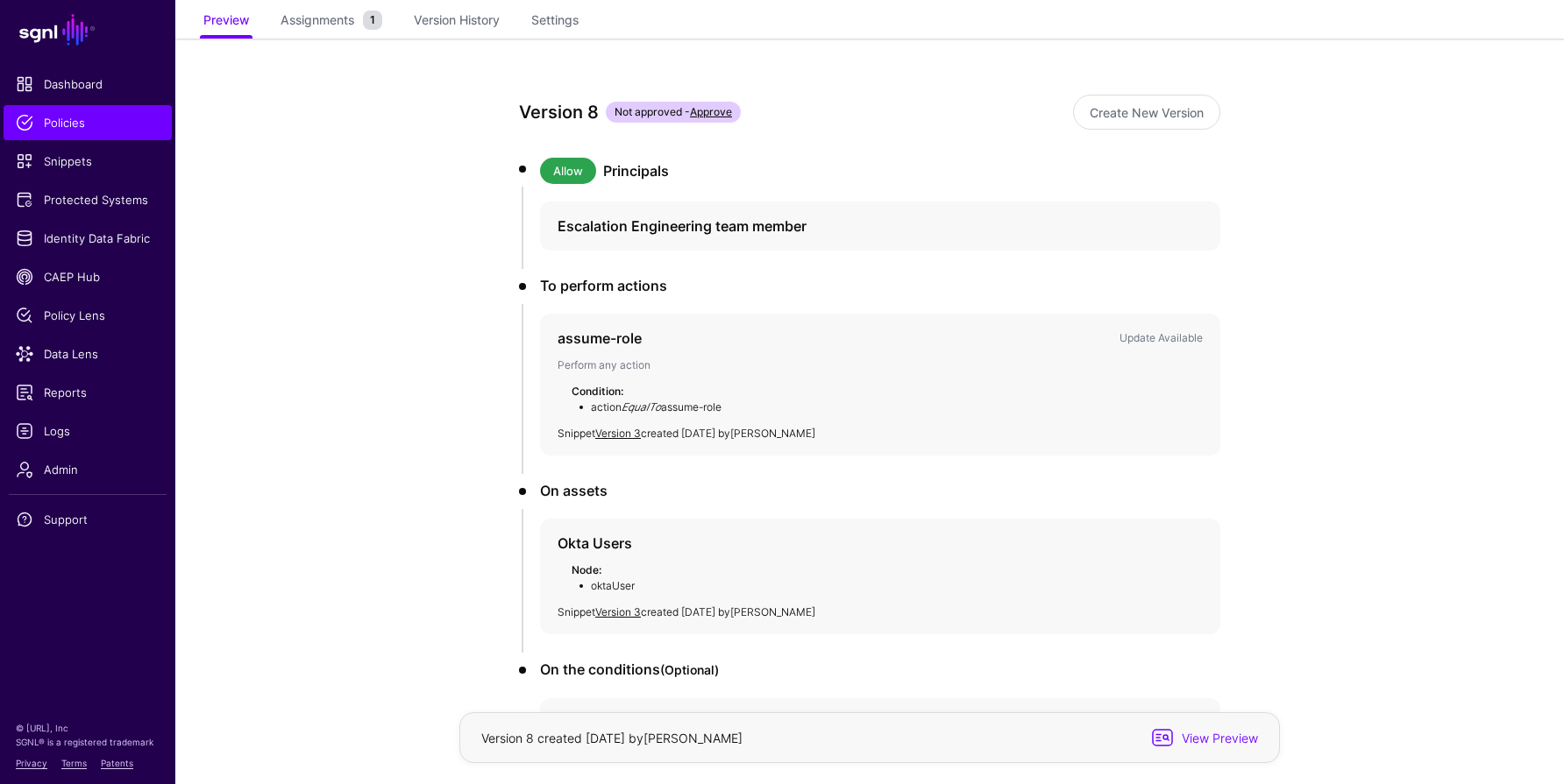
scroll to position [148, 0]
click at [584, 545] on h4 "Okta Users" at bounding box center [864, 542] width 614 height 21
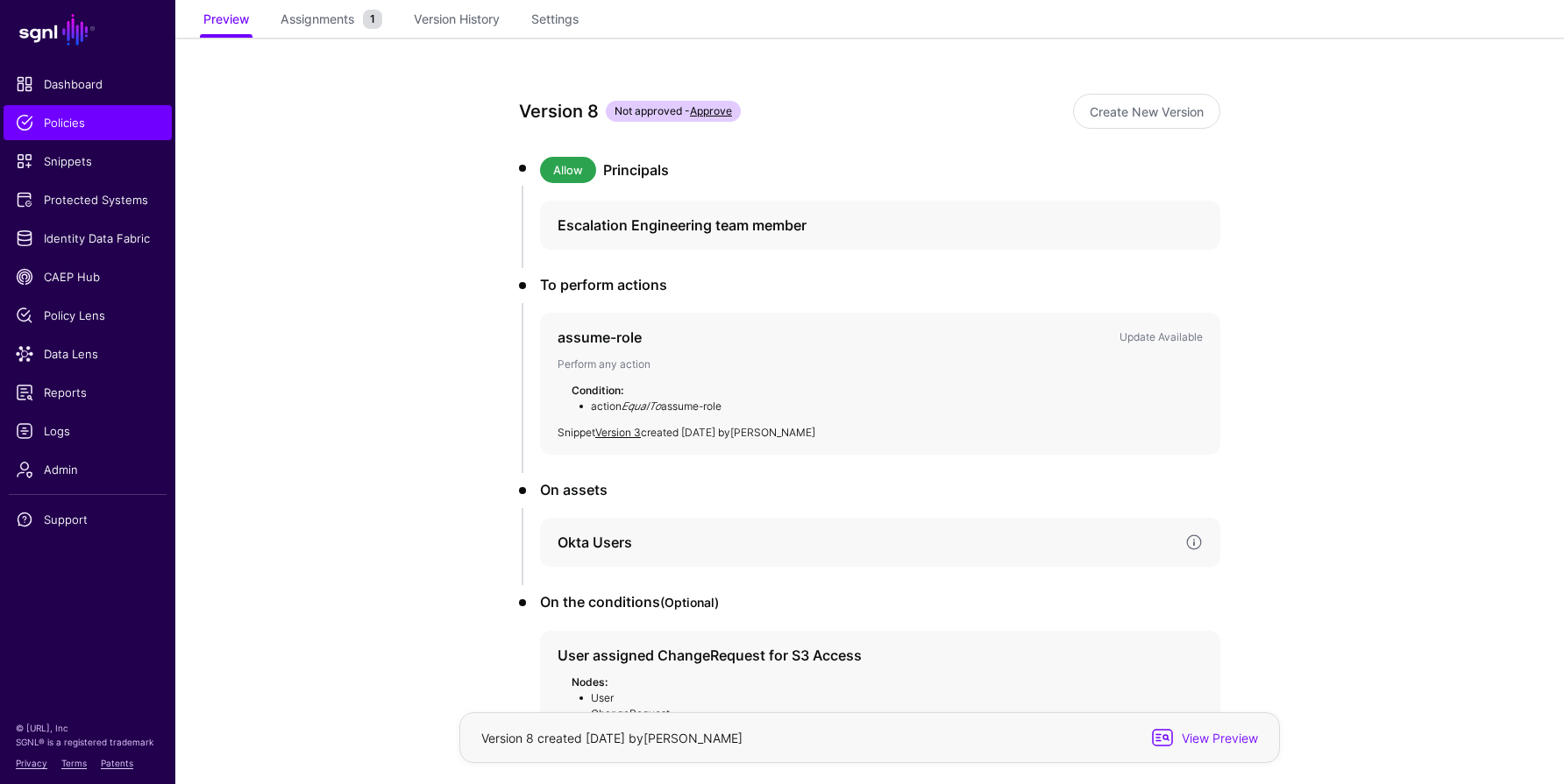
click at [584, 544] on h4 "Okta Users" at bounding box center [864, 542] width 614 height 21
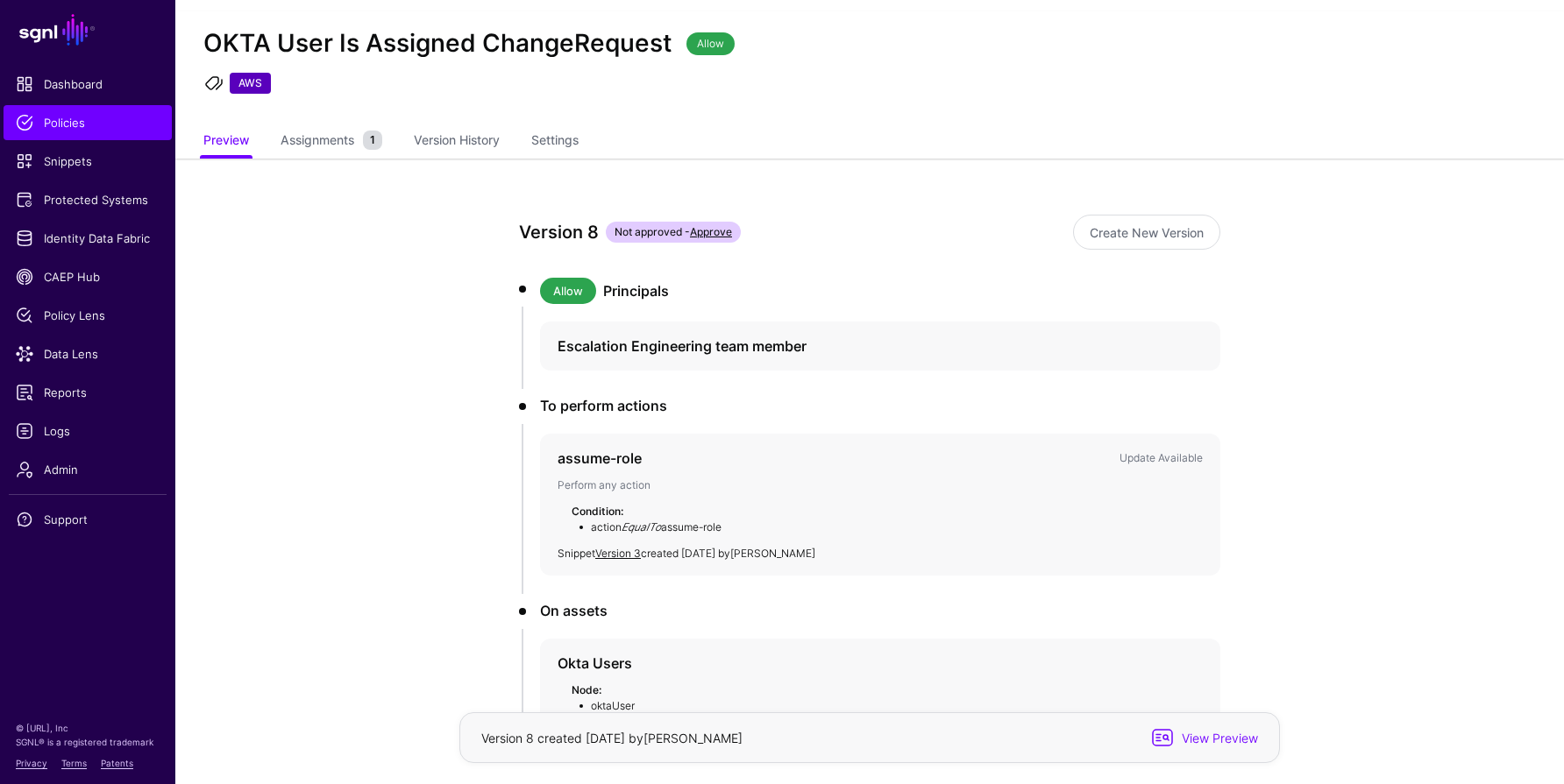
scroll to position [0, 0]
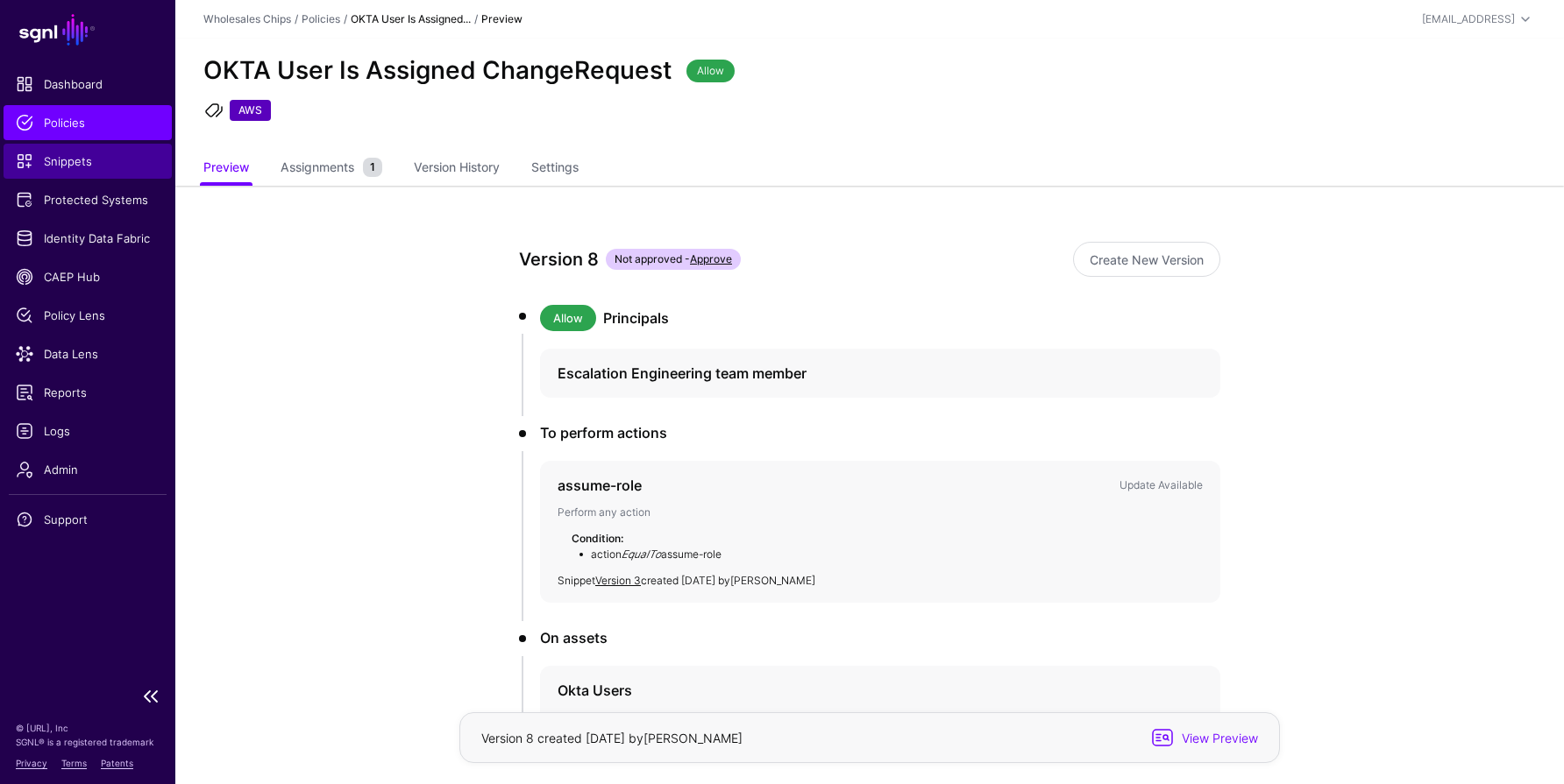
click at [62, 159] on span "Snippets" at bounding box center [88, 161] width 144 height 17
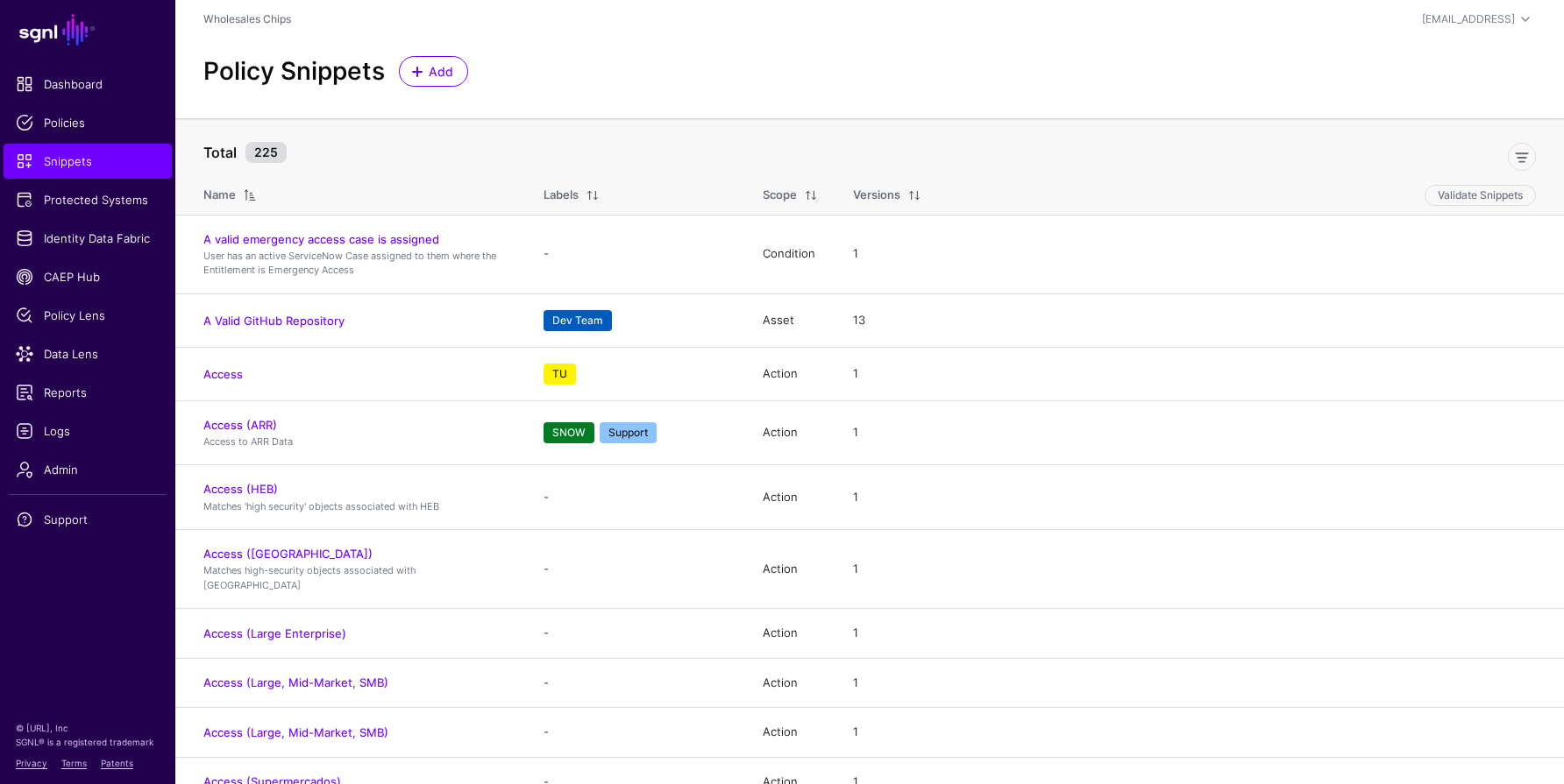
click at [791, 197] on div "Scope" at bounding box center [780, 195] width 34 height 17
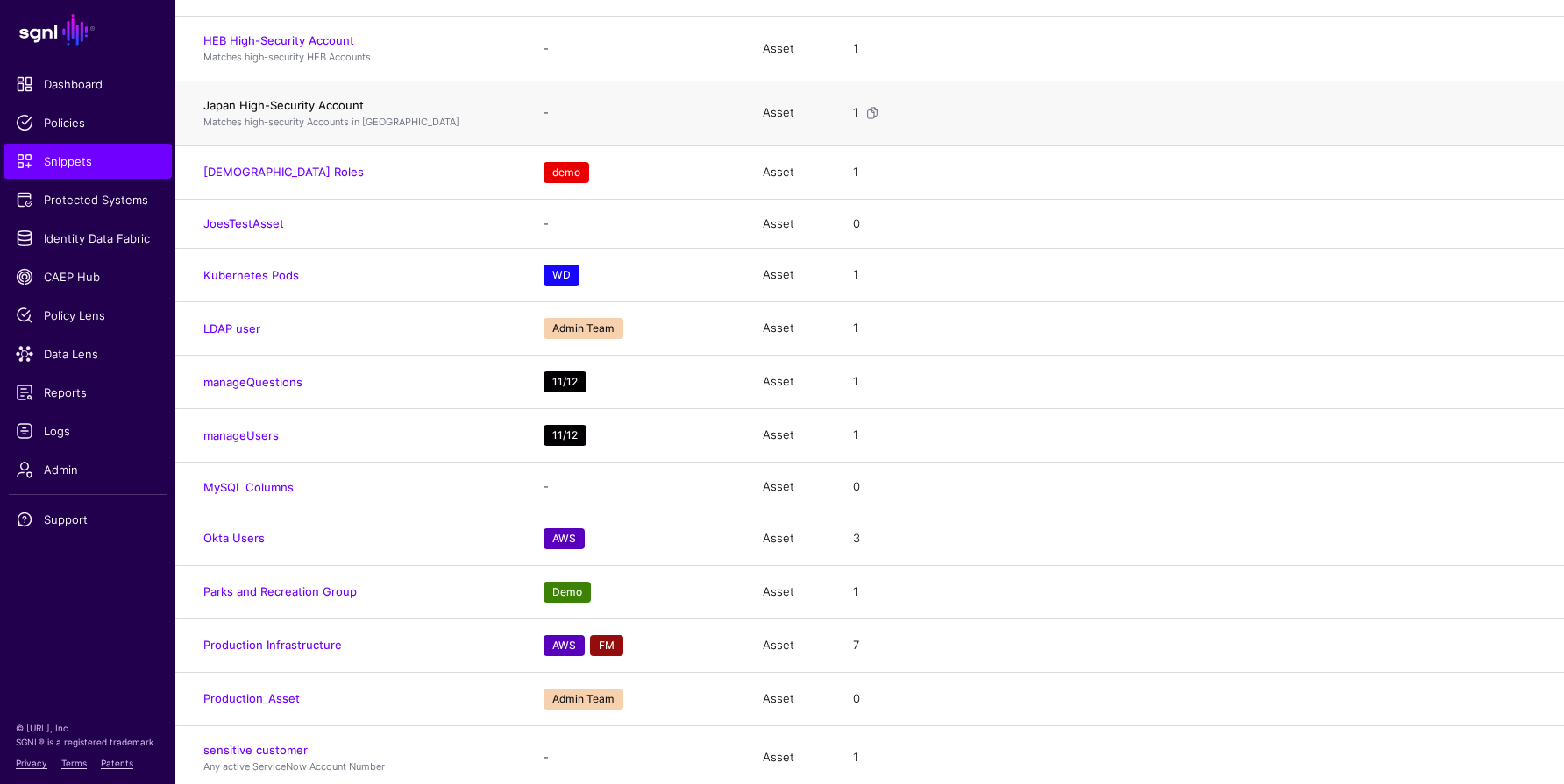
scroll to position [2571, 0]
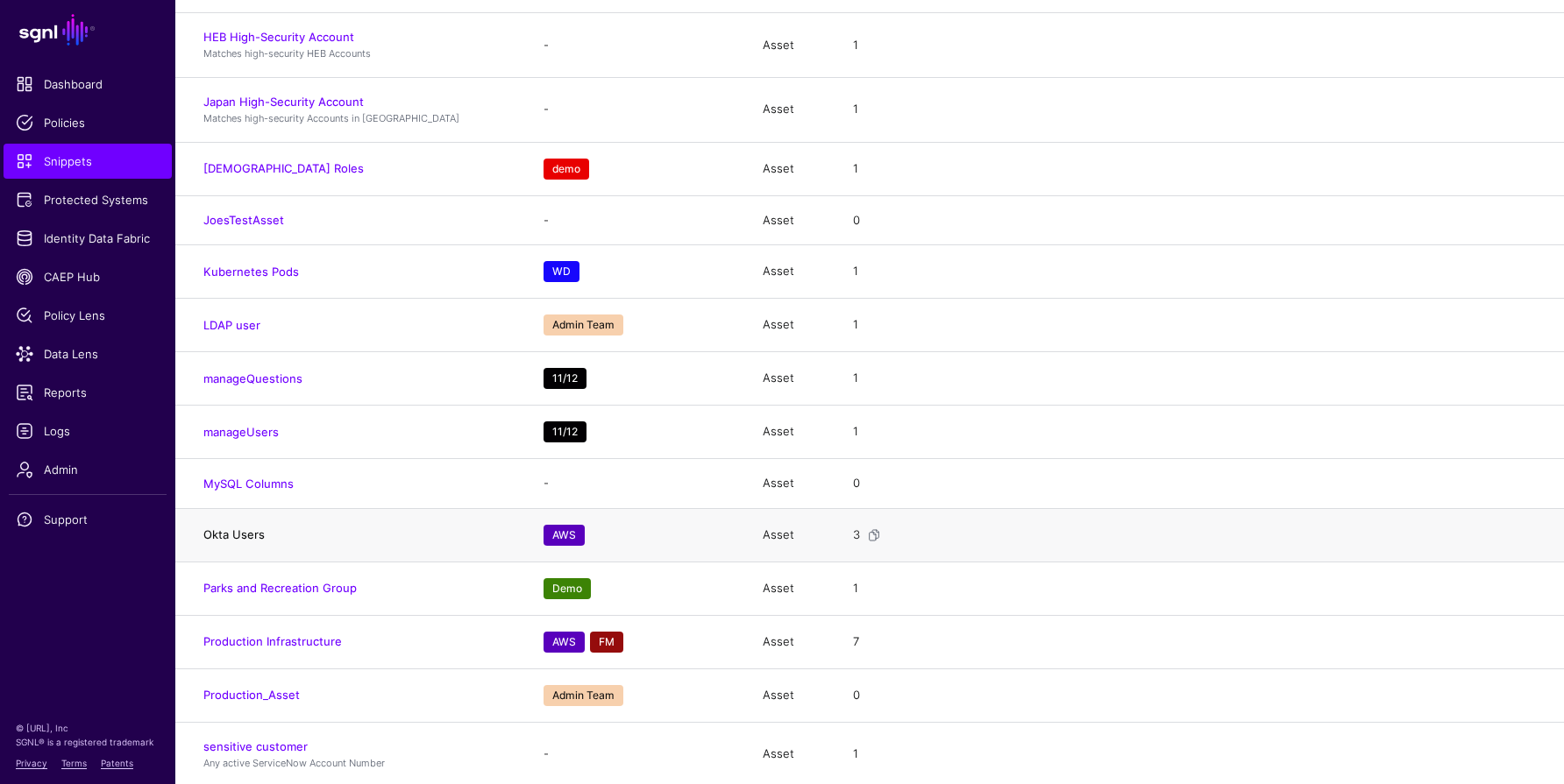
click at [234, 528] on link "Okta Users" at bounding box center [234, 534] width 61 height 14
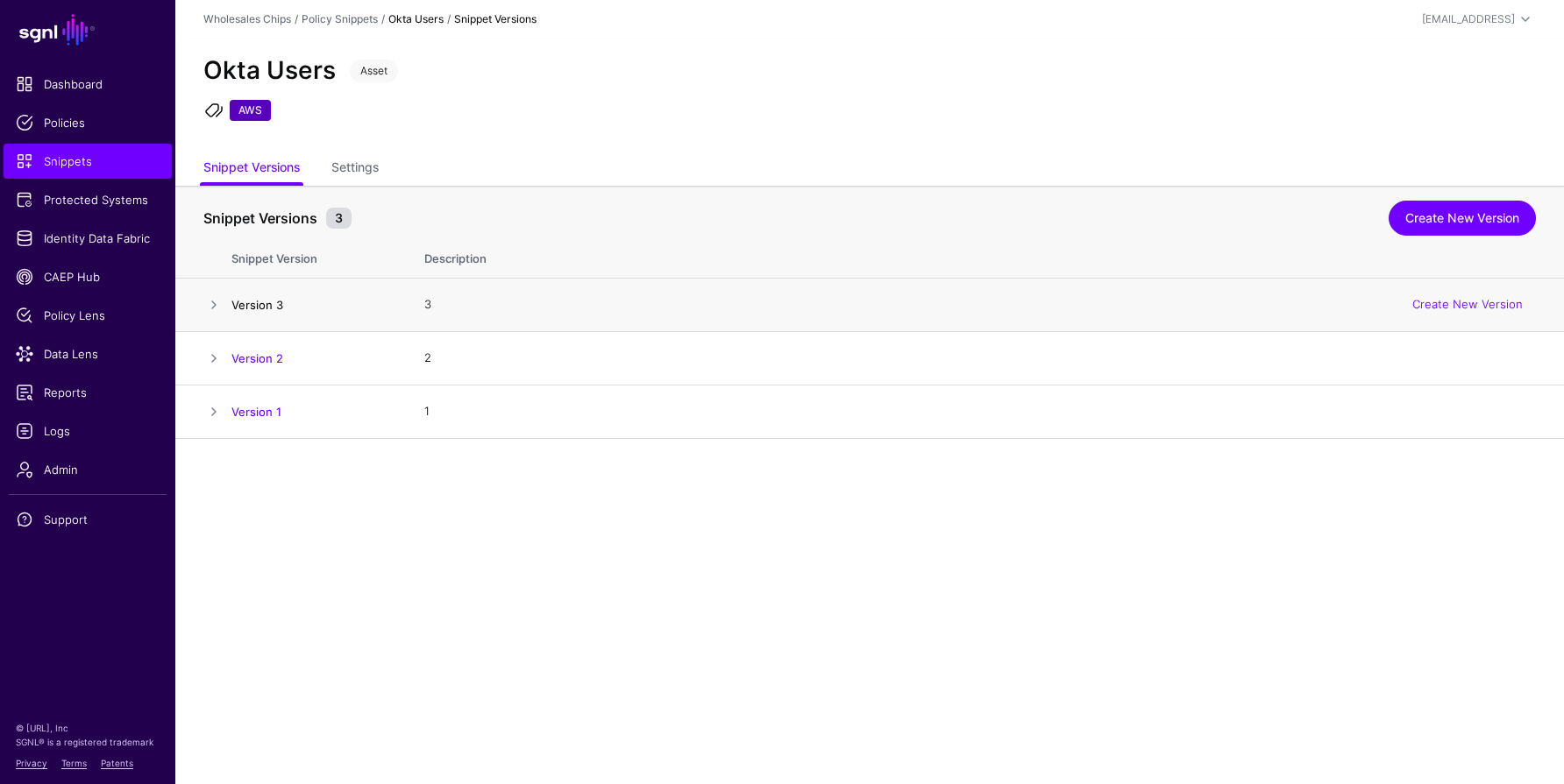
click at [262, 306] on link "Version 3" at bounding box center [257, 305] width 51 height 14
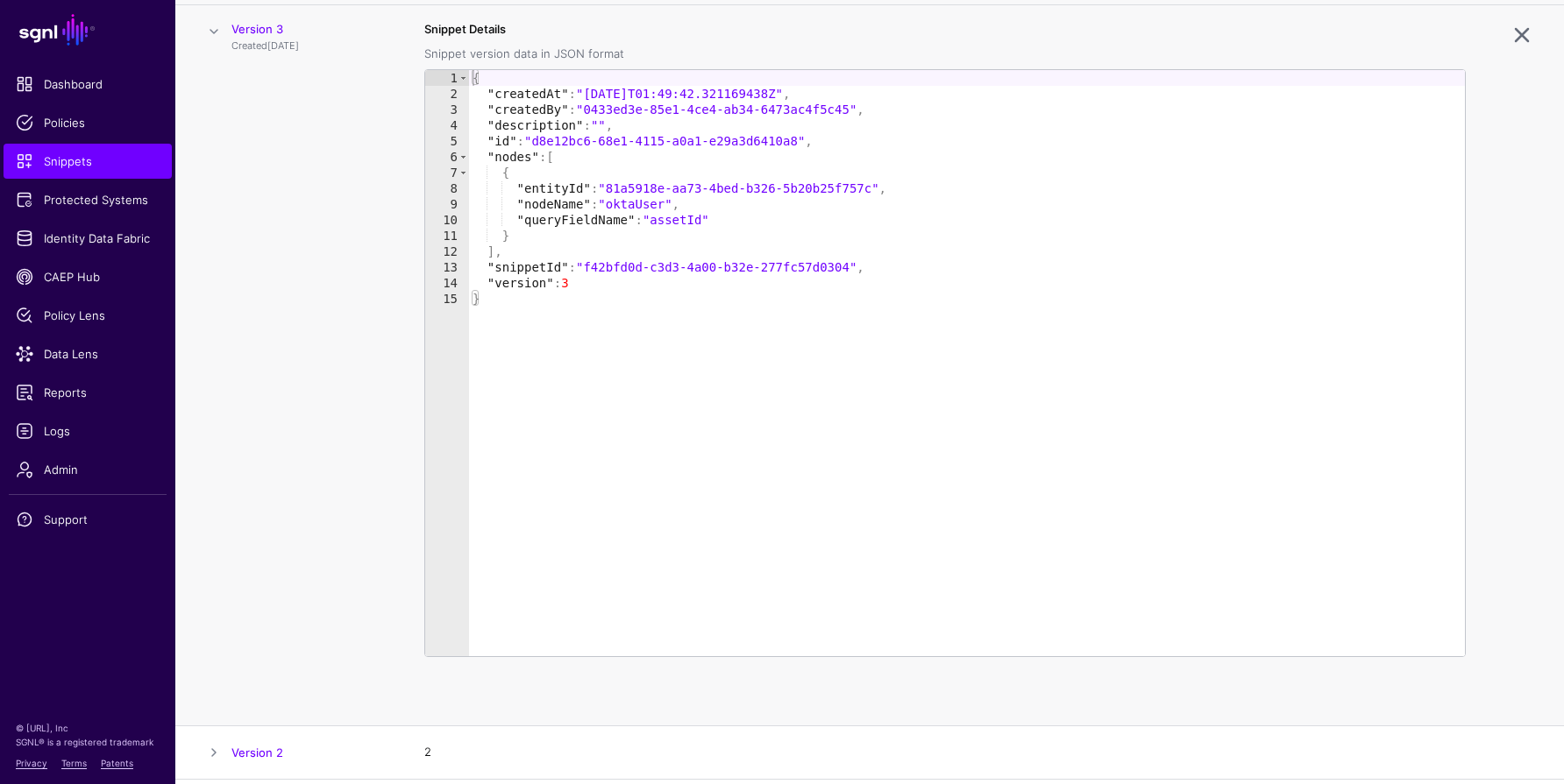
scroll to position [278, 0]
